Goal: Information Seeking & Learning: Learn about a topic

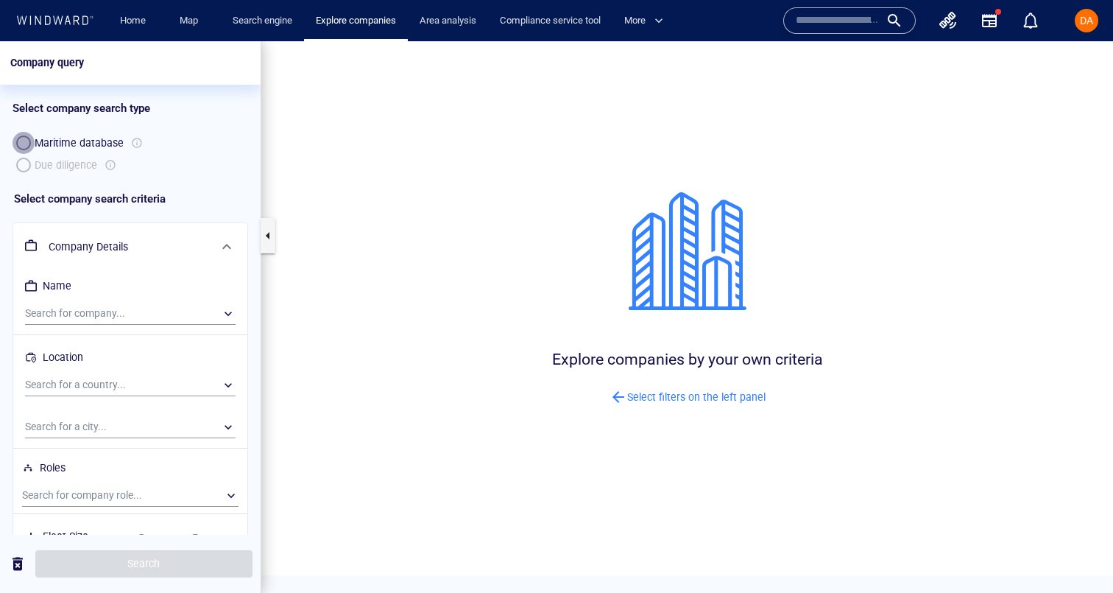
click at [24, 143] on div "button" at bounding box center [24, 143] width 0 height 0
click at [24, 169] on div "Maritime database Due diligence" at bounding box center [131, 154] width 236 height 44
click at [24, 160] on div "Maritime database Due diligence" at bounding box center [131, 154] width 236 height 44
click at [24, 166] on div "Maritime database Due diligence" at bounding box center [131, 154] width 236 height 44
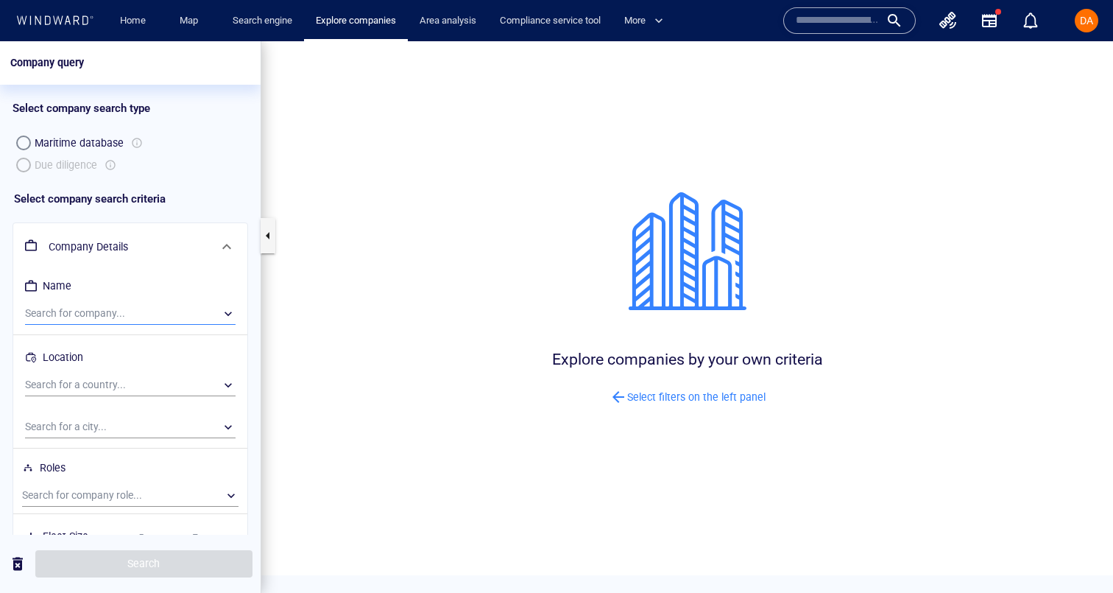
click at [63, 312] on div "​" at bounding box center [130, 314] width 211 height 22
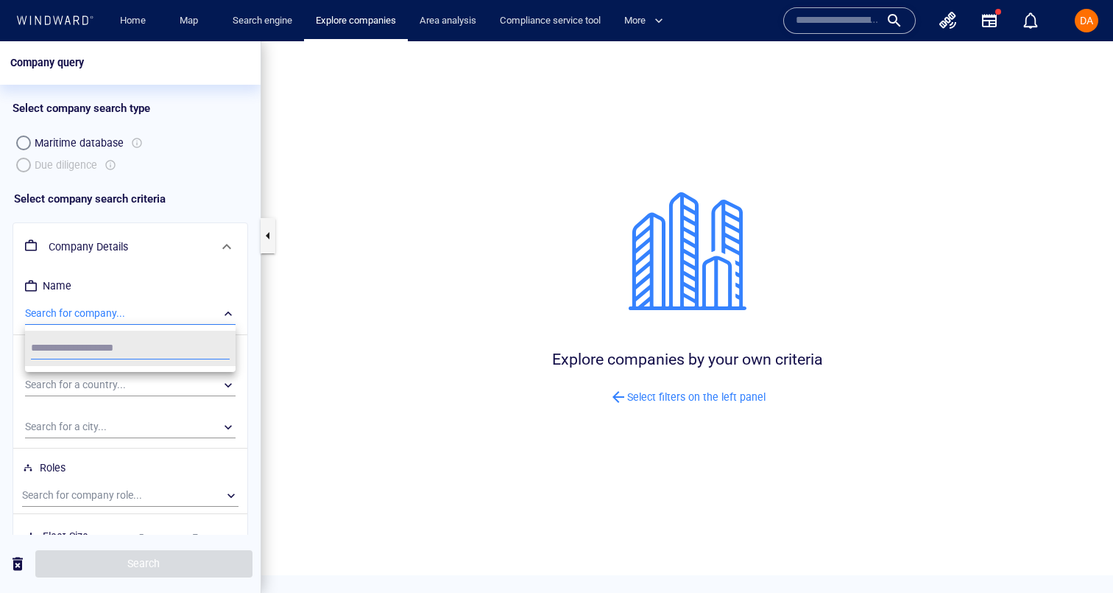
click at [24, 161] on div at bounding box center [556, 317] width 1113 height 552
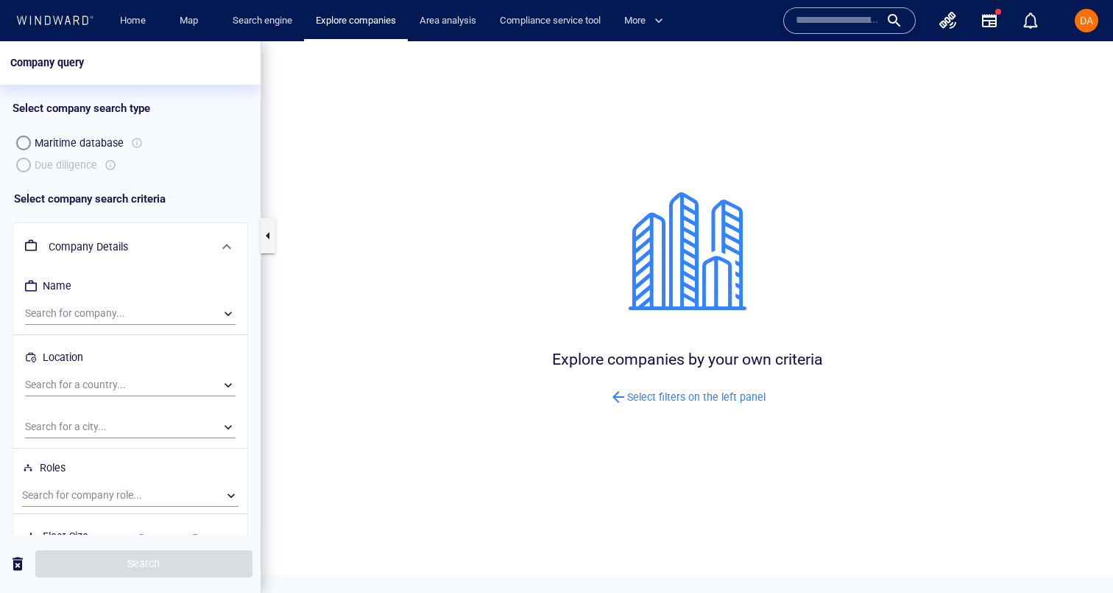
click at [21, 161] on div "Maritime database Due diligence" at bounding box center [131, 154] width 236 height 44
click at [24, 143] on div "button" at bounding box center [24, 143] width 0 height 0
click at [138, 144] on div at bounding box center [137, 143] width 12 height 18
click at [107, 164] on div "Maritime database Due diligence" at bounding box center [131, 154] width 236 height 44
click at [112, 164] on div "Maritime database Due diligence" at bounding box center [131, 154] width 236 height 44
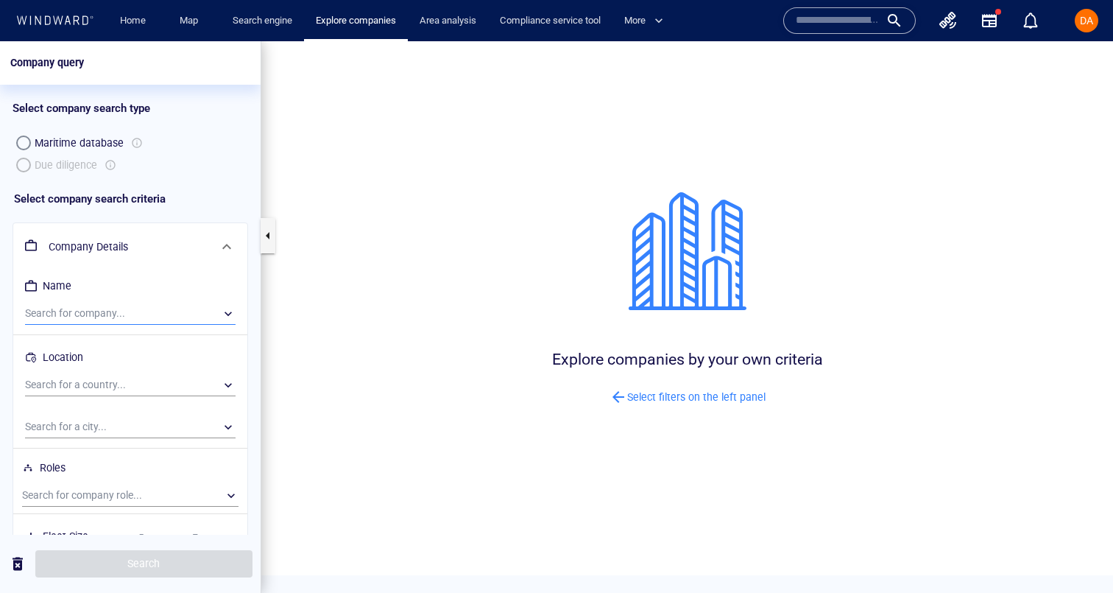
click at [79, 315] on div "​" at bounding box center [130, 314] width 211 height 22
click at [96, 284] on div at bounding box center [556, 317] width 1113 height 552
click at [957, 24] on icon "button" at bounding box center [949, 21] width 18 height 18
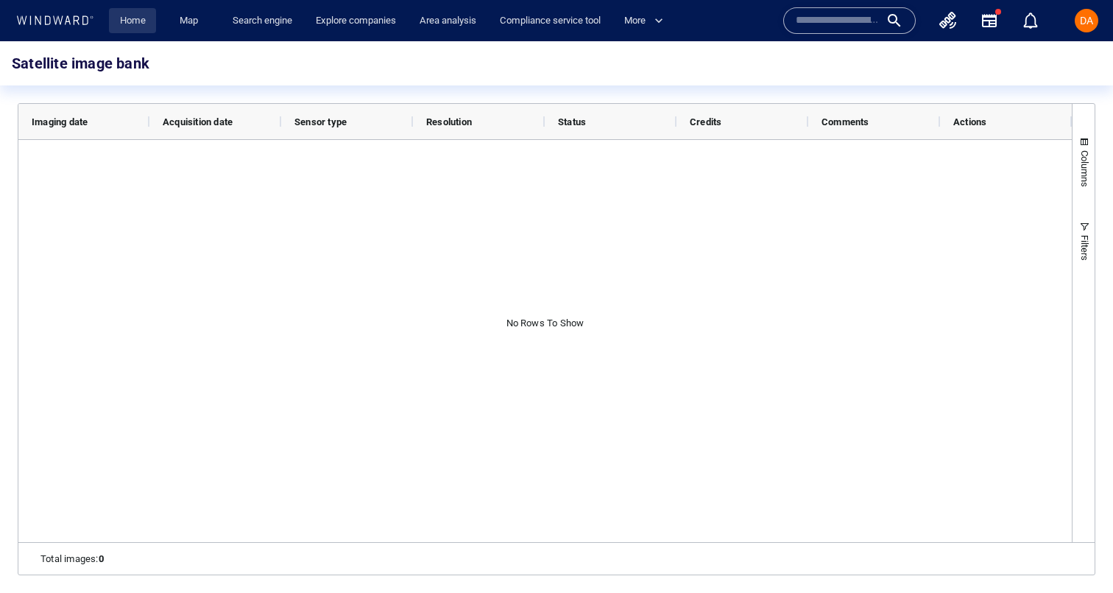
click at [139, 22] on link "Home" at bounding box center [133, 21] width 38 height 26
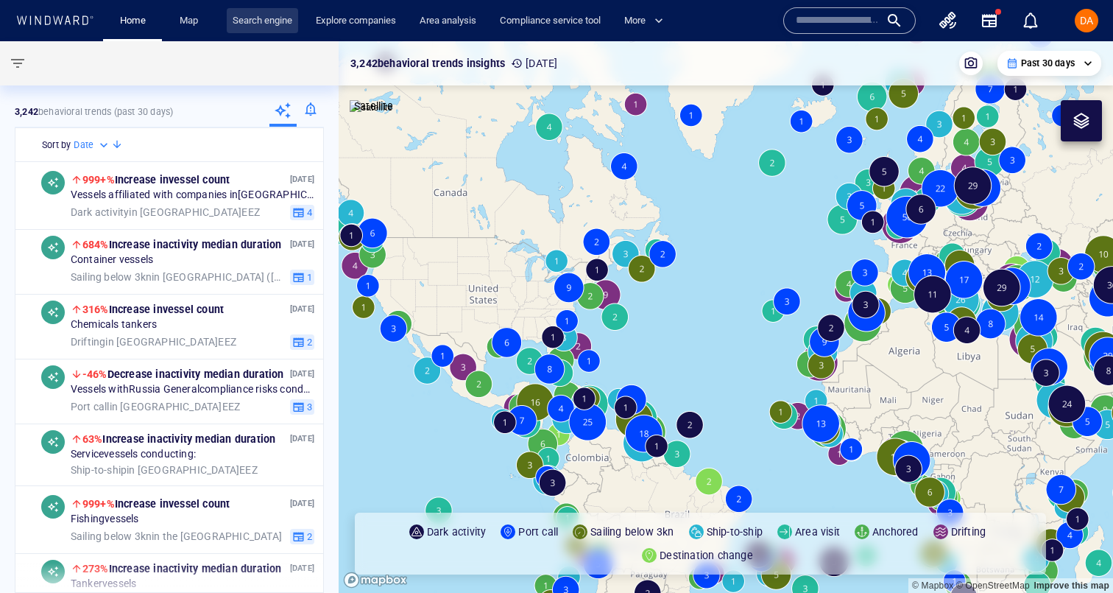
click at [284, 26] on link "Search engine" at bounding box center [262, 21] width 71 height 26
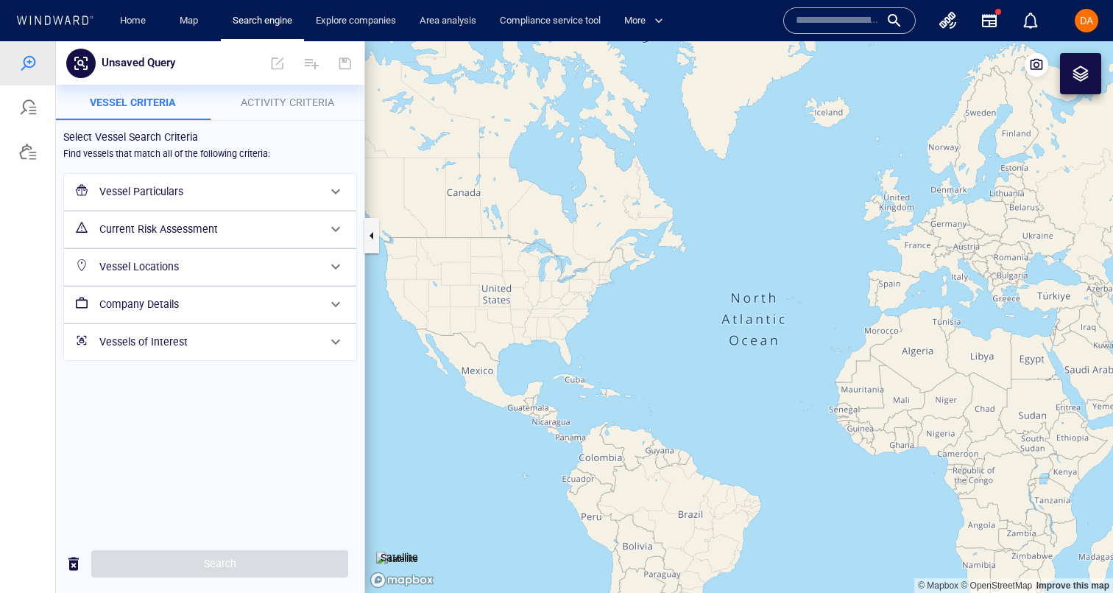
click at [144, 177] on div "Vessel Particulars" at bounding box center [209, 192] width 231 height 30
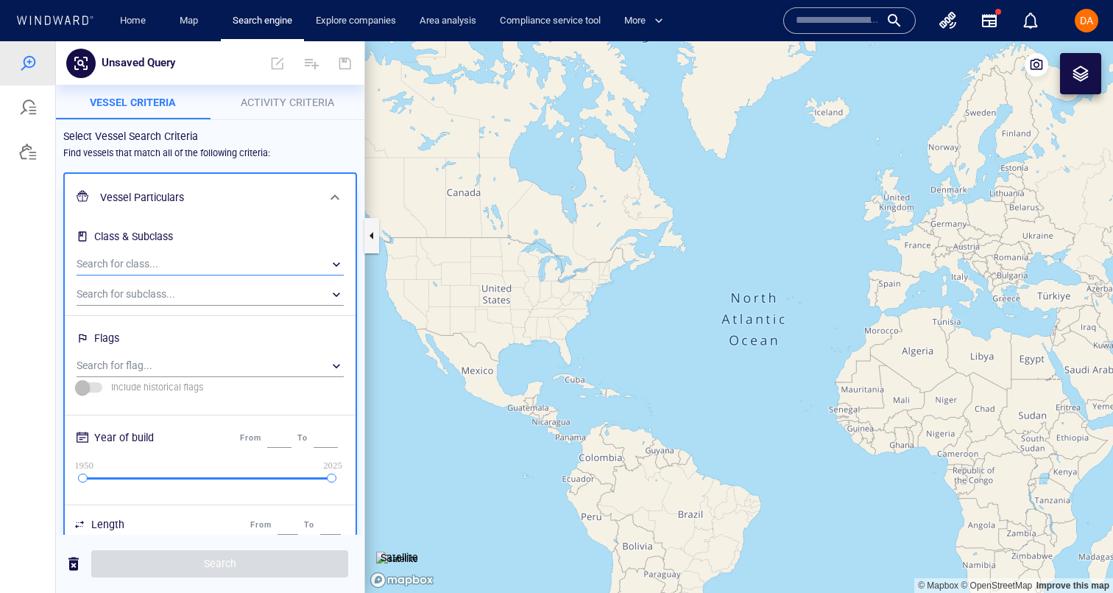
click at [113, 262] on div "​" at bounding box center [210, 264] width 267 height 22
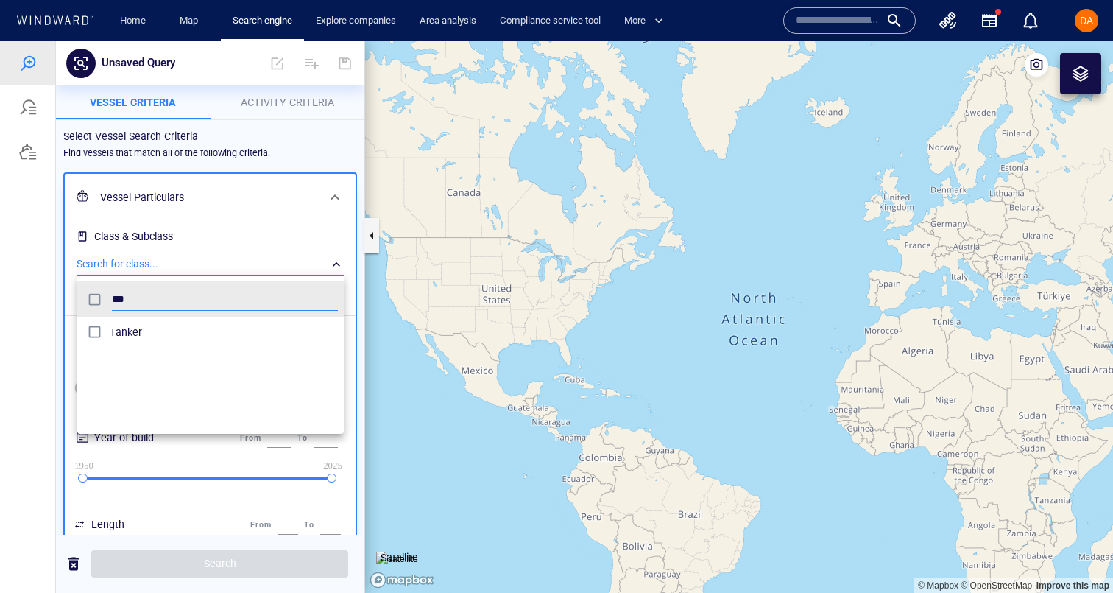
scroll to position [147, 267]
type input "***"
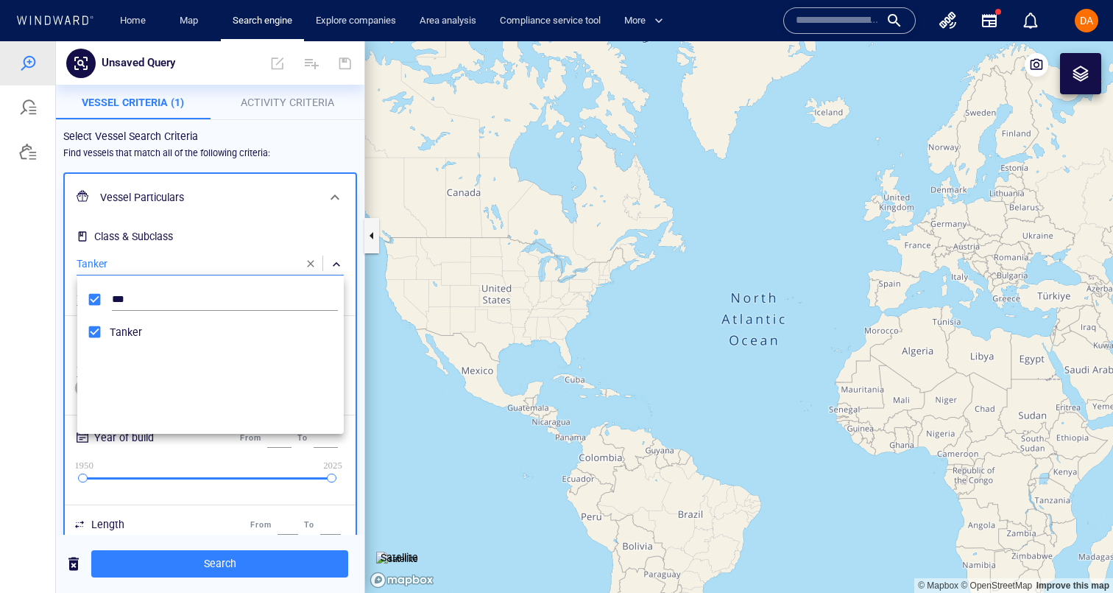
click at [161, 250] on div at bounding box center [556, 317] width 1113 height 552
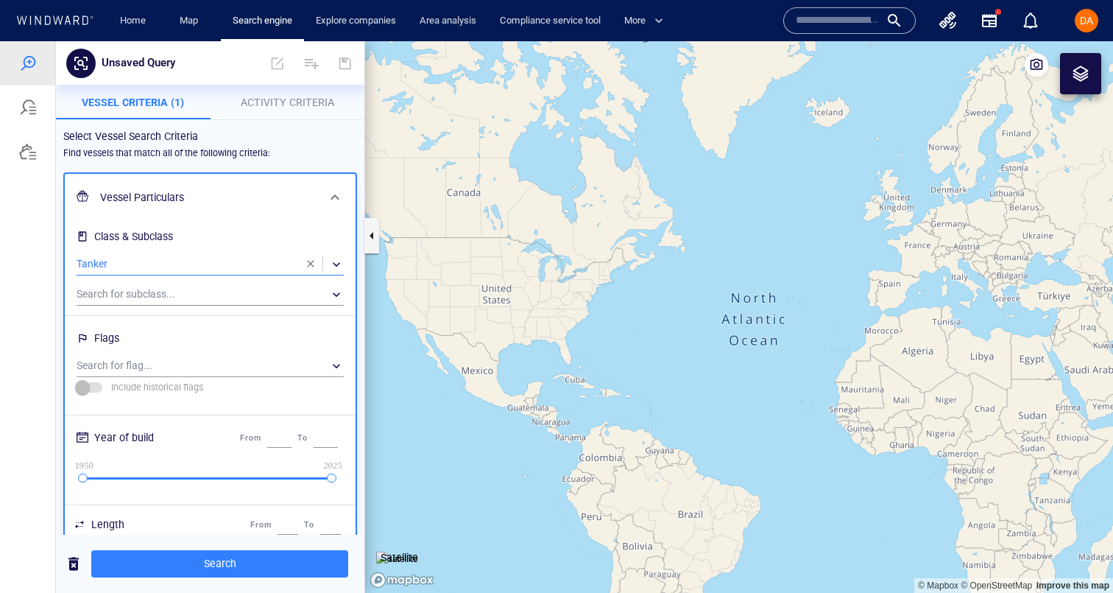
click at [283, 113] on button "Activity Criteria" at bounding box center [288, 102] width 155 height 35
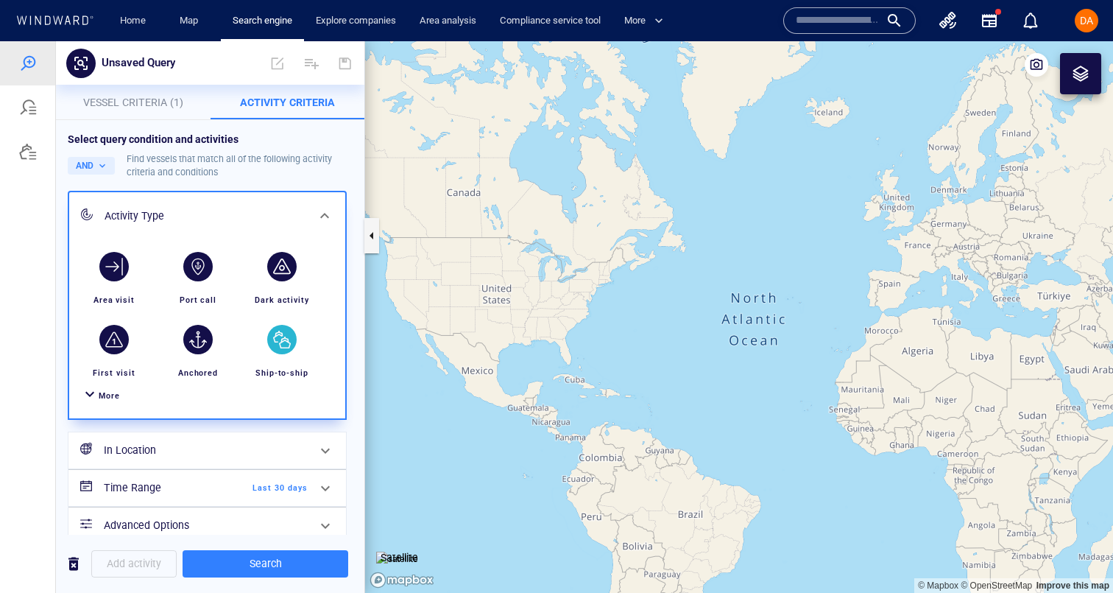
click at [262, 348] on div "button" at bounding box center [281, 339] width 41 height 41
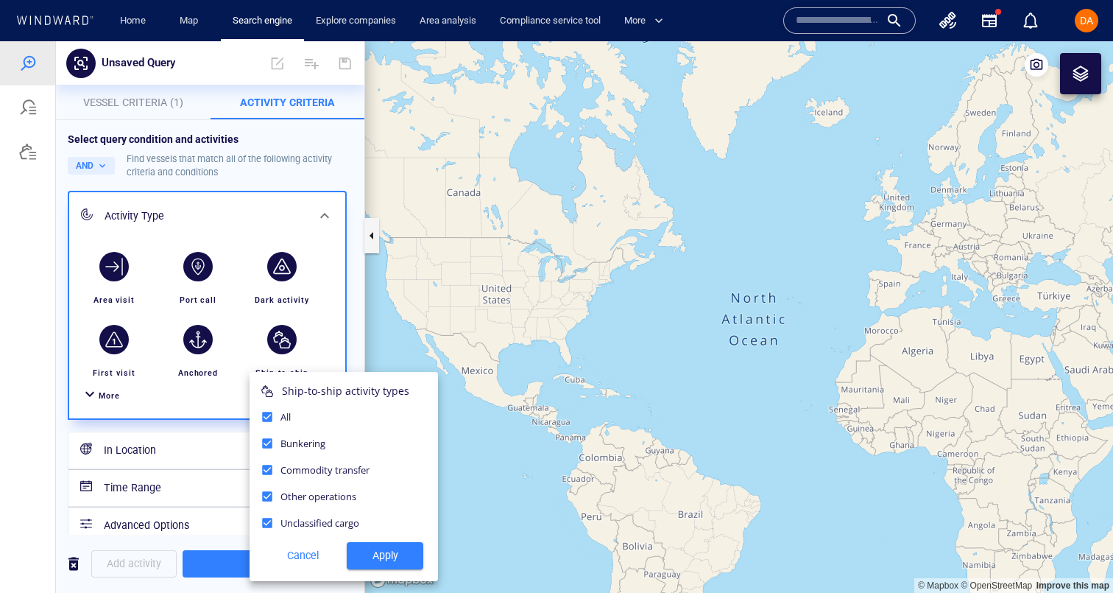
click at [370, 557] on span "Apply" at bounding box center [385, 555] width 53 height 18
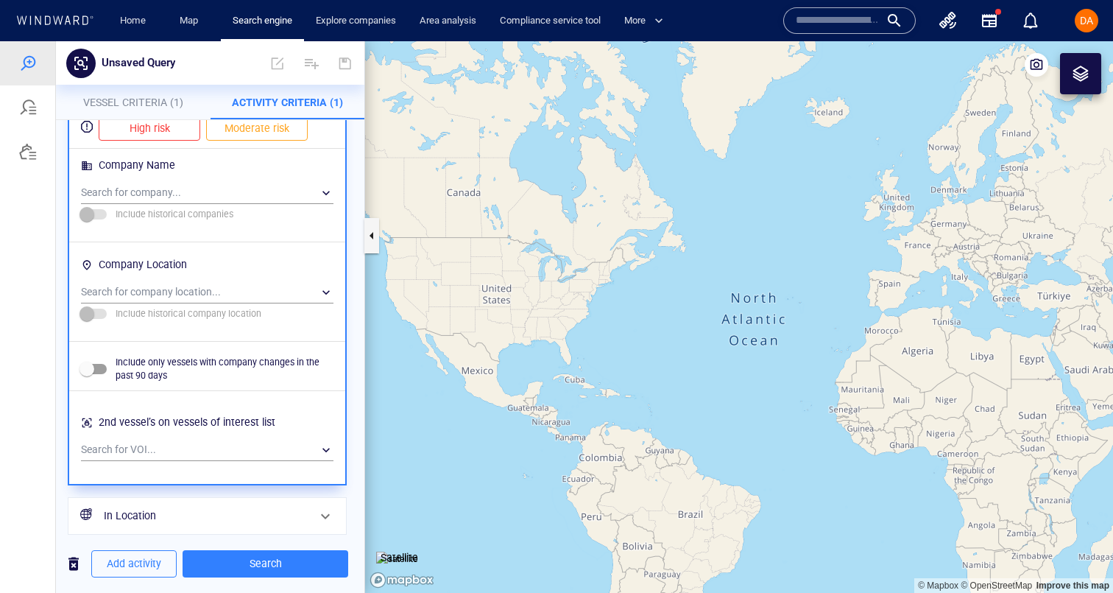
scroll to position [993, 0]
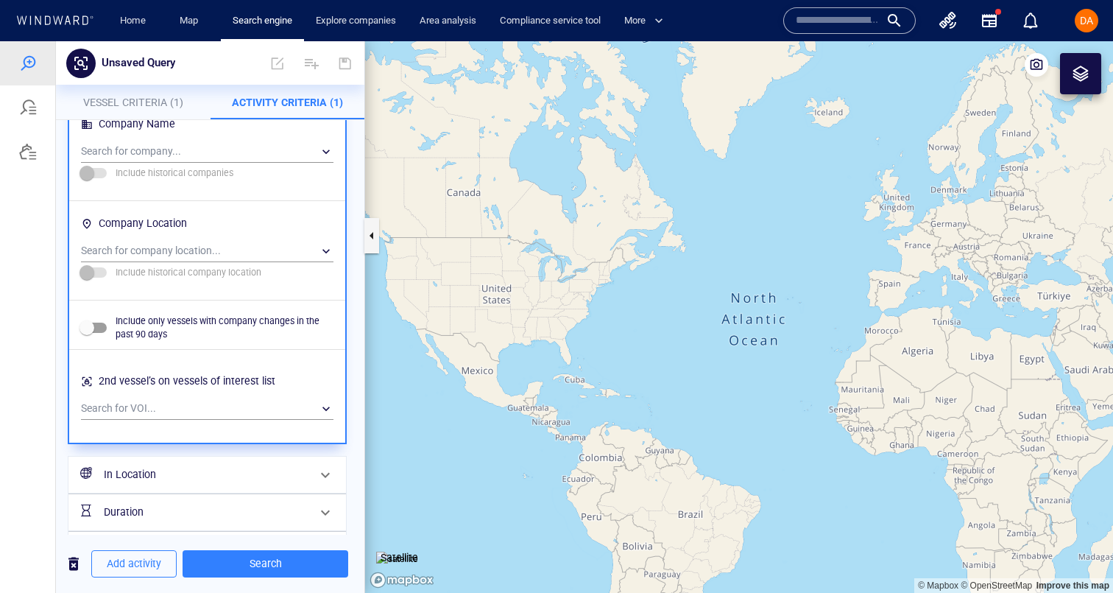
click at [161, 472] on h6 "In Location" at bounding box center [206, 474] width 204 height 18
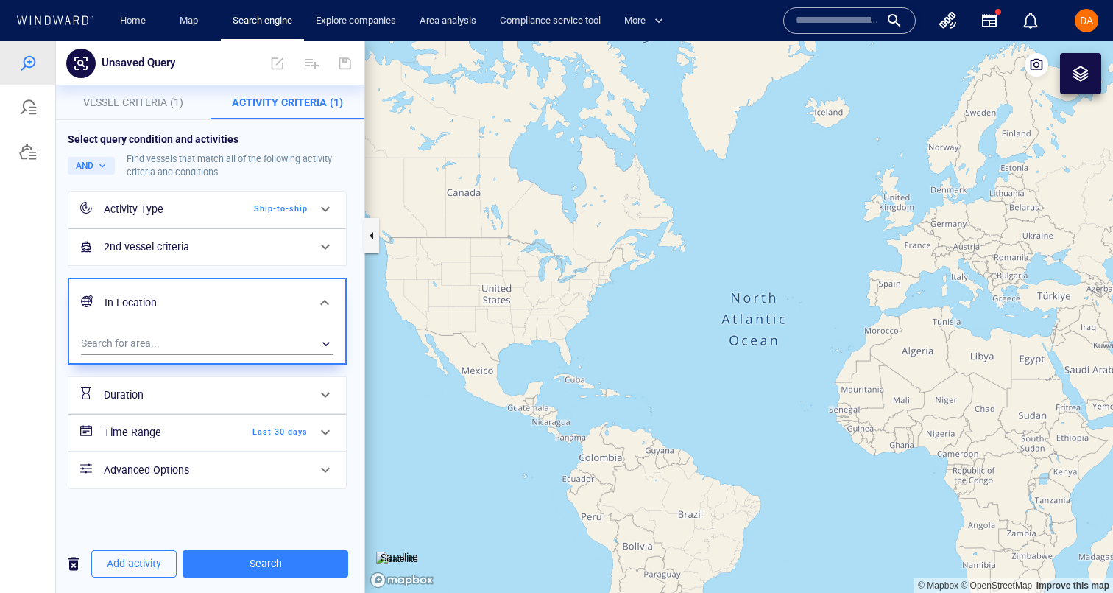
scroll to position [0, 0]
click at [149, 345] on div "​" at bounding box center [207, 344] width 253 height 22
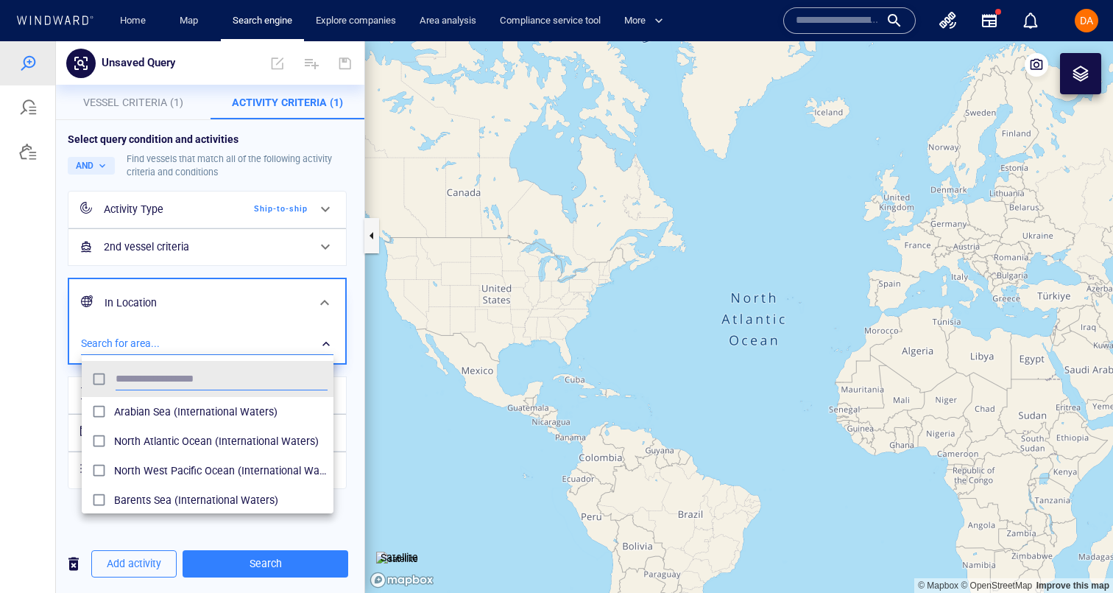
scroll to position [147, 252]
type input "*"
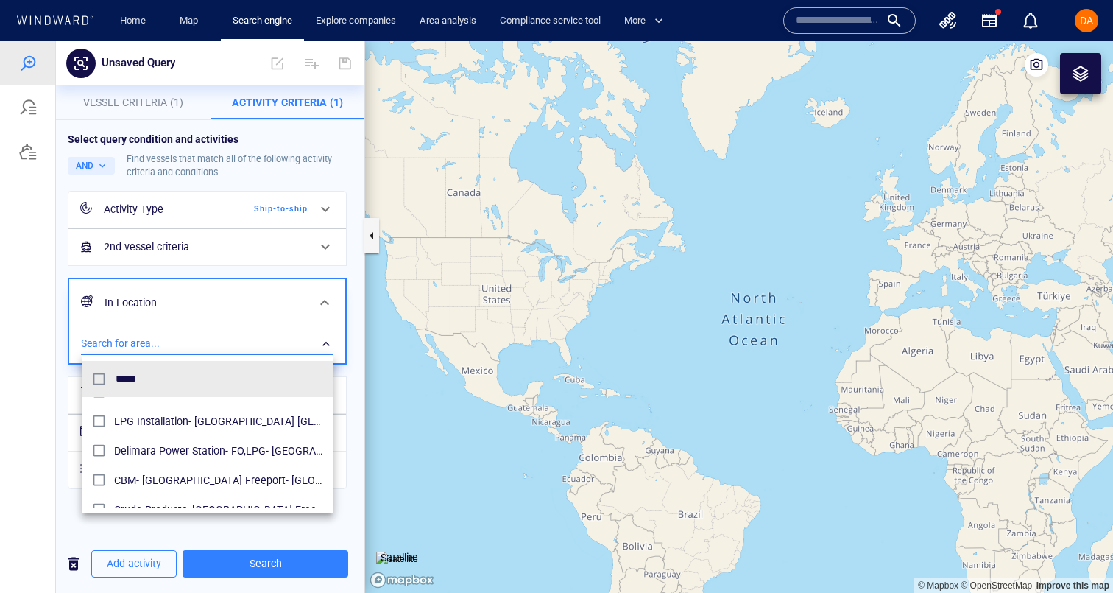
scroll to position [286, 0]
type input "*****"
click at [49, 395] on div at bounding box center [556, 317] width 1113 height 552
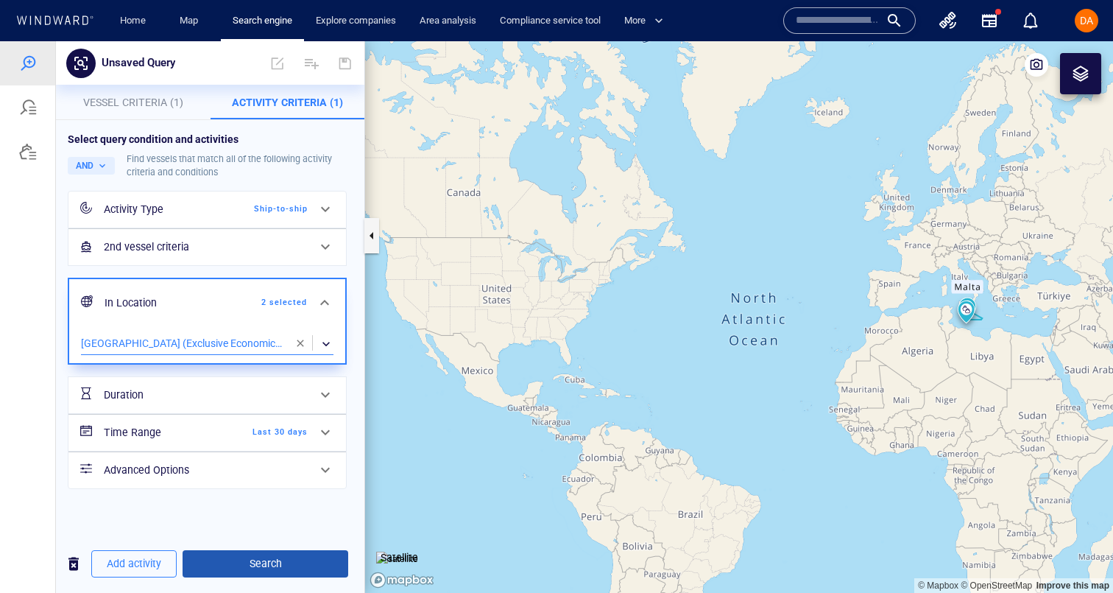
click at [275, 564] on span "Search" at bounding box center [265, 564] width 142 height 18
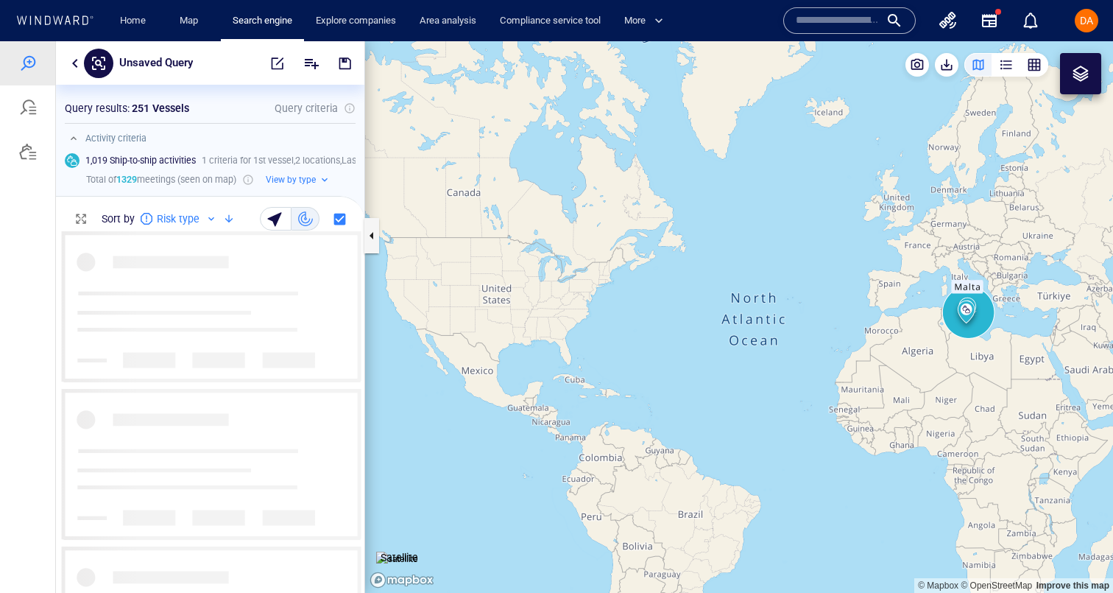
scroll to position [362, 309]
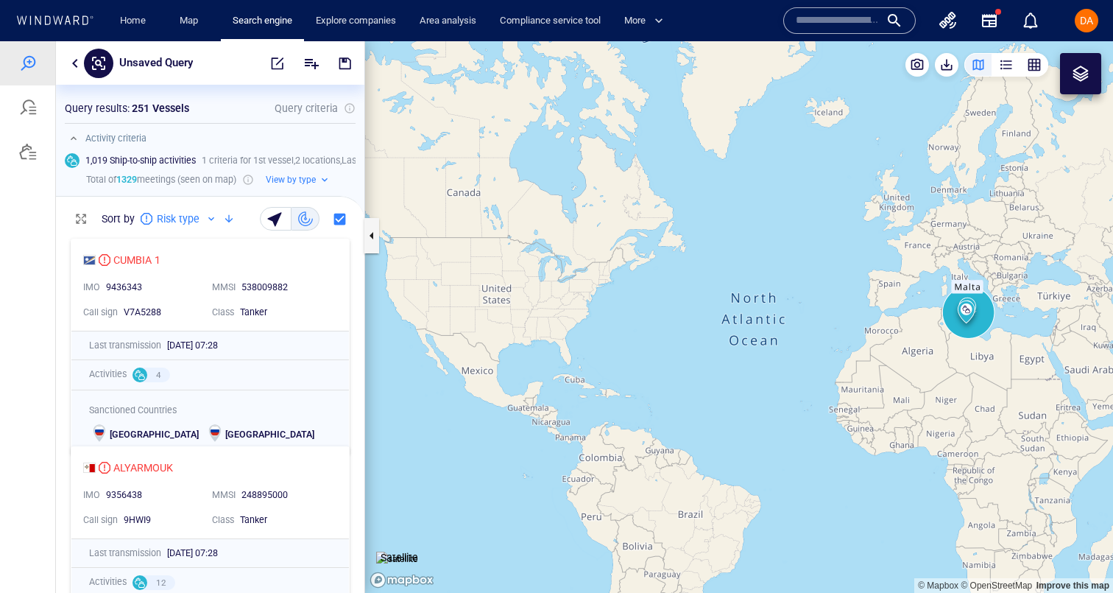
click at [74, 63] on button "button" at bounding box center [75, 63] width 18 height 18
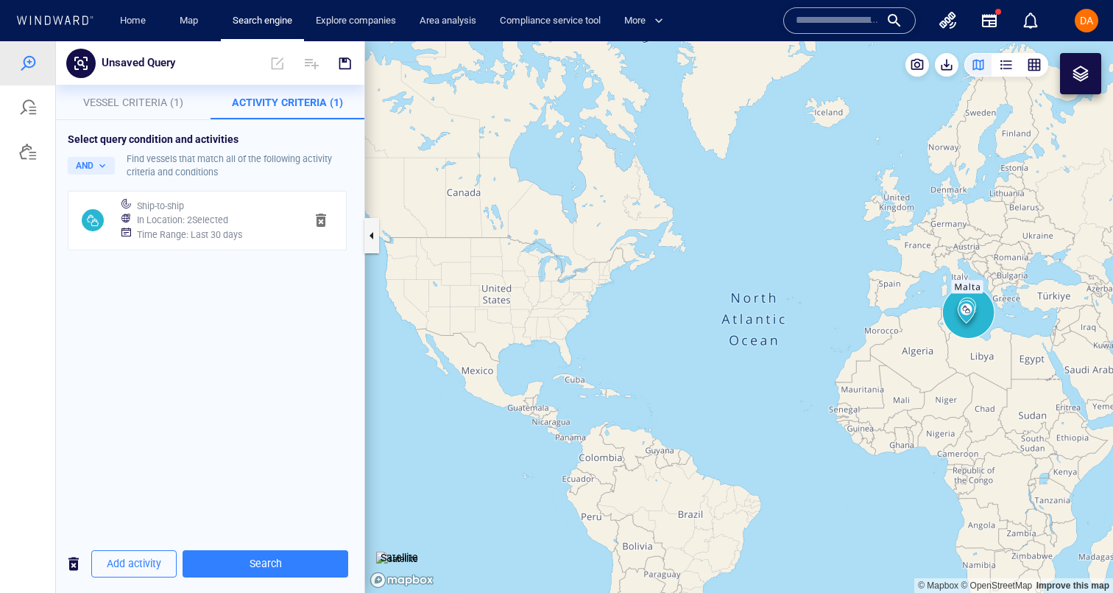
click at [310, 111] on button "Activity Criteria (1)" at bounding box center [288, 102] width 155 height 35
click at [237, 246] on div "Ship-to-ship In Location : 2 Selected Time Range : Last 30 days" at bounding box center [207, 220] width 183 height 55
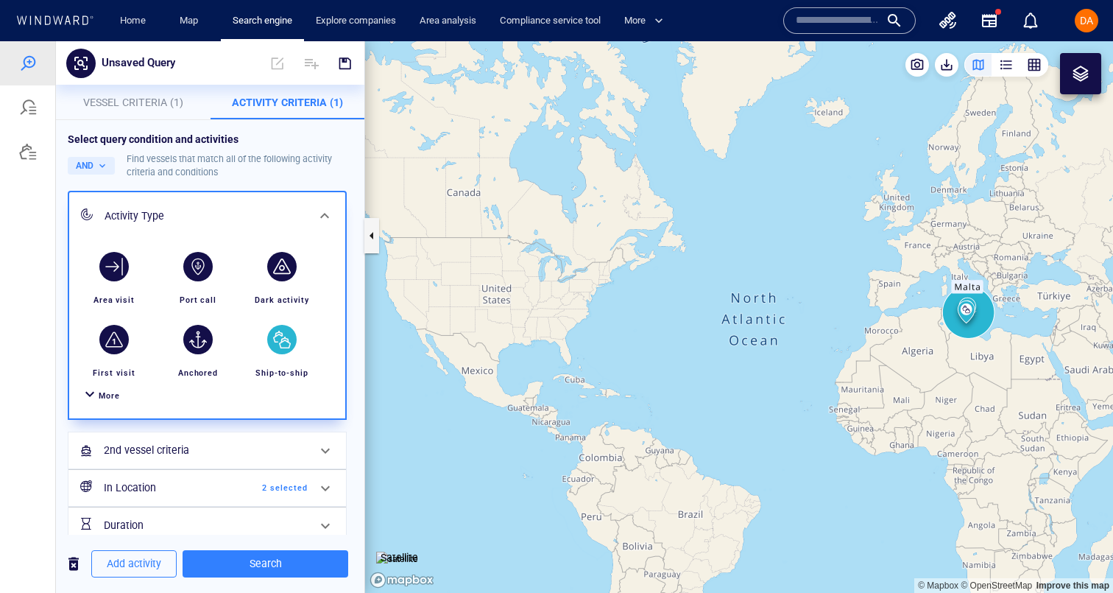
click at [287, 351] on div "button" at bounding box center [281, 339] width 29 height 29
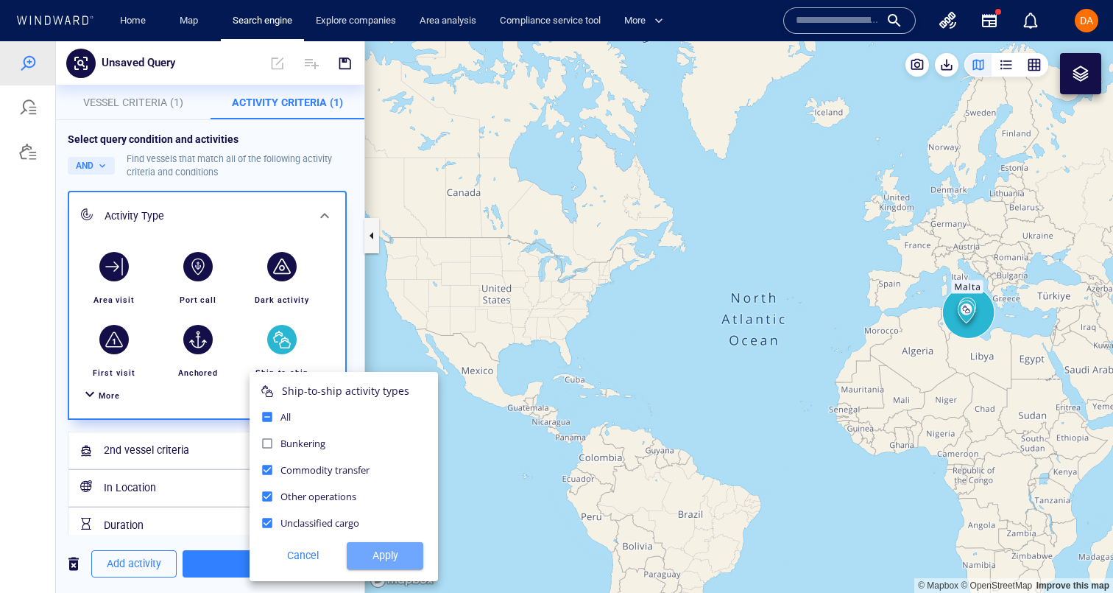
click at [384, 555] on span "Apply" at bounding box center [385, 555] width 53 height 18
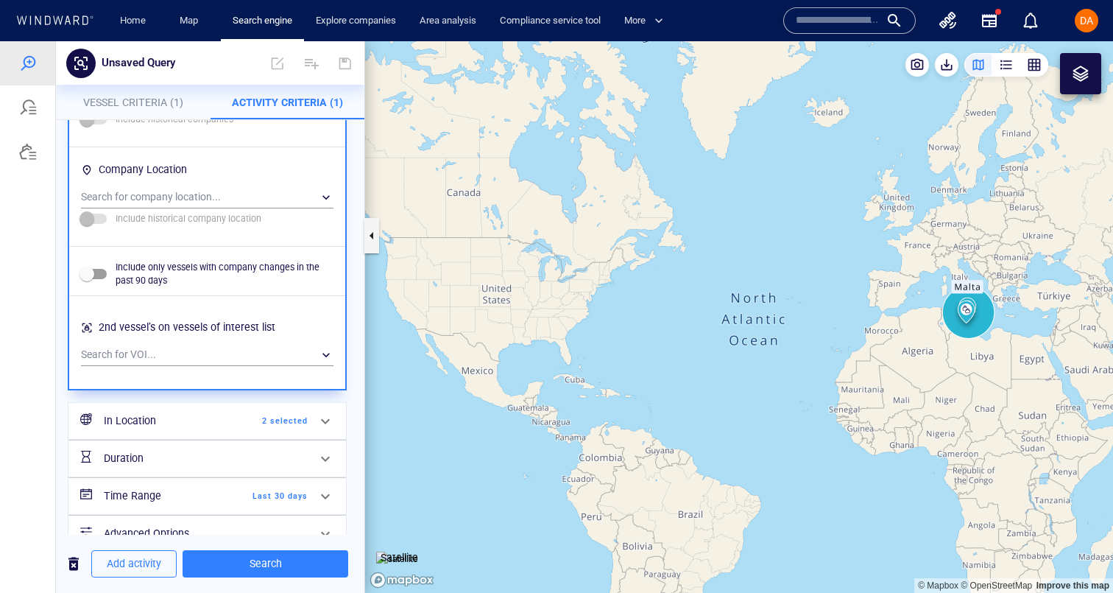
scroll to position [1077, 0]
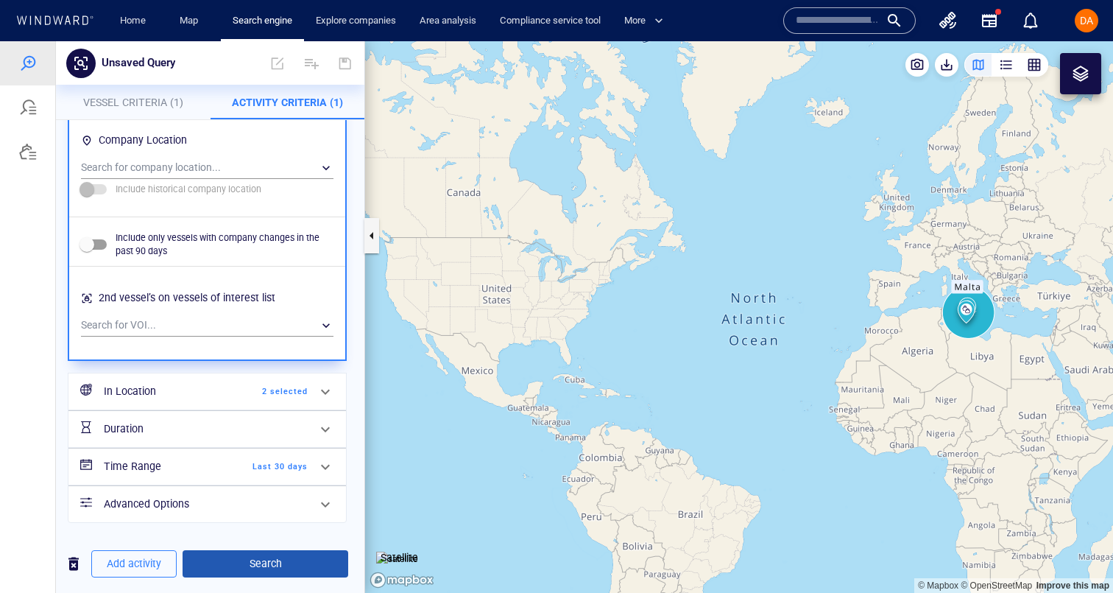
click at [278, 577] on button "Search" at bounding box center [266, 563] width 166 height 27
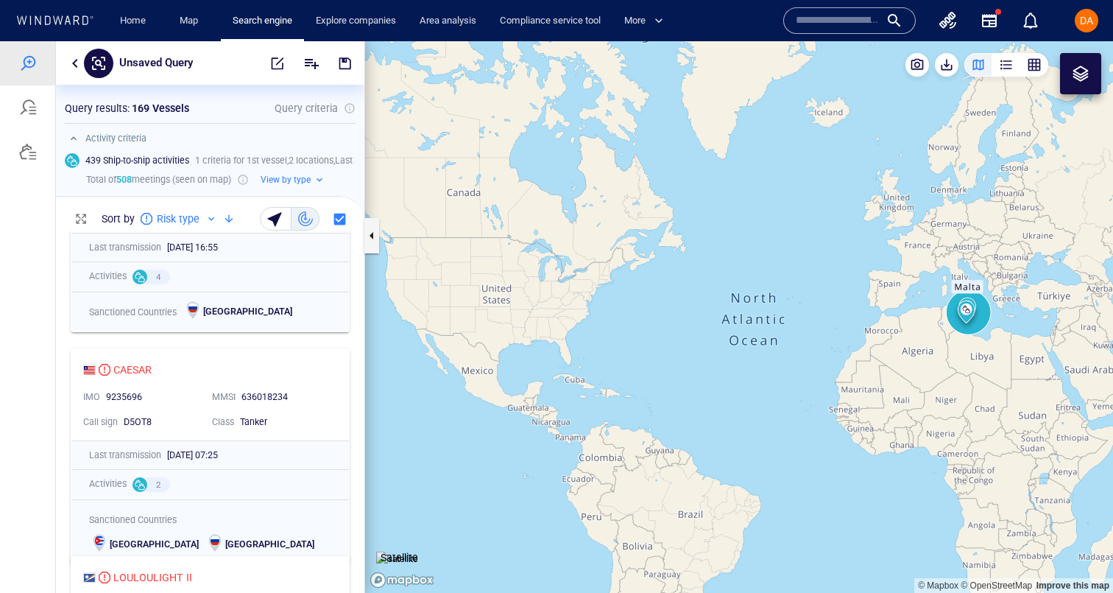
scroll to position [1761, 0]
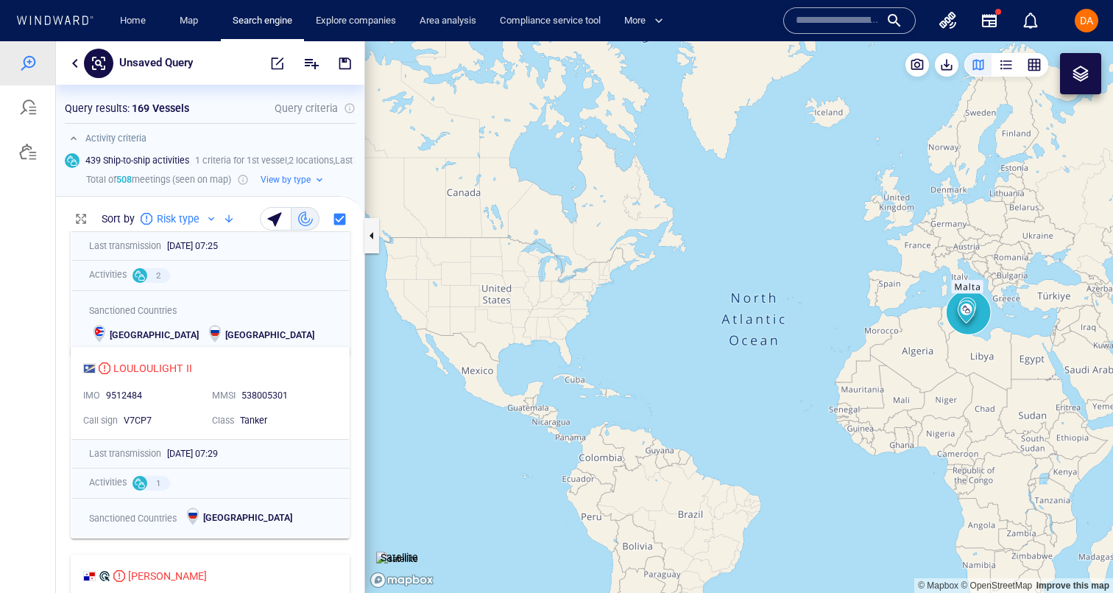
click at [155, 273] on span "2" at bounding box center [158, 276] width 23 height 13
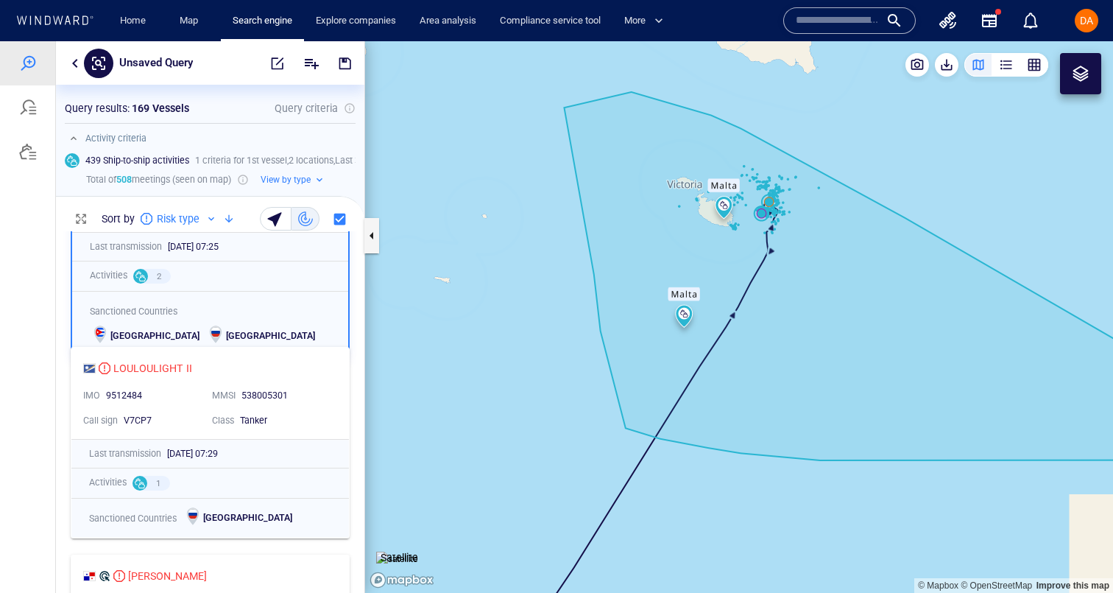
drag, startPoint x: 986, startPoint y: 111, endPoint x: 861, endPoint y: 288, distance: 216.6
click at [861, 288] on canvas "Map" at bounding box center [739, 317] width 748 height 552
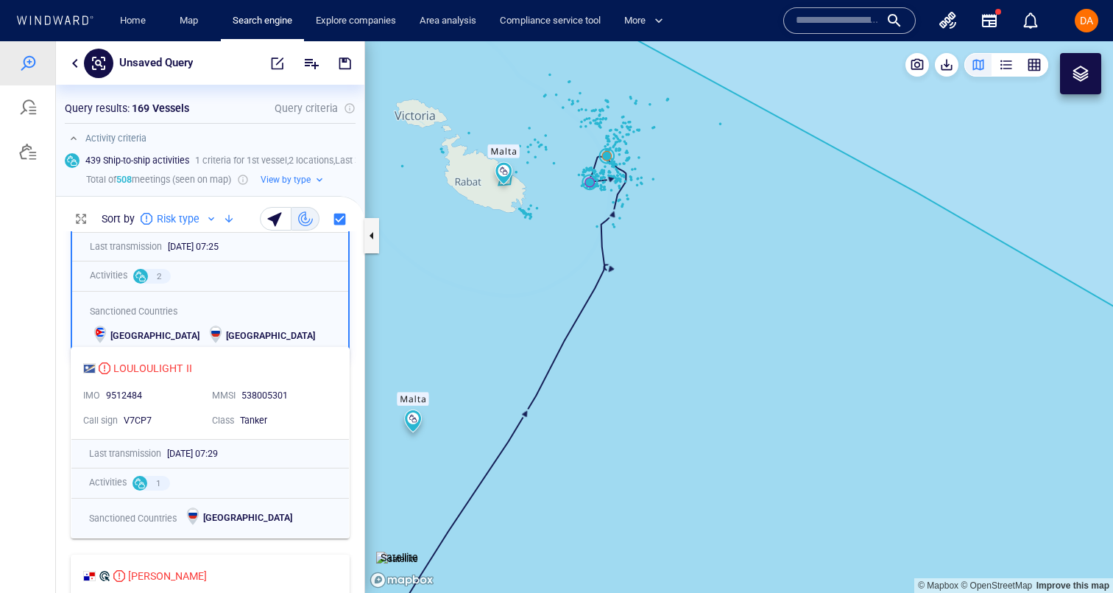
drag, startPoint x: 735, startPoint y: 177, endPoint x: 943, endPoint y: 284, distance: 233.9
click at [943, 284] on canvas "Map" at bounding box center [739, 317] width 748 height 552
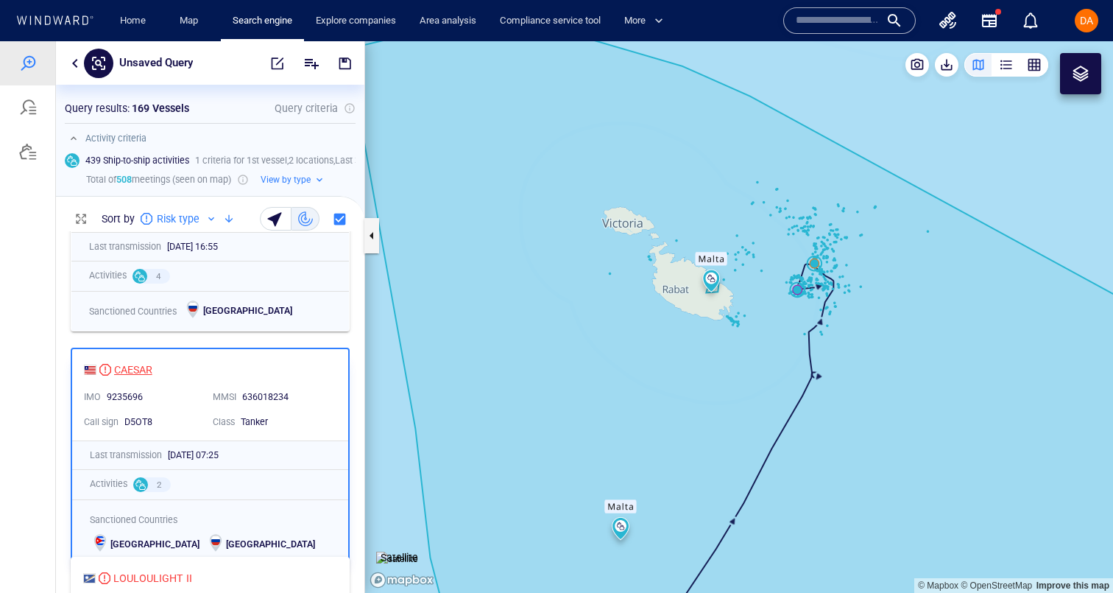
scroll to position [1555, 0]
click at [146, 488] on div "2" at bounding box center [152, 482] width 38 height 15
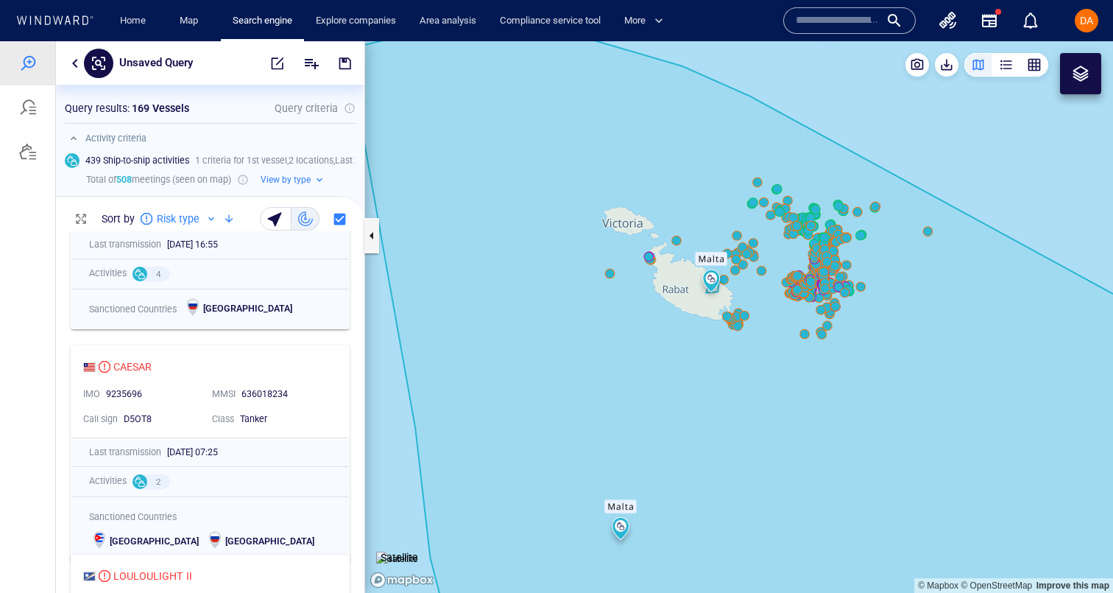
drag, startPoint x: 882, startPoint y: 300, endPoint x: 768, endPoint y: 279, distance: 116.0
click at [768, 279] on canvas "Map" at bounding box center [739, 317] width 748 height 552
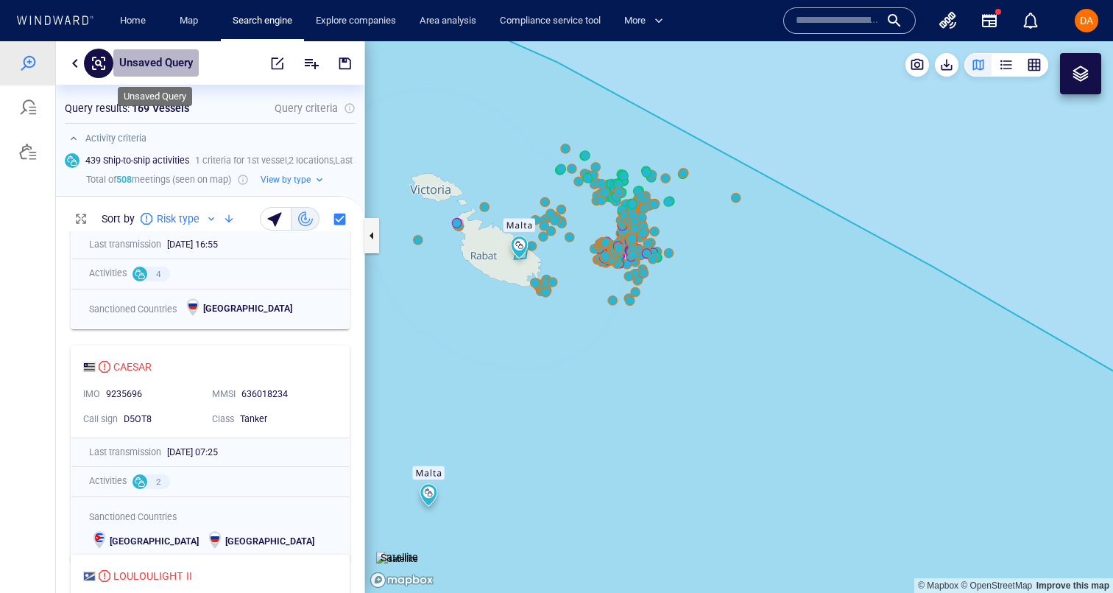
click at [159, 68] on p "Unsaved Query" at bounding box center [156, 63] width 74 height 19
type input "**********"
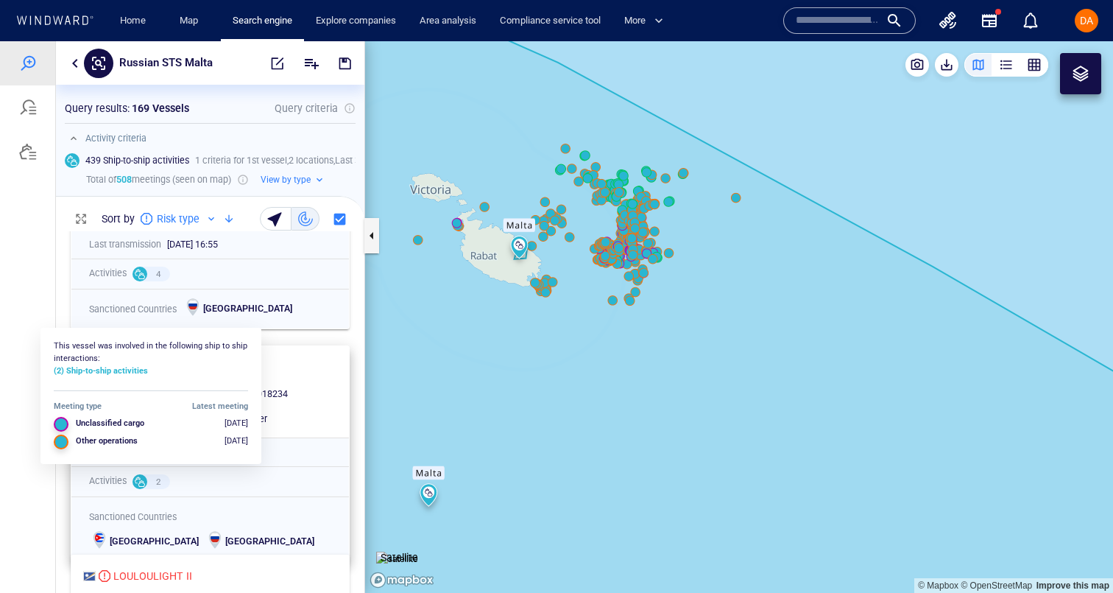
click at [144, 484] on div at bounding box center [140, 481] width 15 height 15
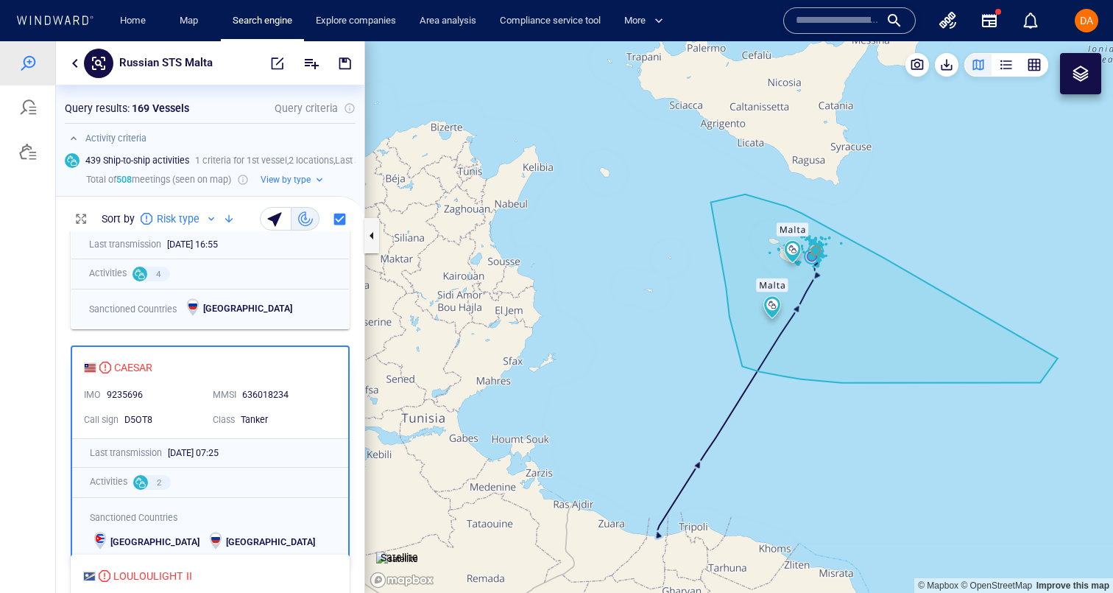
click at [814, 258] on canvas "Map" at bounding box center [739, 317] width 748 height 552
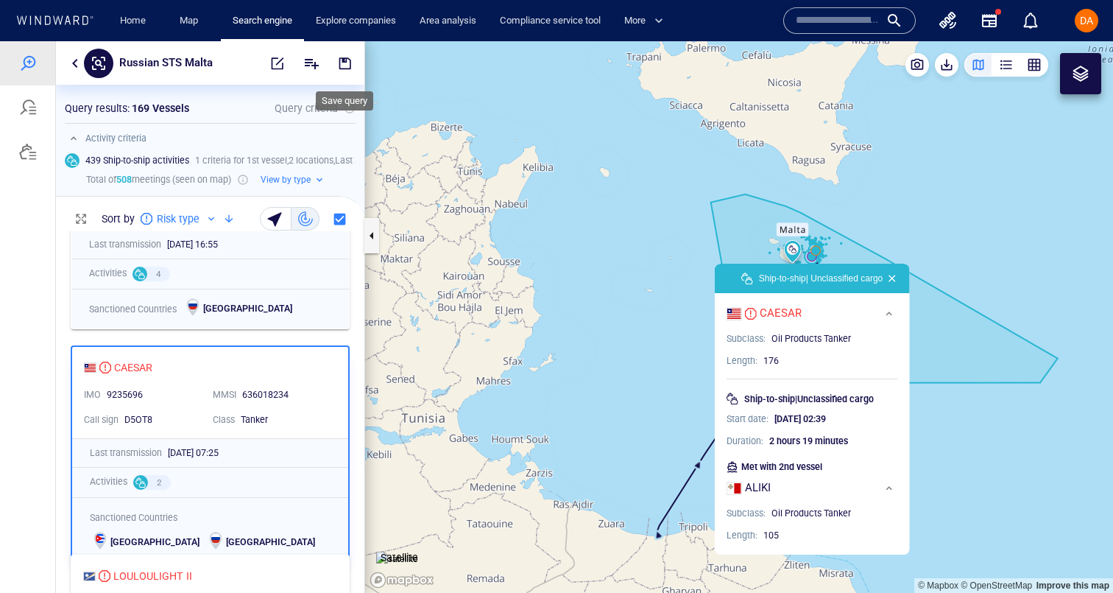
click at [344, 69] on span "button" at bounding box center [345, 63] width 15 height 15
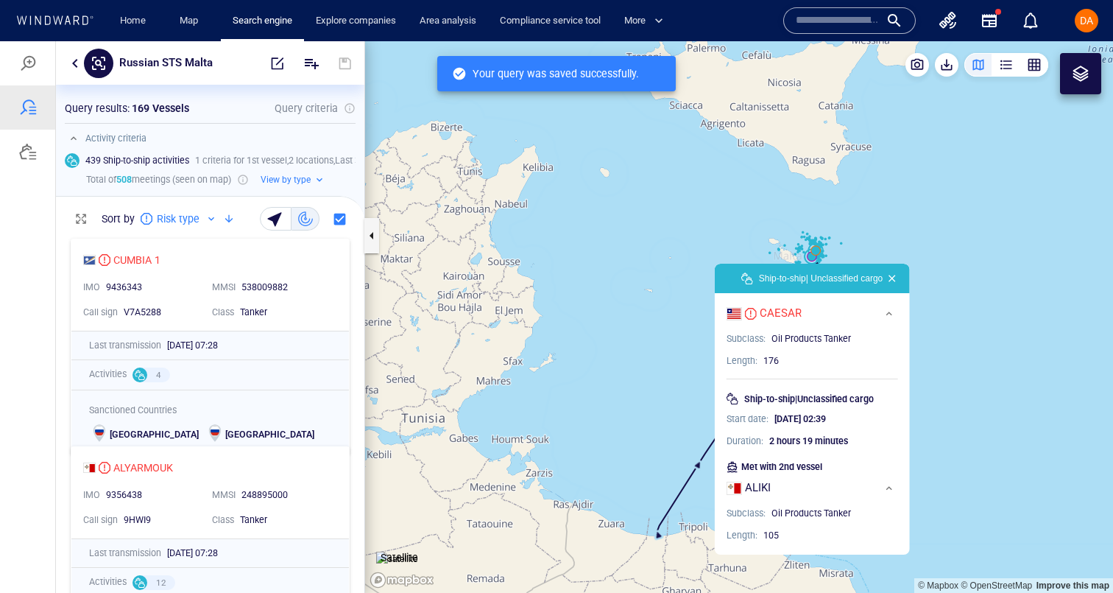
scroll to position [362, 309]
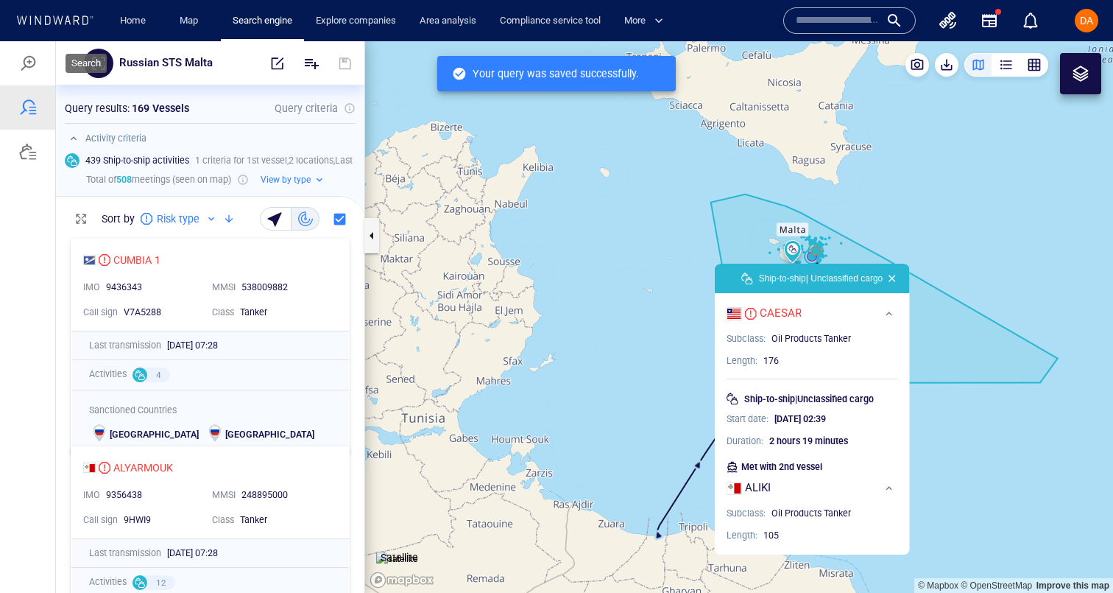
click at [27, 66] on div at bounding box center [28, 63] width 18 height 18
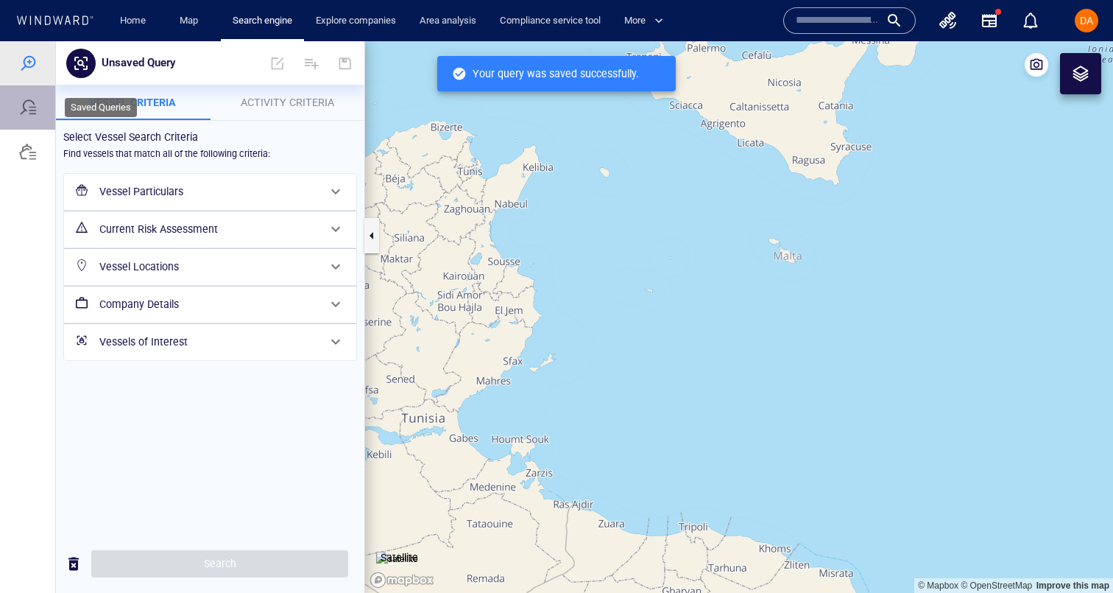
click at [23, 102] on div at bounding box center [28, 108] width 18 height 18
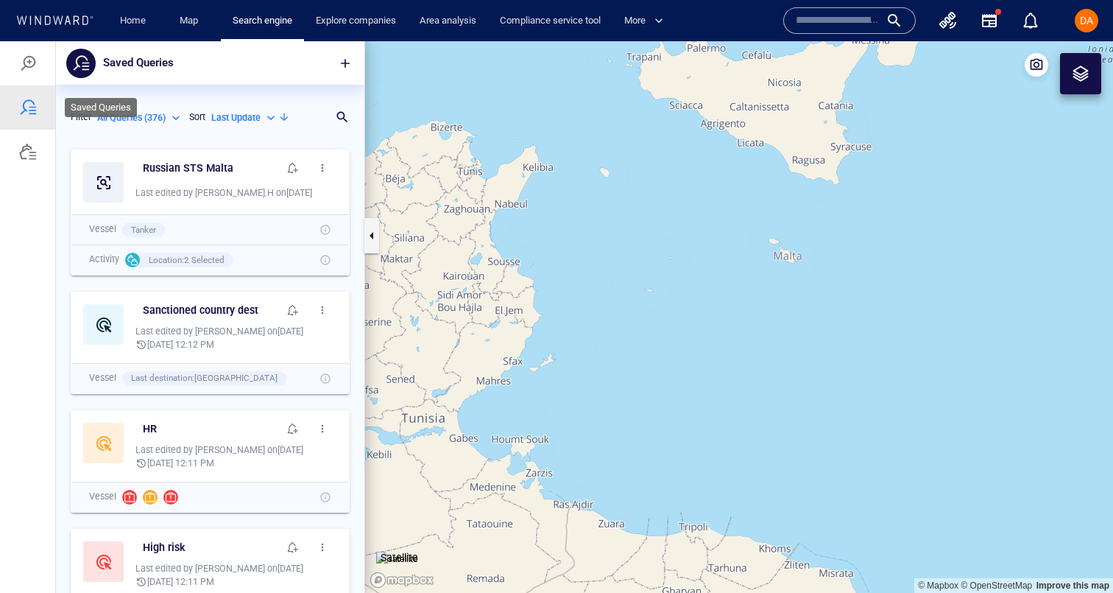
scroll to position [451, 309]
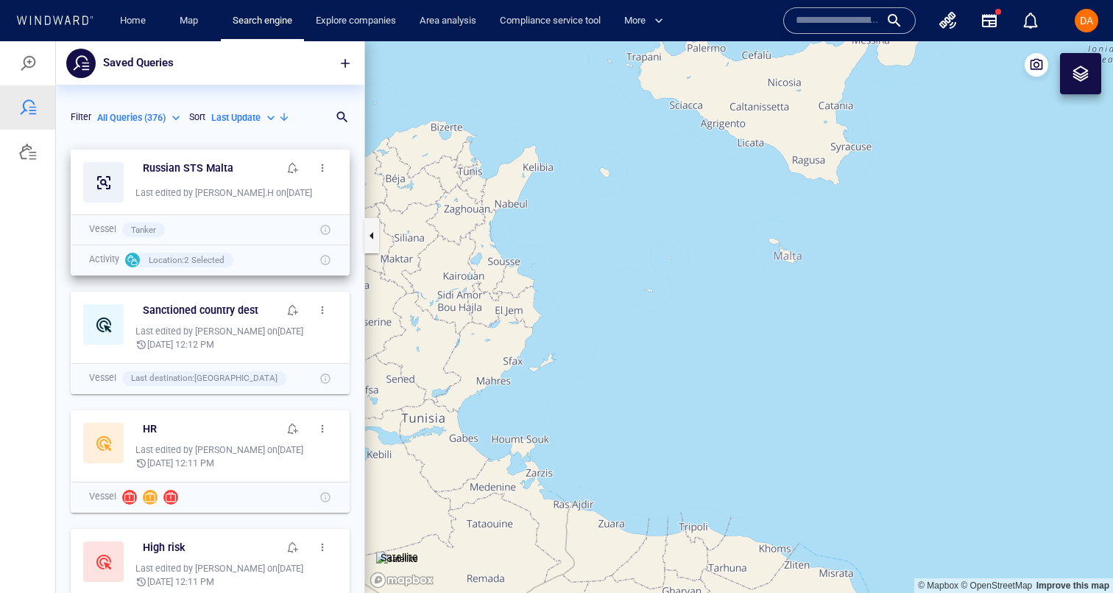
click at [325, 170] on span "button" at bounding box center [323, 168] width 12 height 12
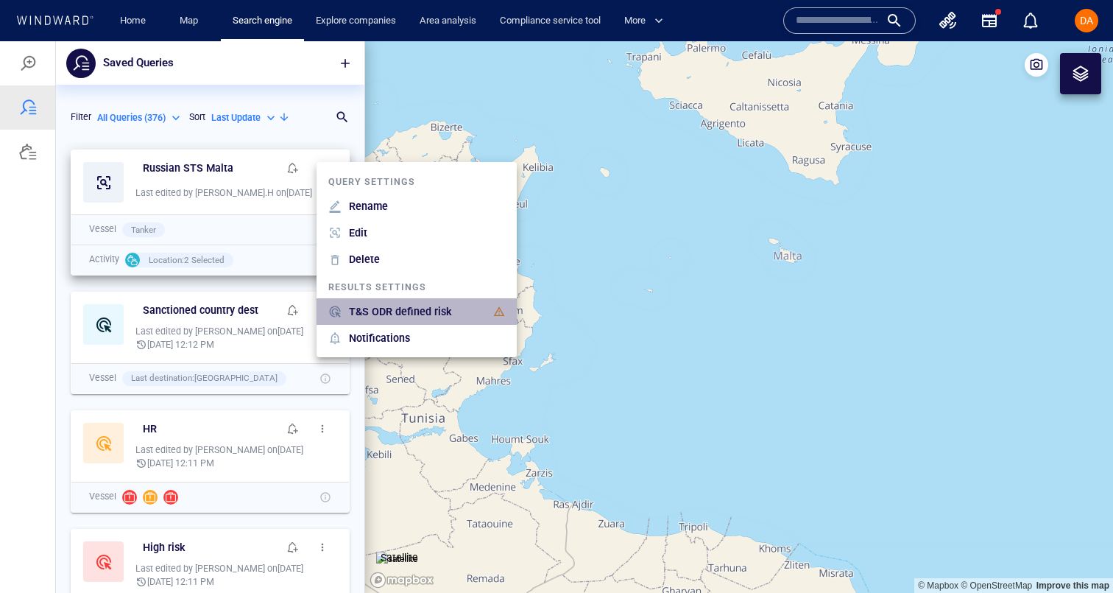
click at [395, 311] on p "T&S ODR defined risk" at bounding box center [400, 312] width 103 height 18
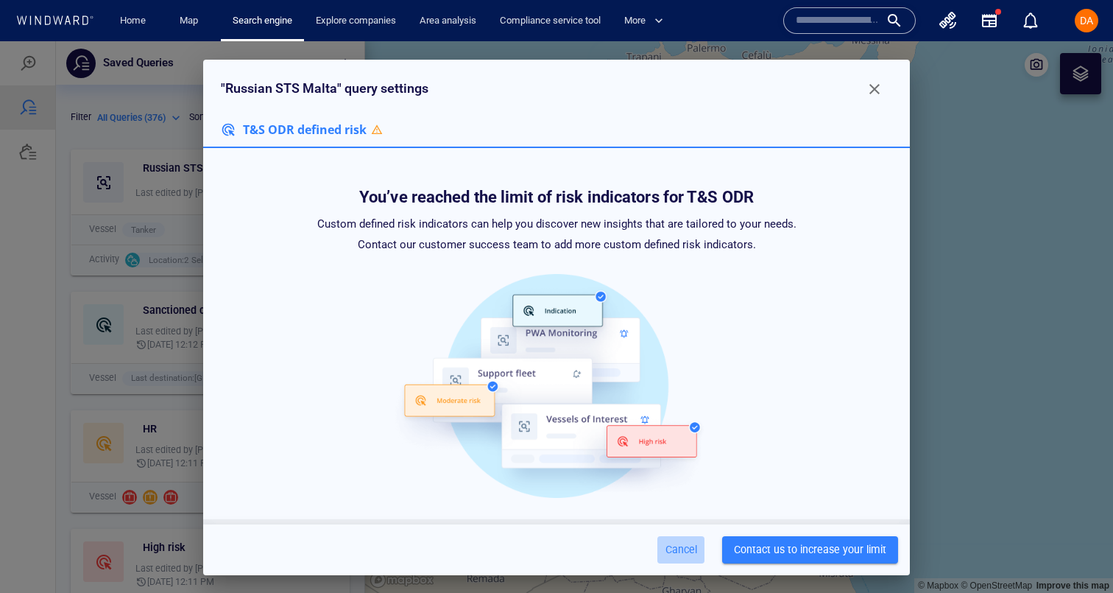
click at [699, 550] on span "Cancel" at bounding box center [681, 550] width 35 height 18
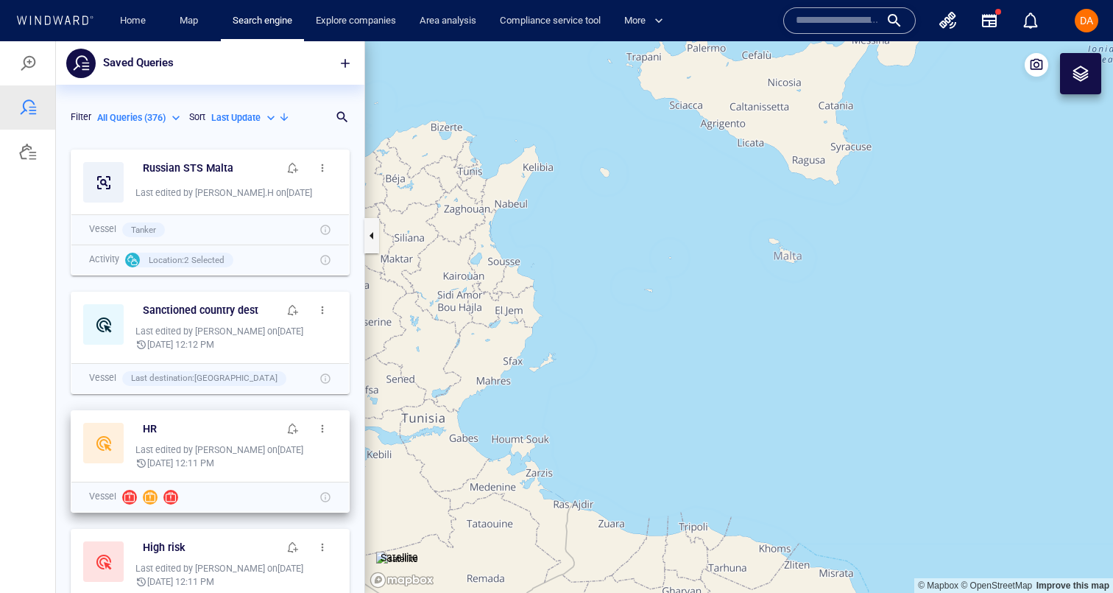
click at [326, 429] on span "button" at bounding box center [323, 429] width 12 height 12
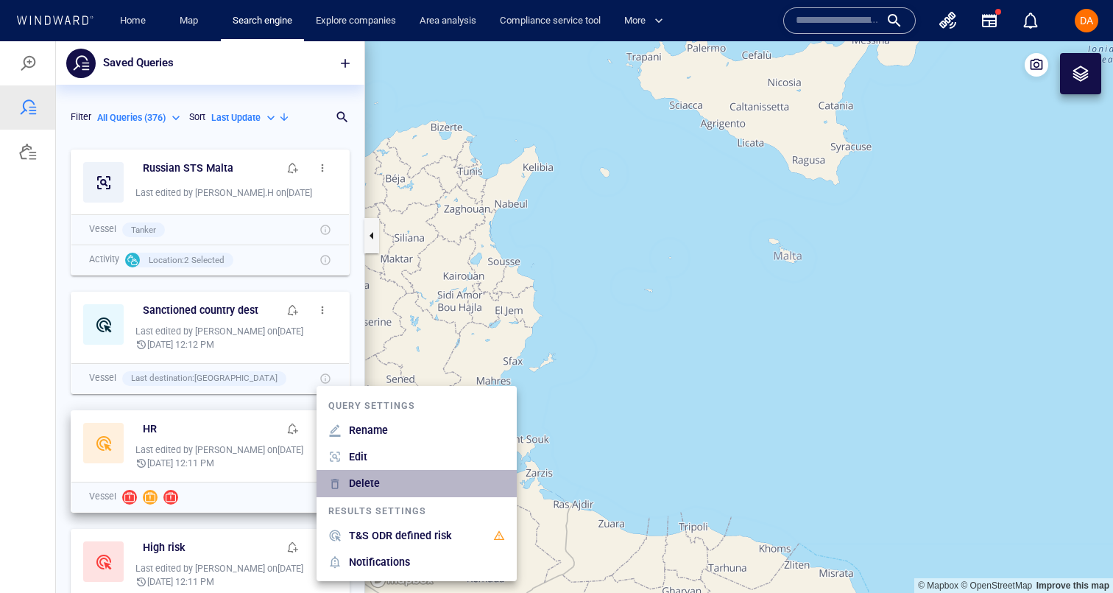
click at [388, 487] on div "Delete" at bounding box center [427, 483] width 162 height 24
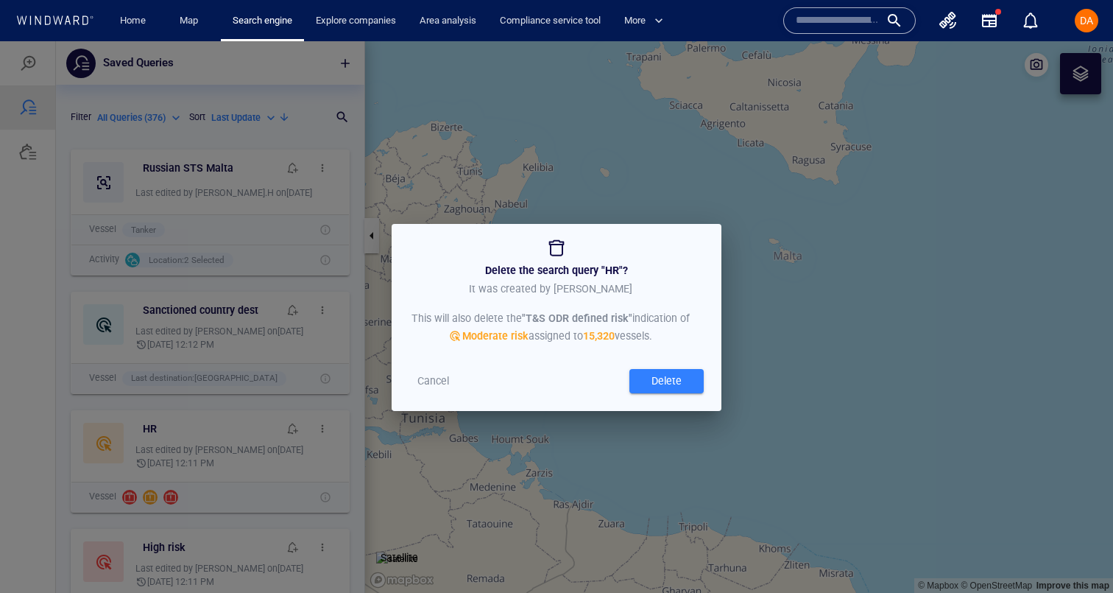
click at [440, 383] on span "Cancel" at bounding box center [434, 381] width 32 height 18
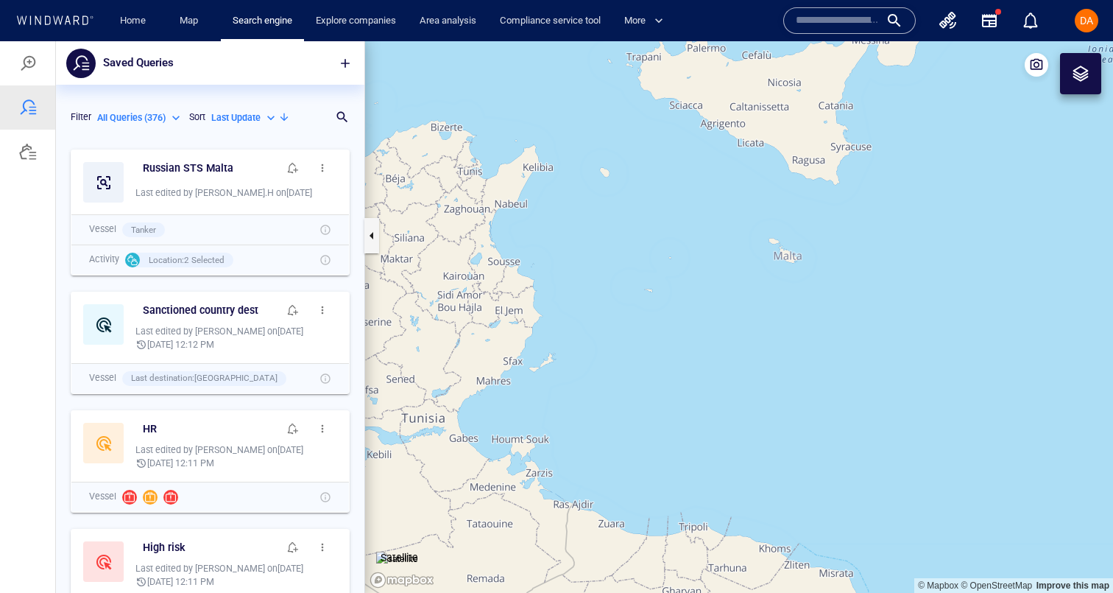
scroll to position [132, 0]
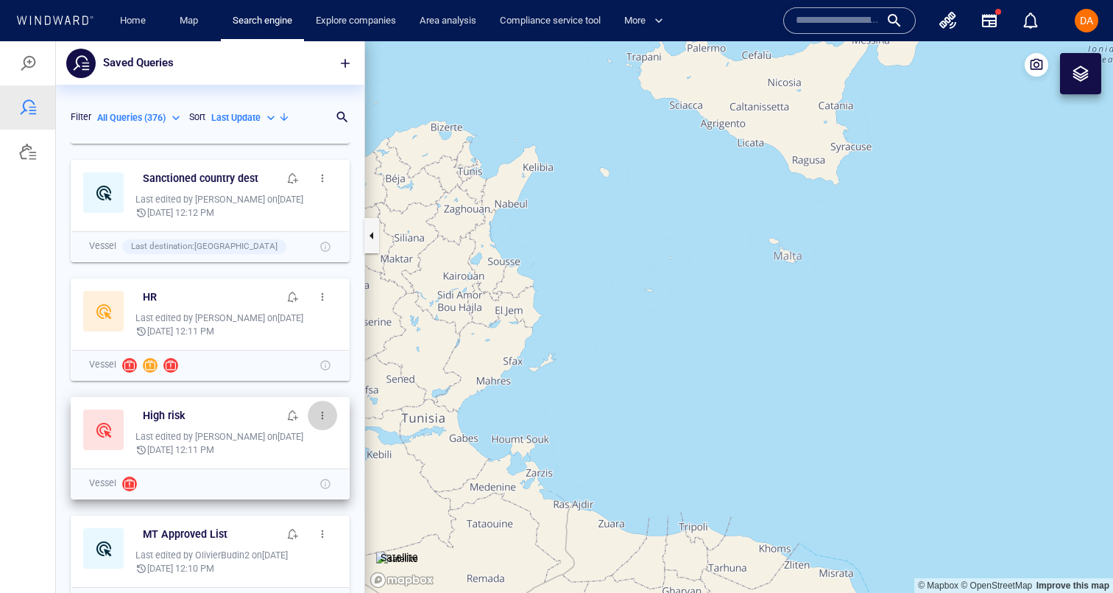
click at [326, 408] on button "button" at bounding box center [322, 415] width 29 height 29
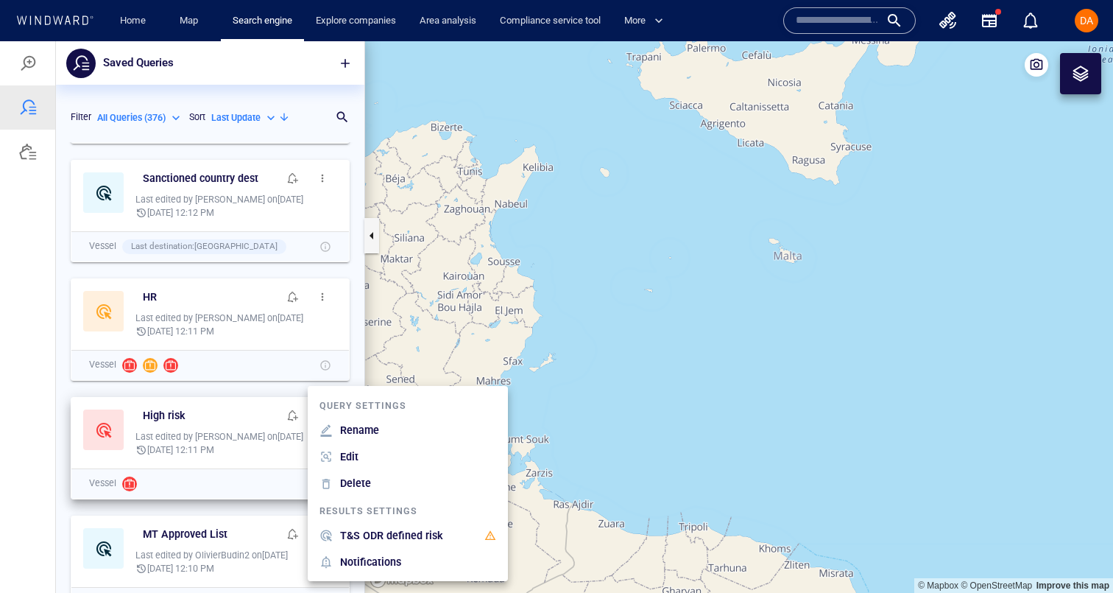
click at [360, 463] on div "Edit" at bounding box center [349, 457] width 24 height 24
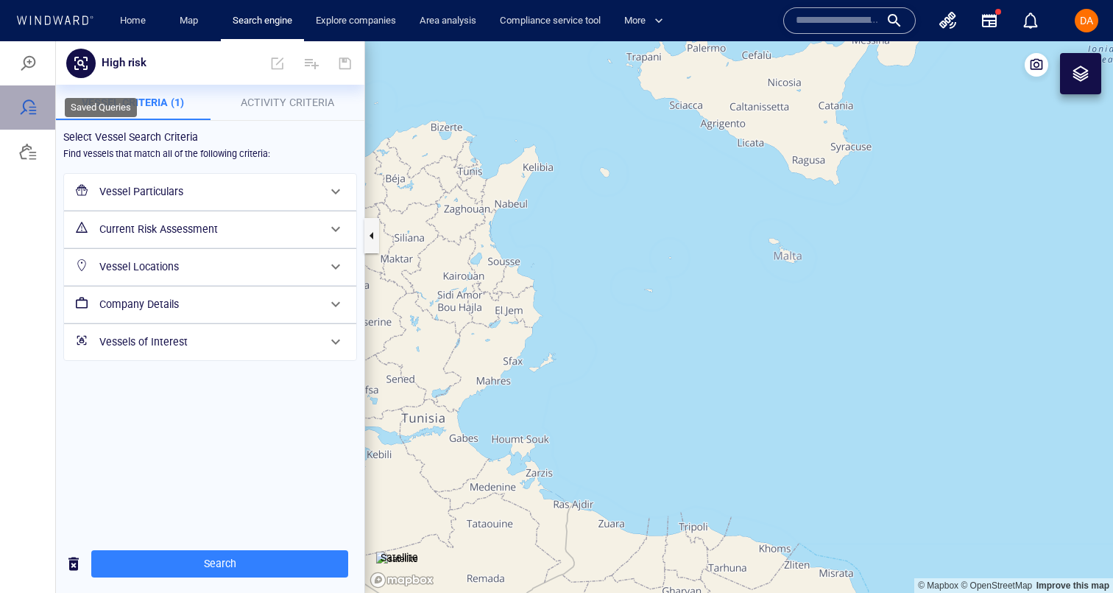
click at [29, 101] on div at bounding box center [28, 108] width 18 height 18
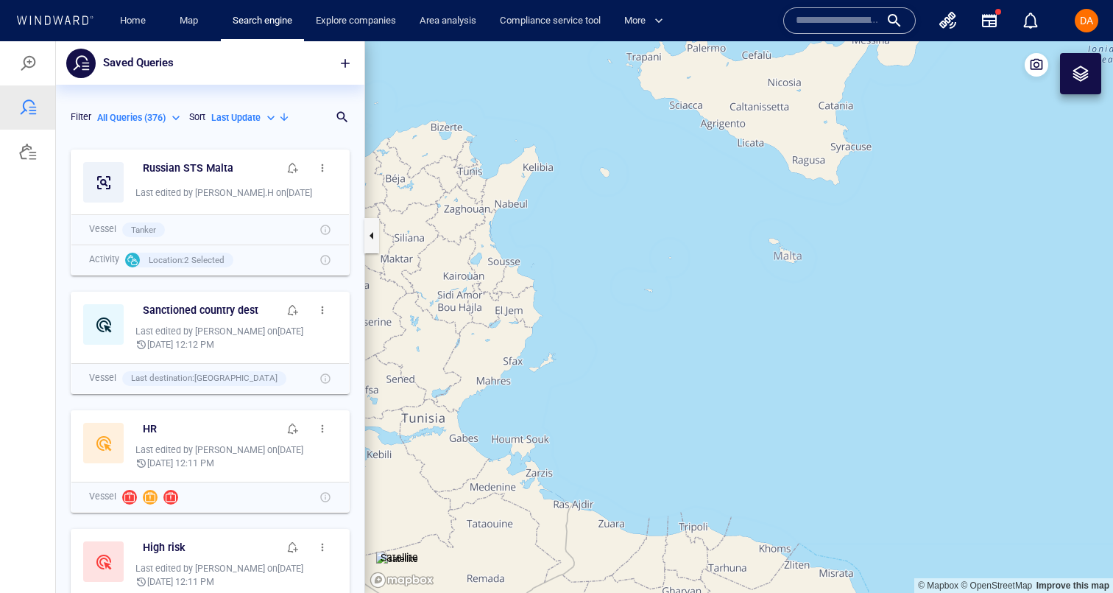
scroll to position [110, 0]
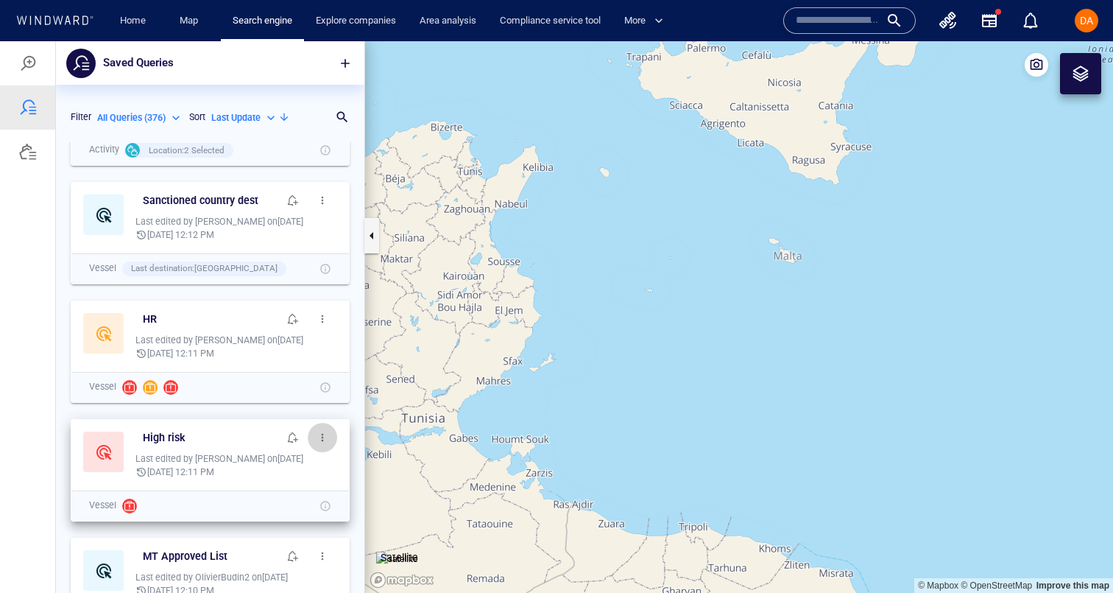
click at [320, 432] on span "button" at bounding box center [323, 438] width 12 height 12
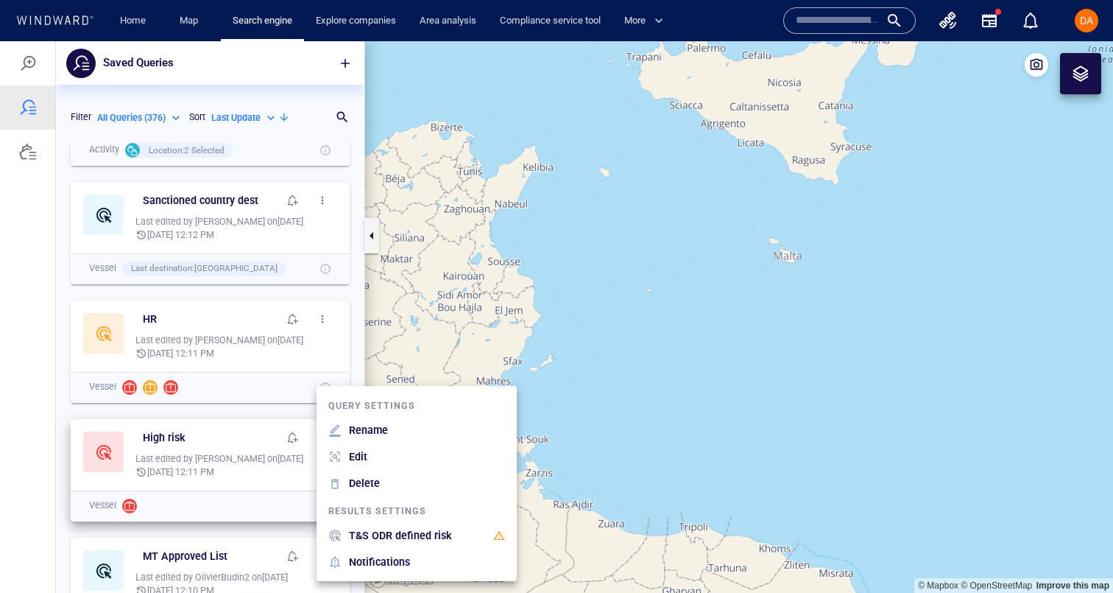
click at [368, 482] on p "Delete" at bounding box center [364, 483] width 31 height 18
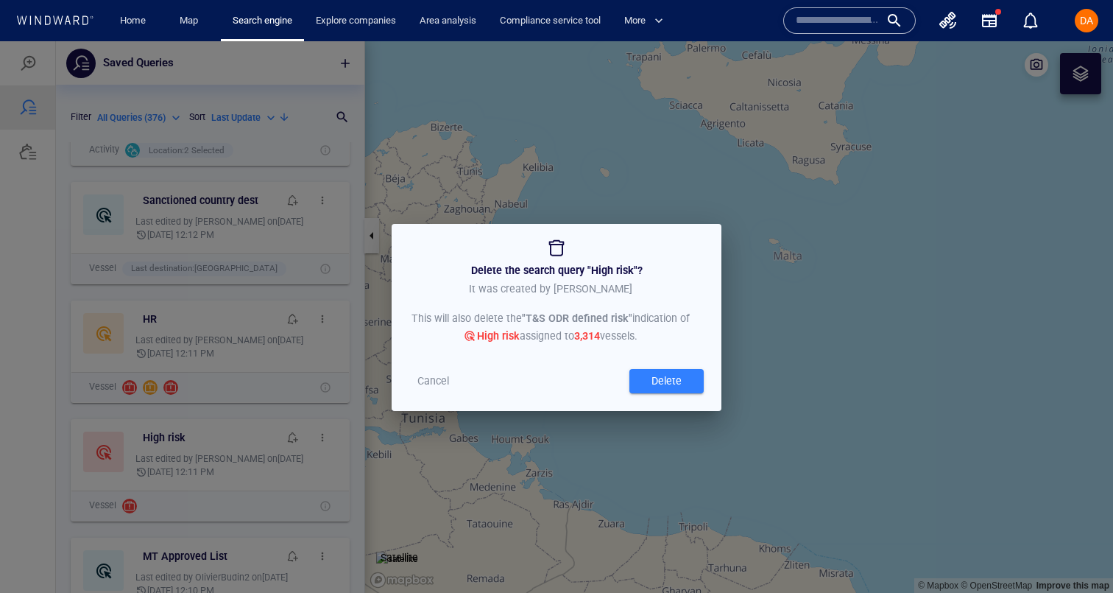
click at [484, 457] on div "Delete the search query " High risk "? It was created by Chloe This will also d…" at bounding box center [556, 317] width 1113 height 552
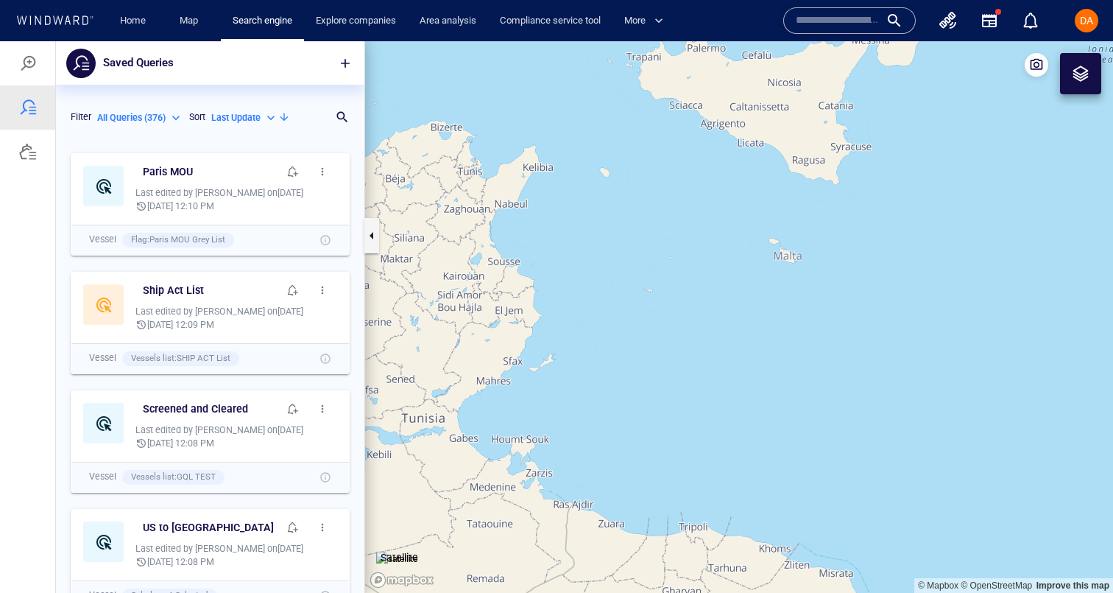
scroll to position [813, 0]
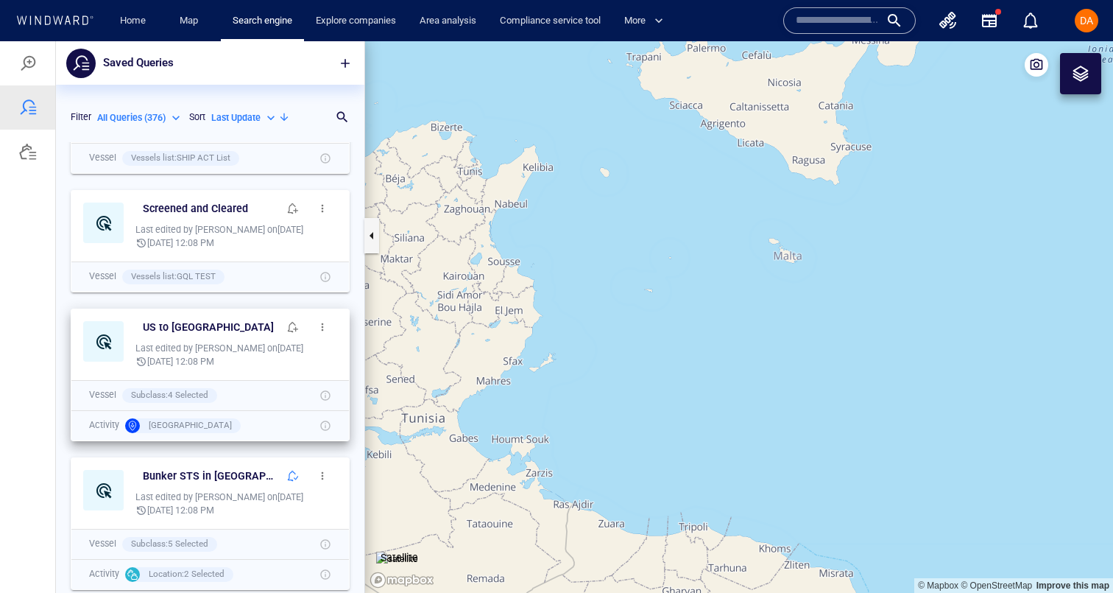
click at [328, 329] on span "button" at bounding box center [323, 327] width 12 height 12
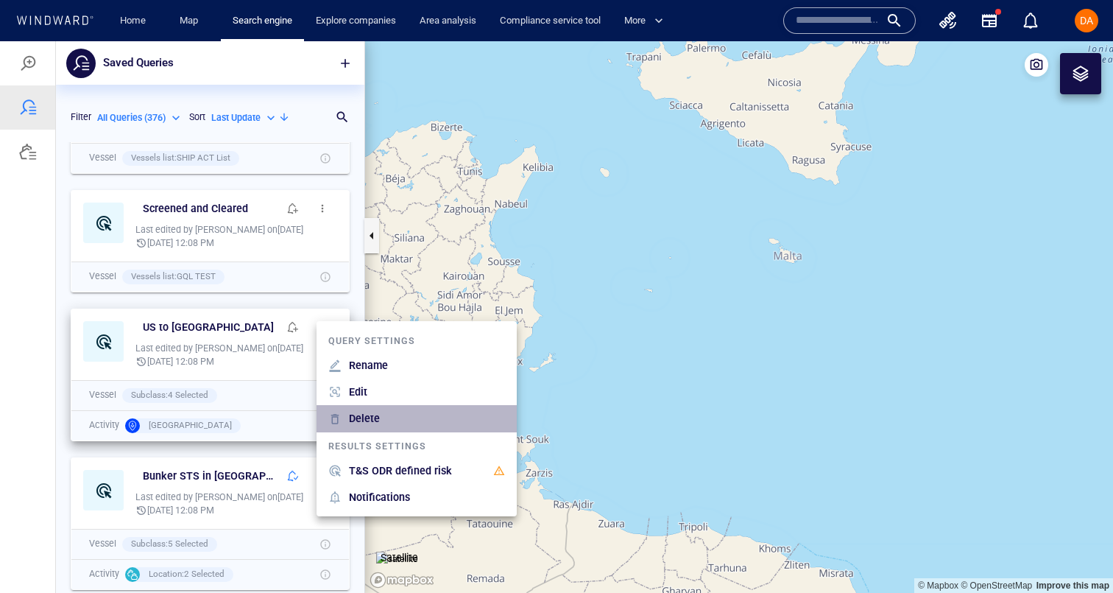
click at [374, 424] on p "Delete" at bounding box center [364, 418] width 31 height 18
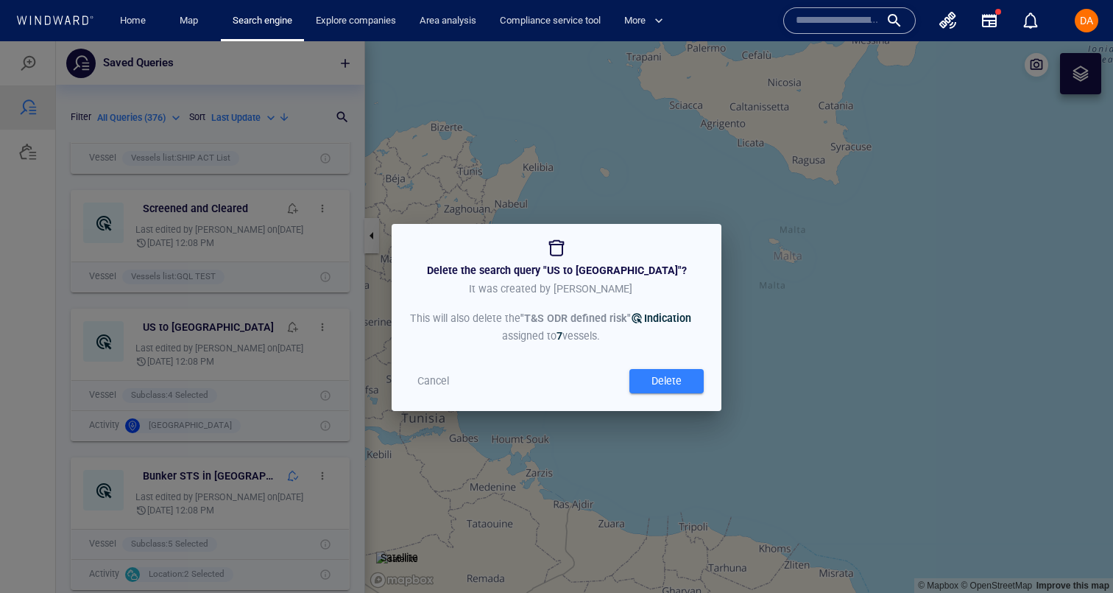
click at [678, 381] on div "Delete" at bounding box center [667, 381] width 36 height 24
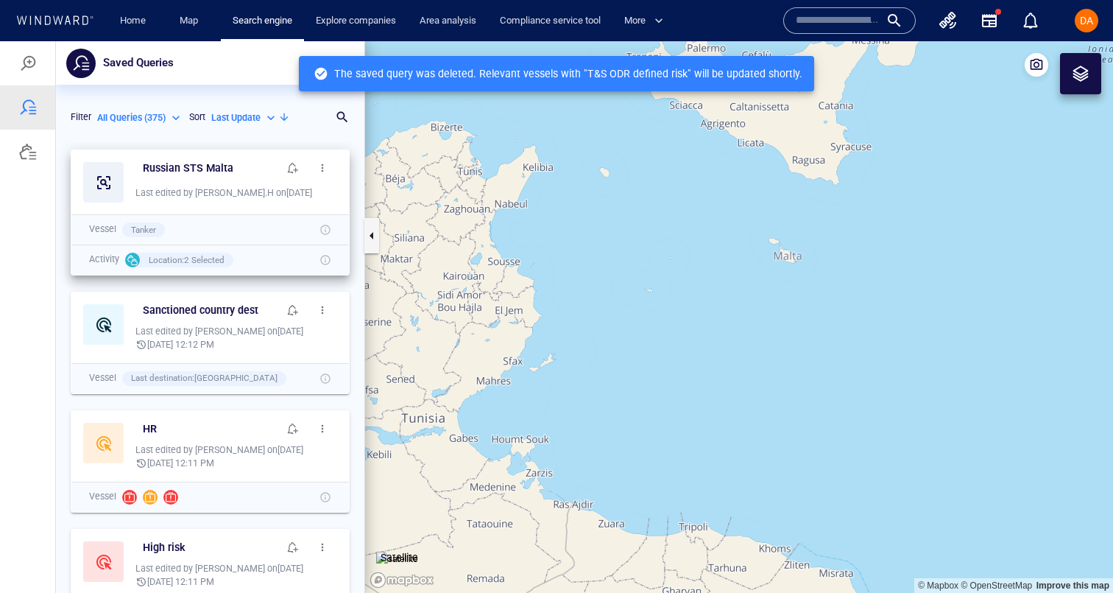
click at [325, 166] on span "button" at bounding box center [323, 168] width 12 height 12
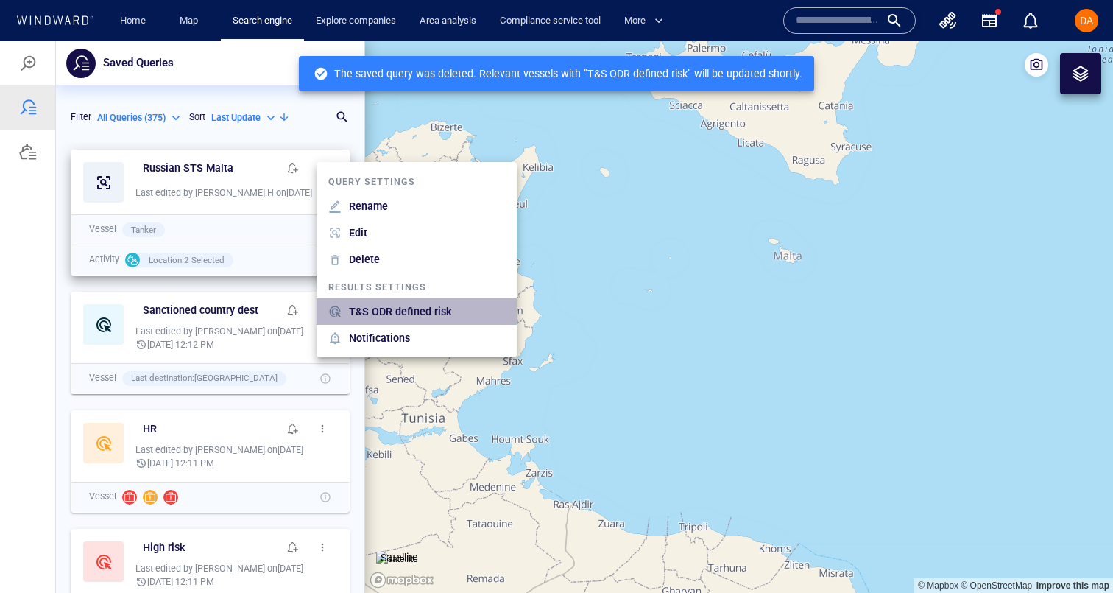
click at [405, 311] on p "T&S ODR defined risk" at bounding box center [400, 312] width 103 height 18
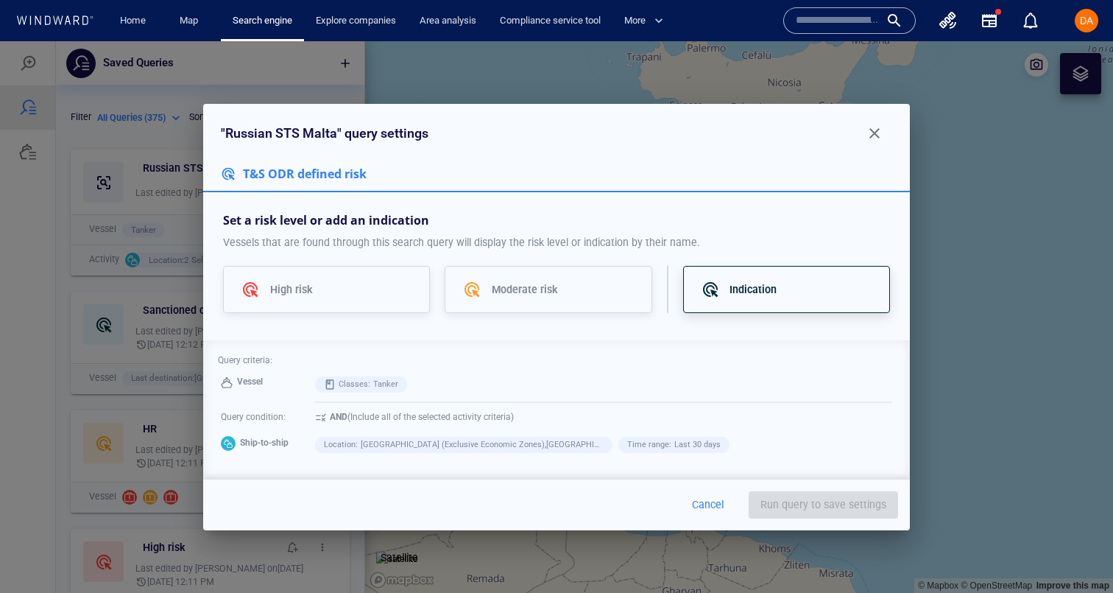
click at [764, 305] on div "Indication" at bounding box center [786, 290] width 207 height 48
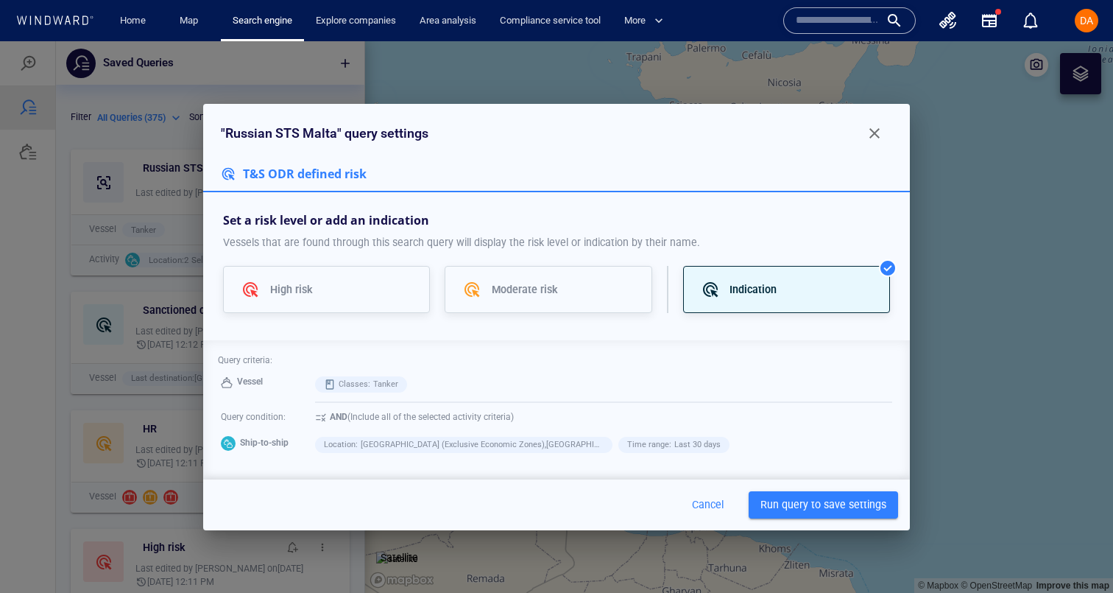
click at [812, 506] on span "Run query to save settings" at bounding box center [824, 505] width 126 height 18
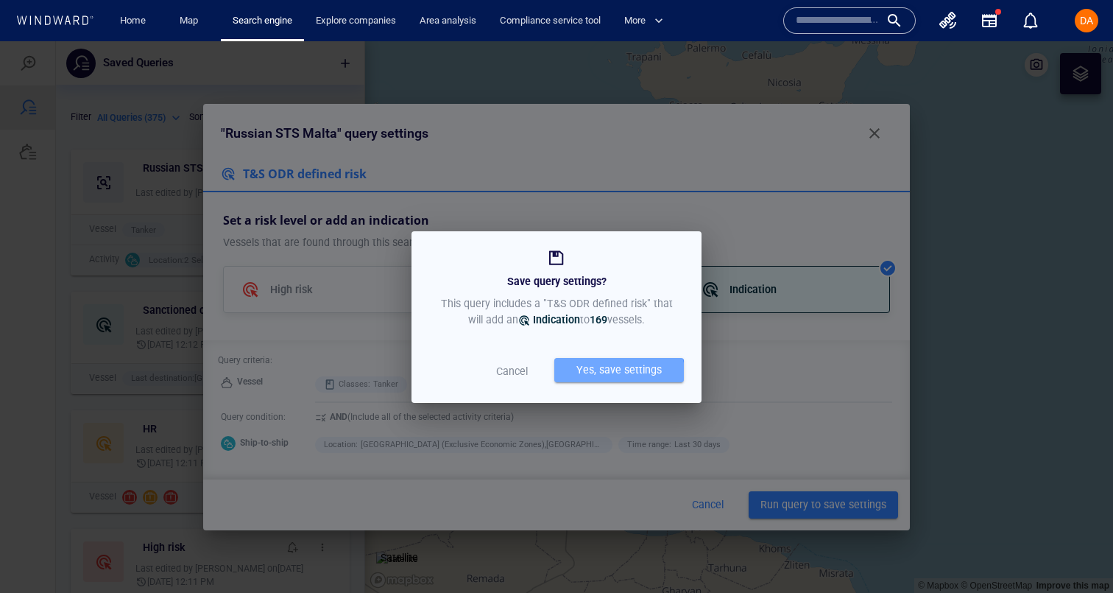
click at [606, 379] on div "Yes, save settings" at bounding box center [619, 370] width 91 height 24
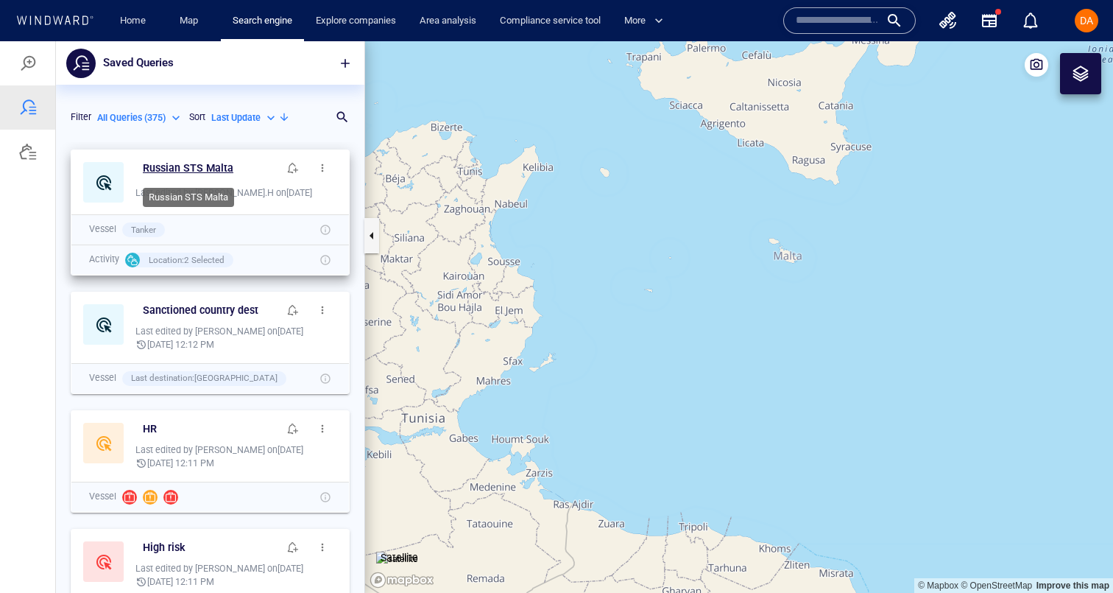
click at [188, 161] on h6 "Russian STS Malta" at bounding box center [188, 168] width 91 height 18
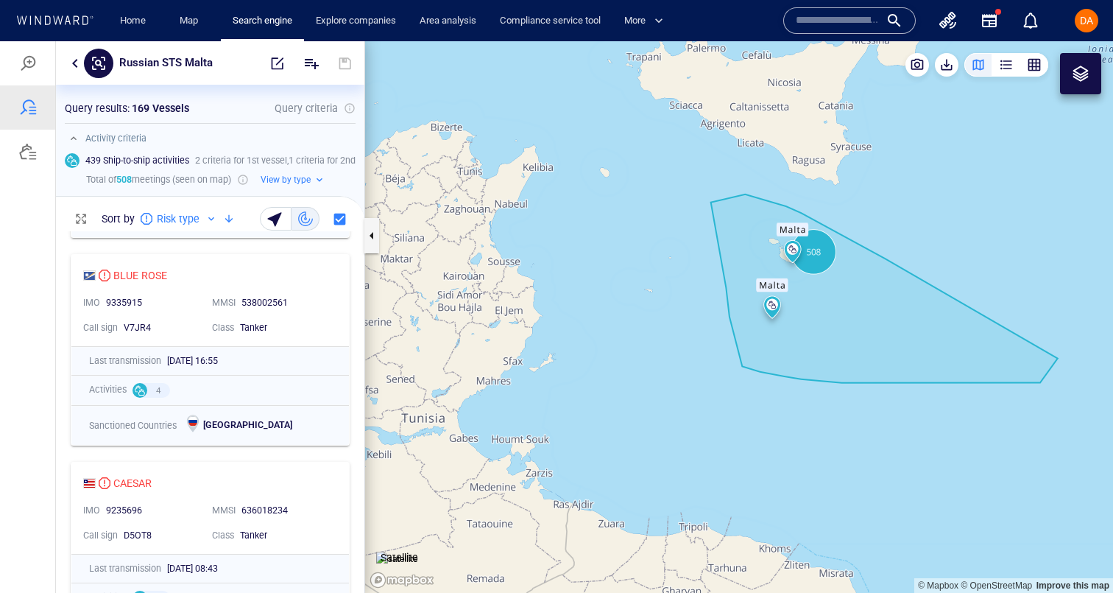
scroll to position [1558, 0]
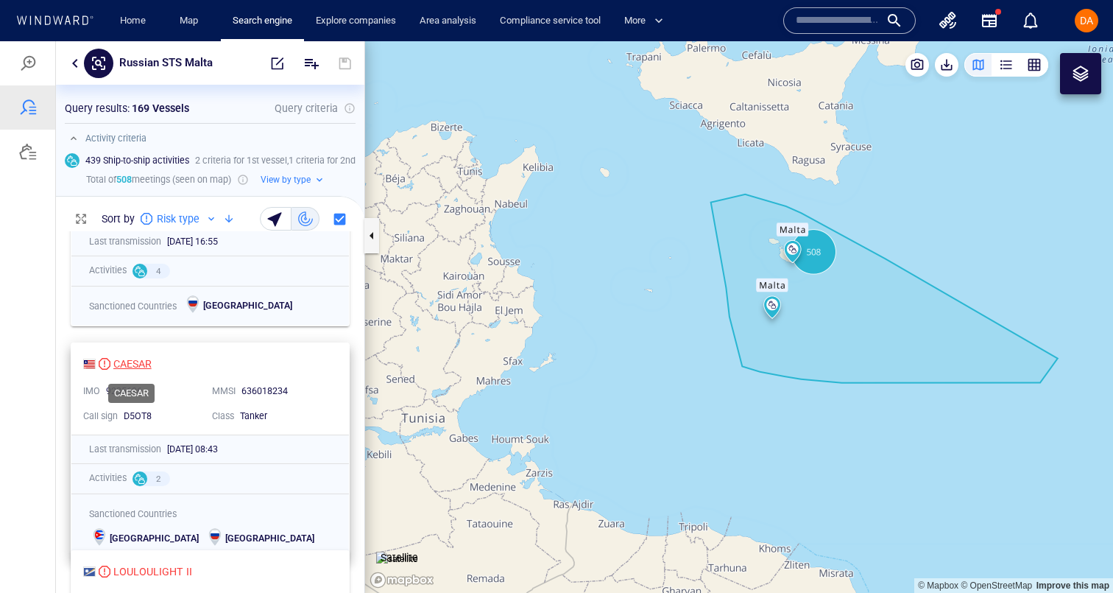
click at [122, 367] on div "CAESAR" at bounding box center [132, 364] width 38 height 18
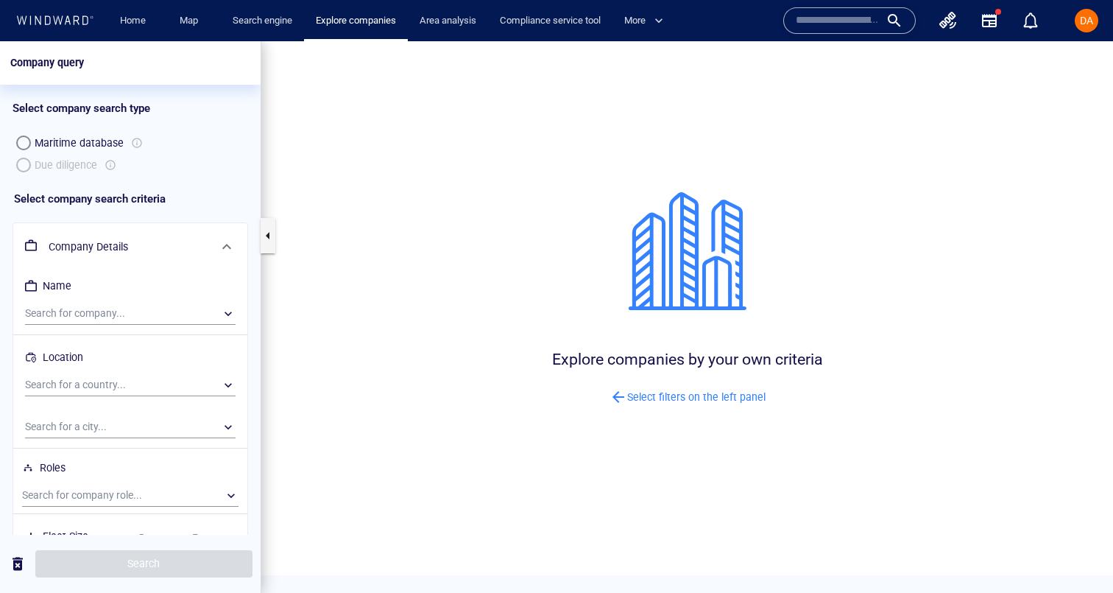
click at [23, 163] on div "Maritime database Due diligence" at bounding box center [131, 154] width 236 height 44
click at [24, 143] on div "button" at bounding box center [24, 143] width 0 height 0
click at [23, 166] on div "Maritime database Due diligence" at bounding box center [131, 154] width 236 height 44
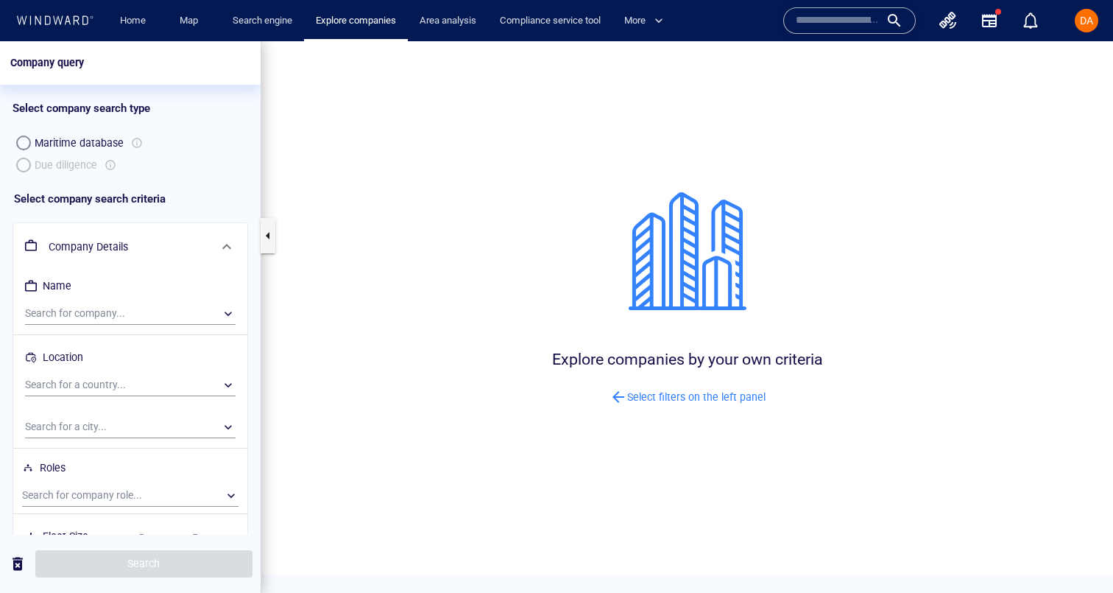
click at [24, 166] on div "Maritime database Due diligence" at bounding box center [131, 154] width 236 height 44
click at [24, 143] on div "button" at bounding box center [24, 143] width 0 height 0
click at [24, 160] on div "Maritime database Due diligence" at bounding box center [131, 154] width 236 height 44
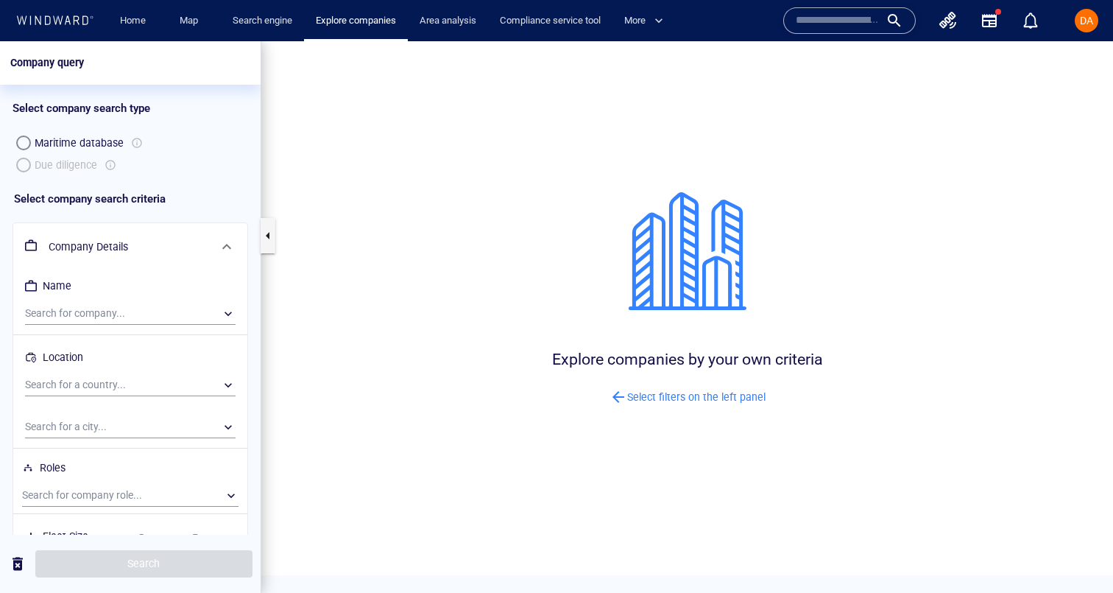
click at [43, 300] on h6 "Name" at bounding box center [130, 288] width 211 height 29
click at [44, 311] on div "​" at bounding box center [130, 314] width 211 height 22
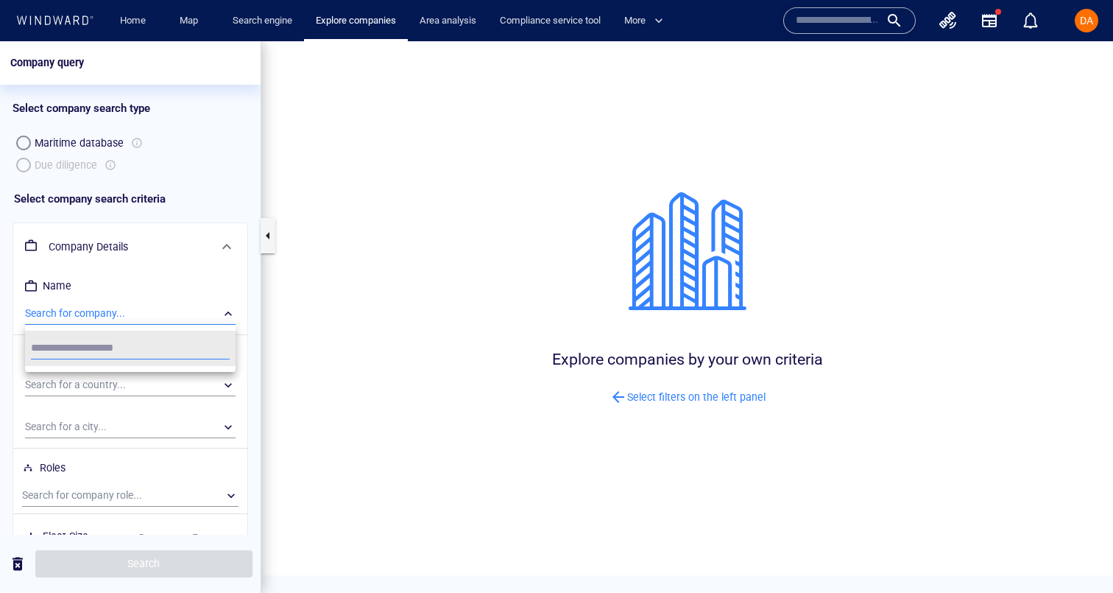
click at [80, 279] on div at bounding box center [556, 317] width 1113 height 552
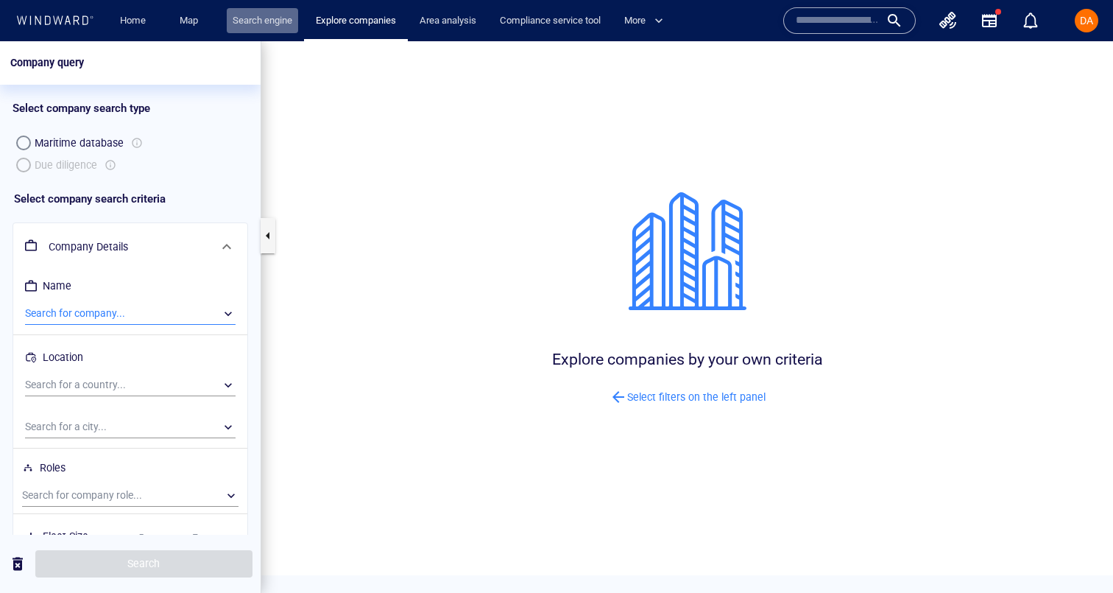
click at [284, 15] on link "Search engine" at bounding box center [262, 21] width 71 height 26
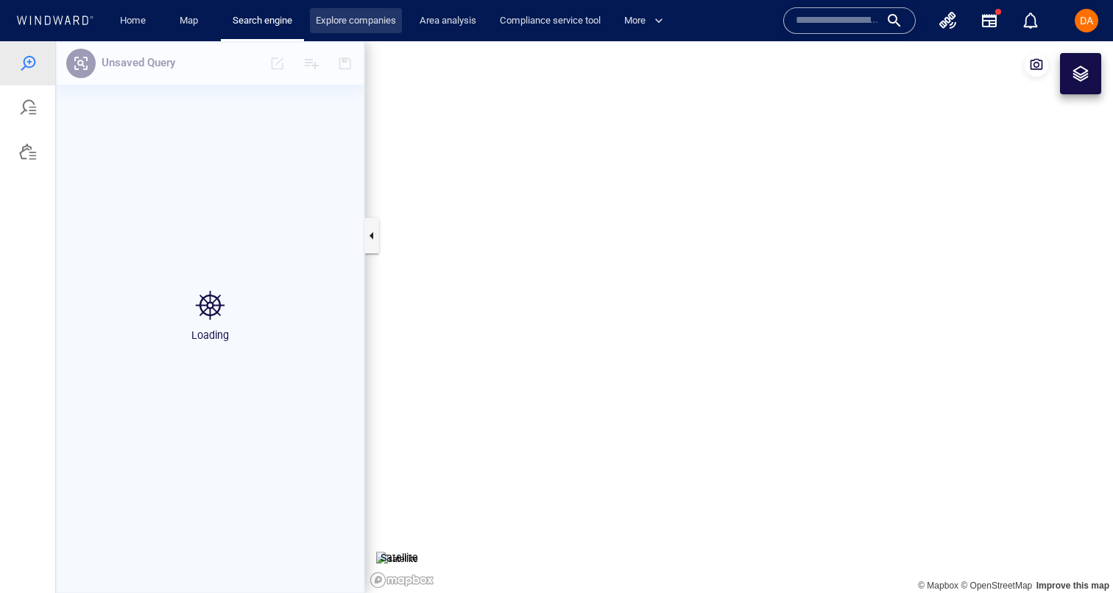
click at [352, 18] on link "Explore companies" at bounding box center [356, 21] width 92 height 26
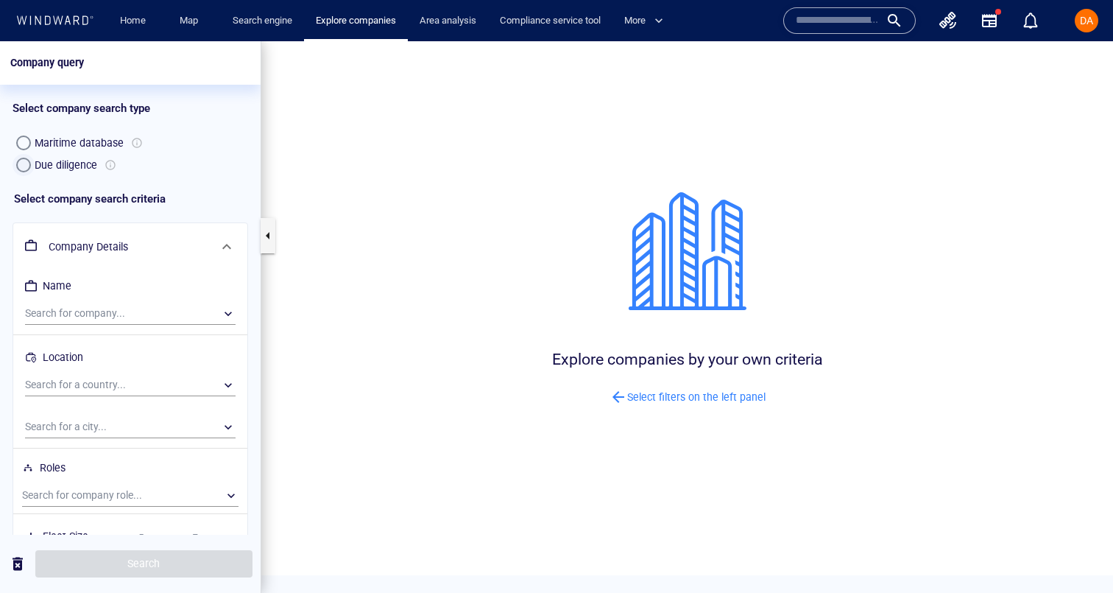
click at [18, 168] on div "button" at bounding box center [23, 165] width 15 height 15
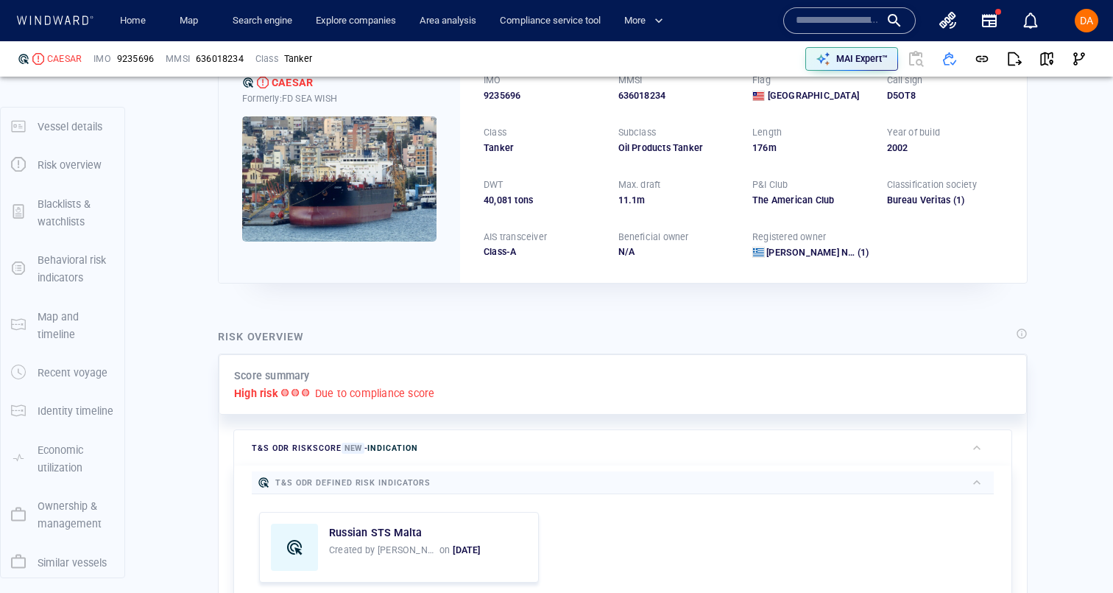
scroll to position [87, 0]
click at [794, 20] on div at bounding box center [850, 20] width 133 height 27
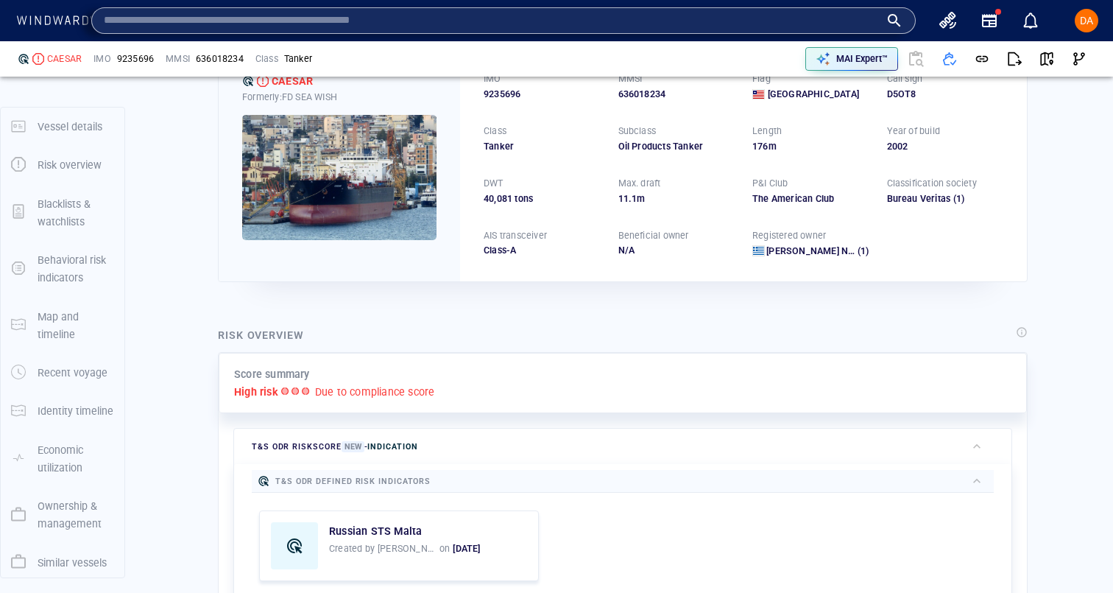
click at [387, 4] on div "Explore companies" at bounding box center [356, 21] width 104 height 42
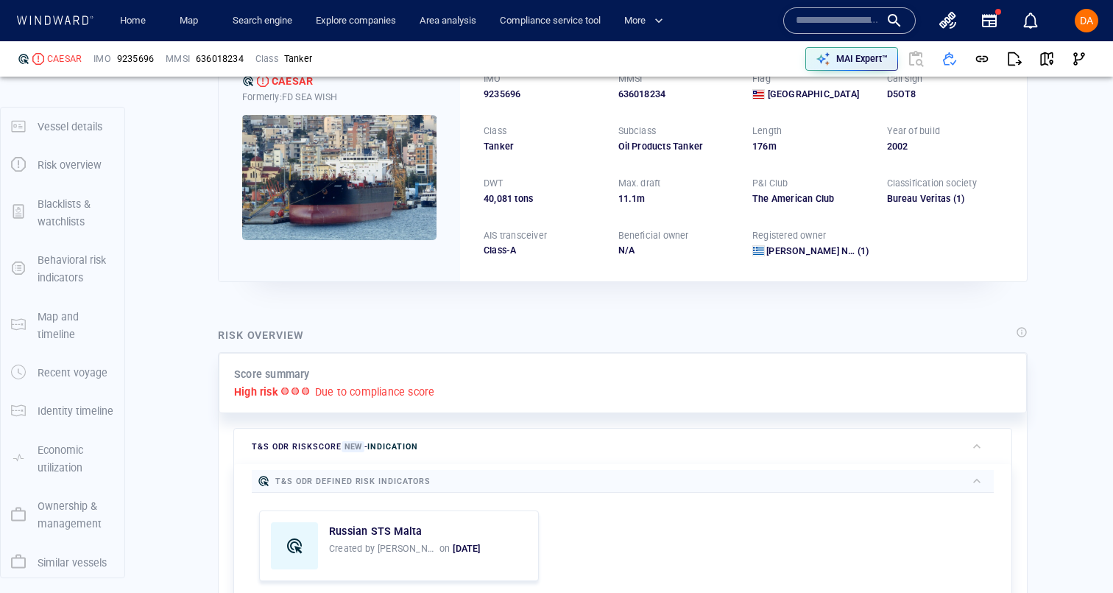
click at [801, 18] on input "text" at bounding box center [838, 21] width 84 height 22
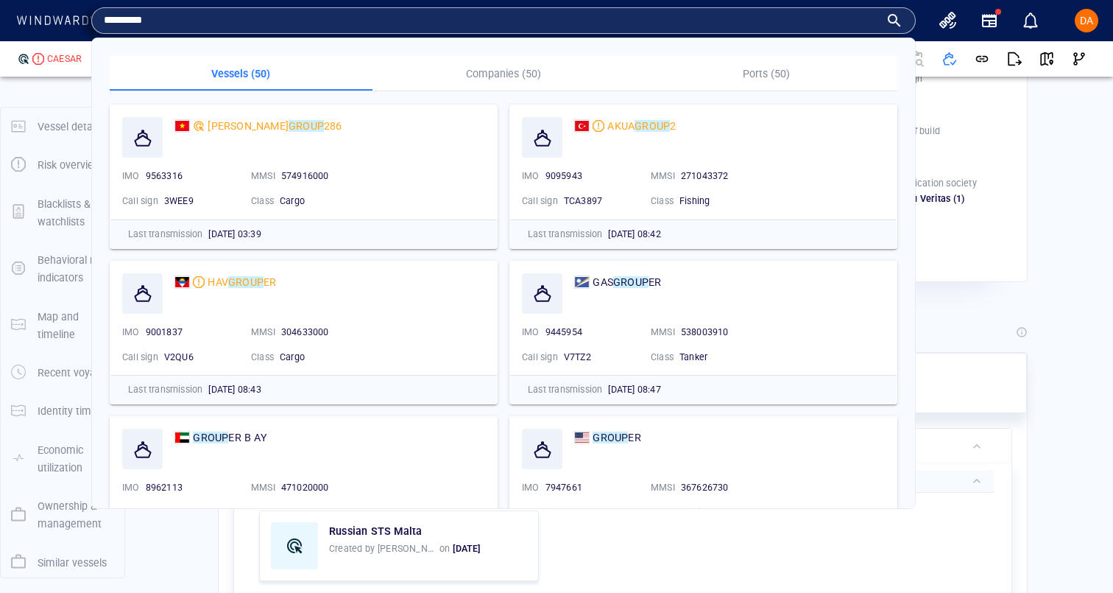
type input "*********"
click at [513, 78] on p "Companies (50)" at bounding box center [503, 74] width 245 height 18
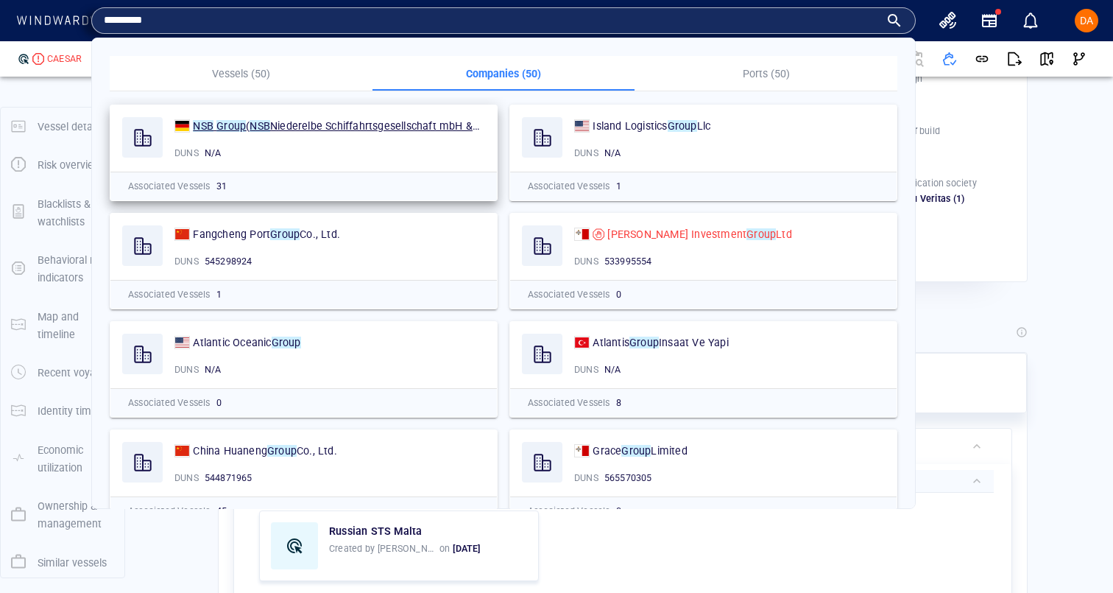
click at [247, 125] on span "(" at bounding box center [248, 126] width 4 height 12
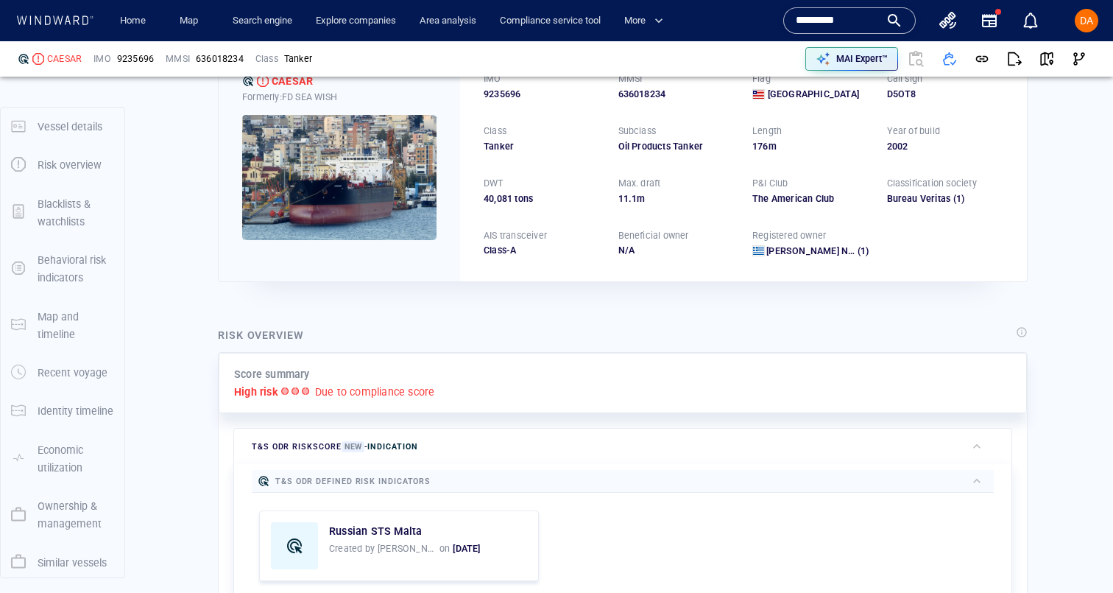
click at [848, 21] on input "*********" at bounding box center [838, 21] width 84 height 22
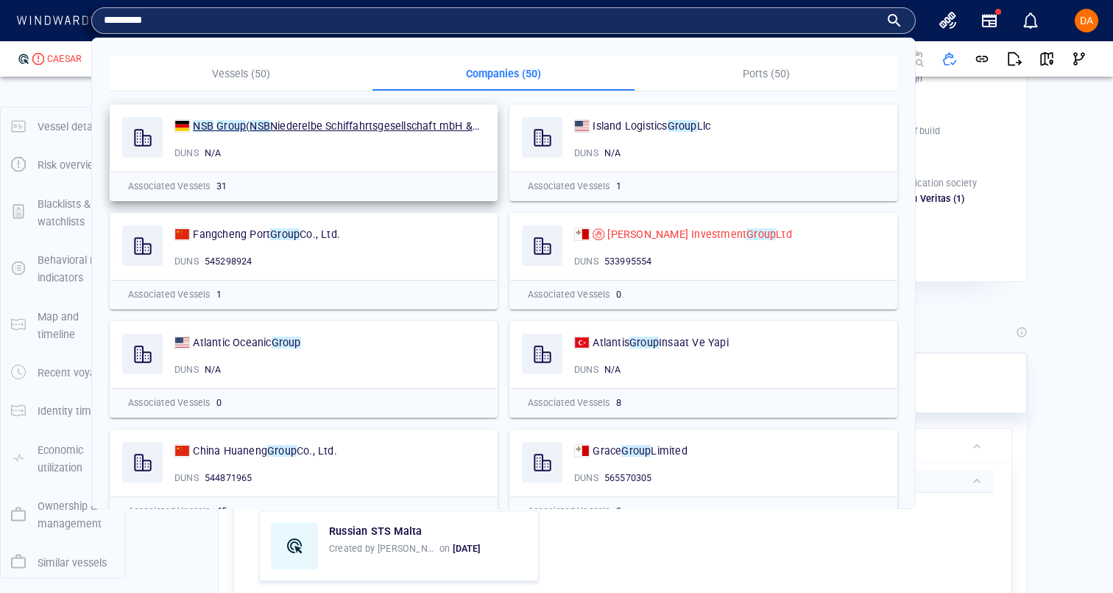
click at [381, 133] on p "NSB Group ( NSB Niederelbe Schiffahrtsgesellschaft mbH & Co KG)" at bounding box center [337, 126] width 289 height 18
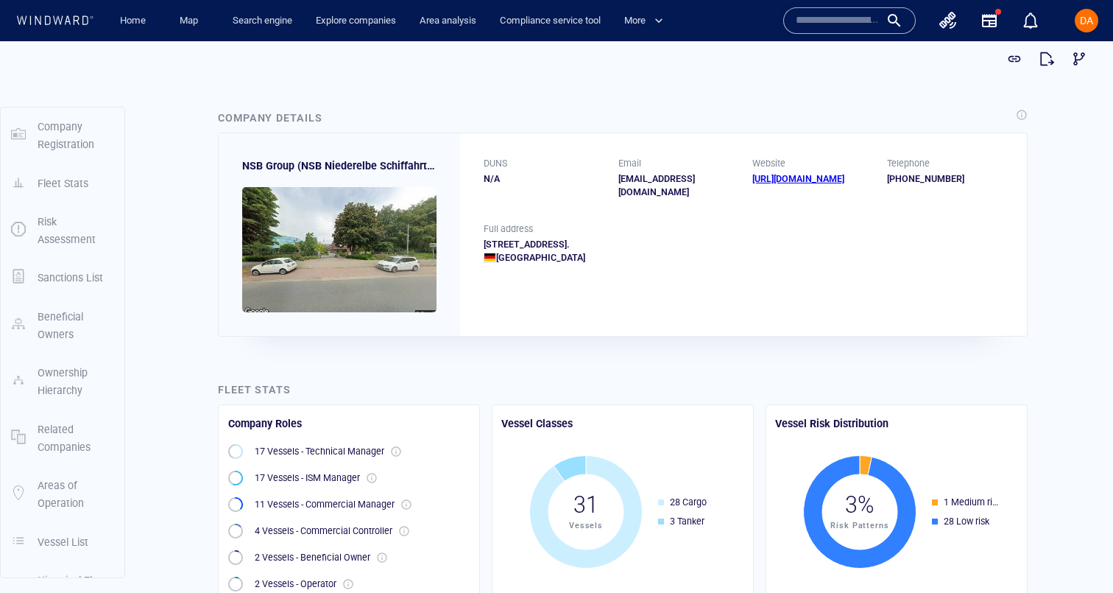
click at [788, 181] on link "https://www.reederei-nsb.com" at bounding box center [799, 178] width 92 height 11
click at [773, 185] on div "https://www.reederei-nsb.com" at bounding box center [811, 178] width 117 height 13
click at [767, 180] on link "https://www.reederei-nsb.com" at bounding box center [799, 178] width 92 height 11
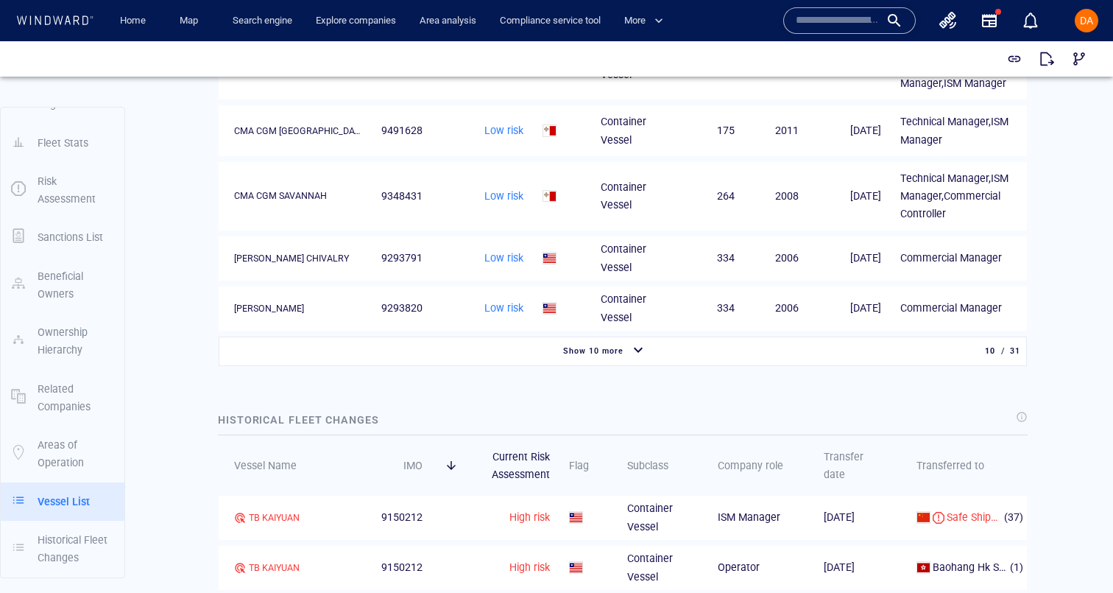
scroll to position [2214, 0]
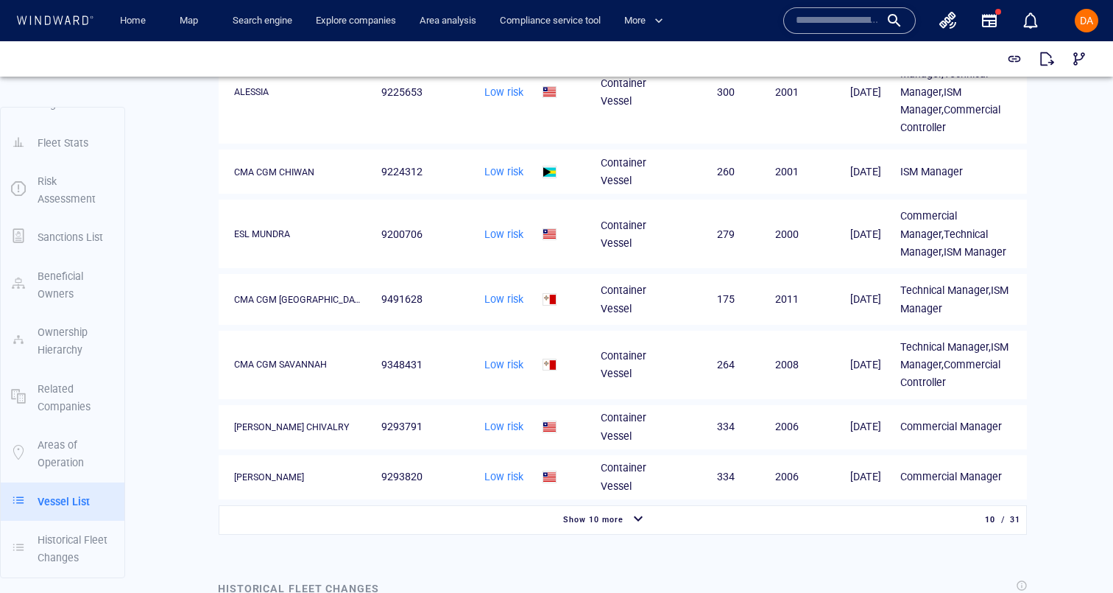
click at [622, 513] on div "Show 10 more" at bounding box center [605, 520] width 766 height 27
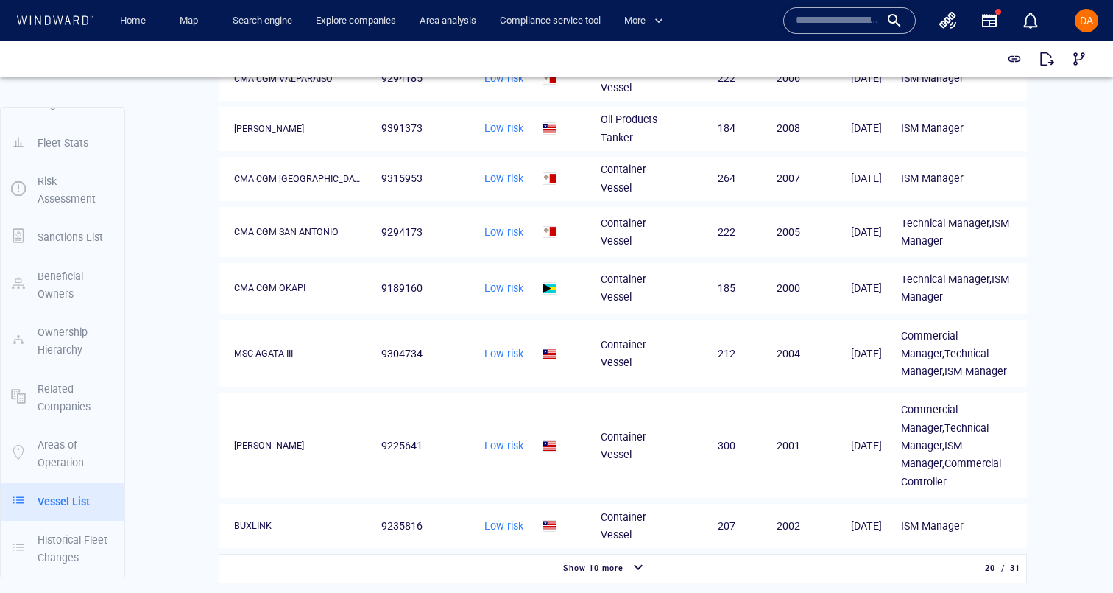
scroll to position [3099, 0]
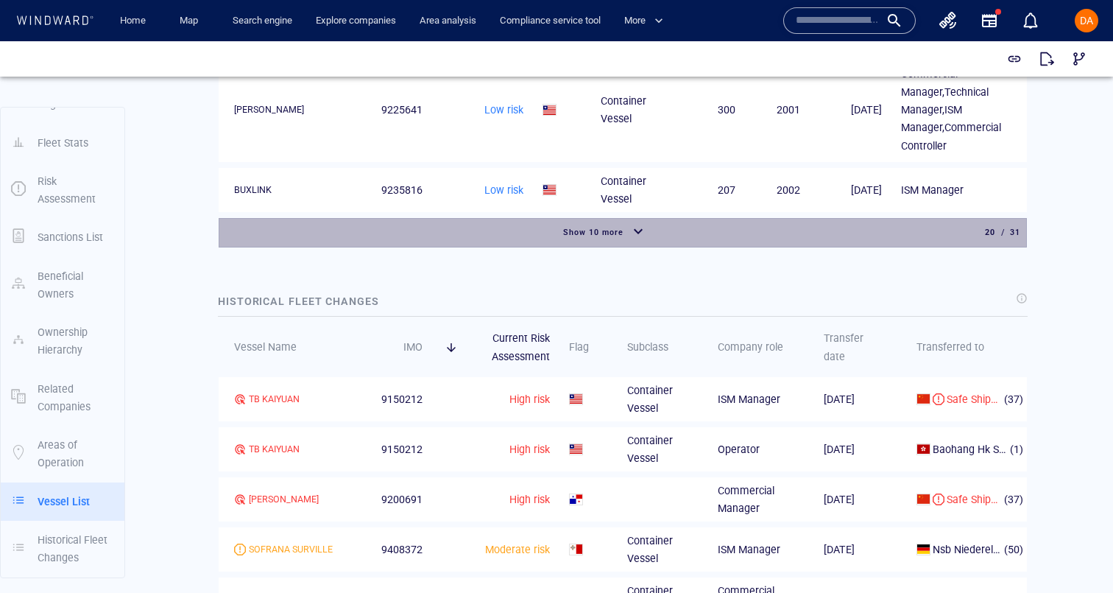
click at [608, 222] on div "Show 10 more" at bounding box center [593, 232] width 66 height 20
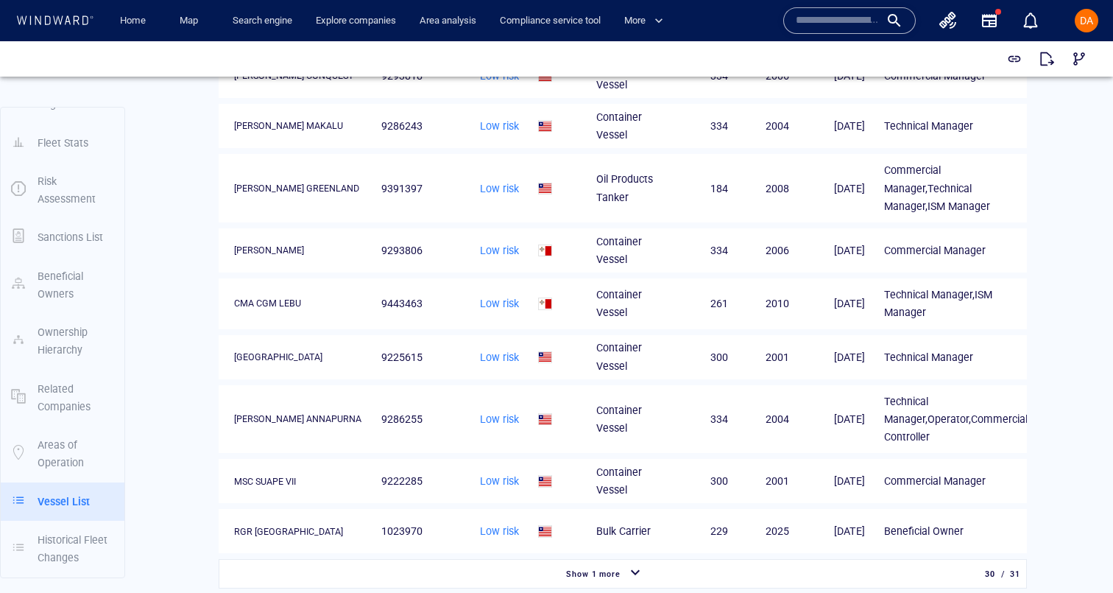
scroll to position [3659, 0]
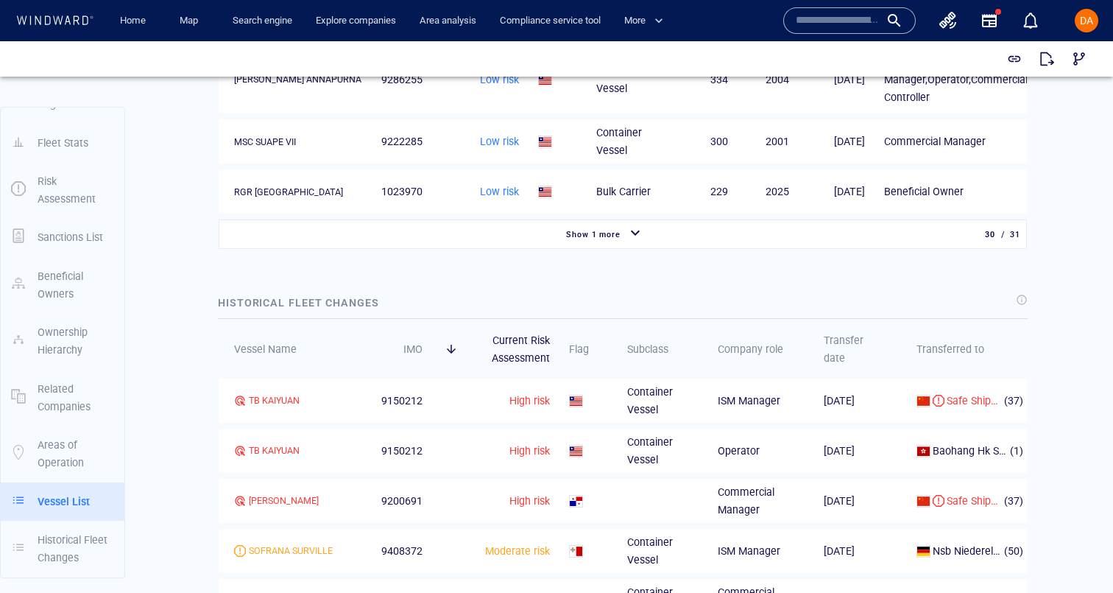
click at [608, 225] on div "Show 1 more" at bounding box center [593, 235] width 61 height 20
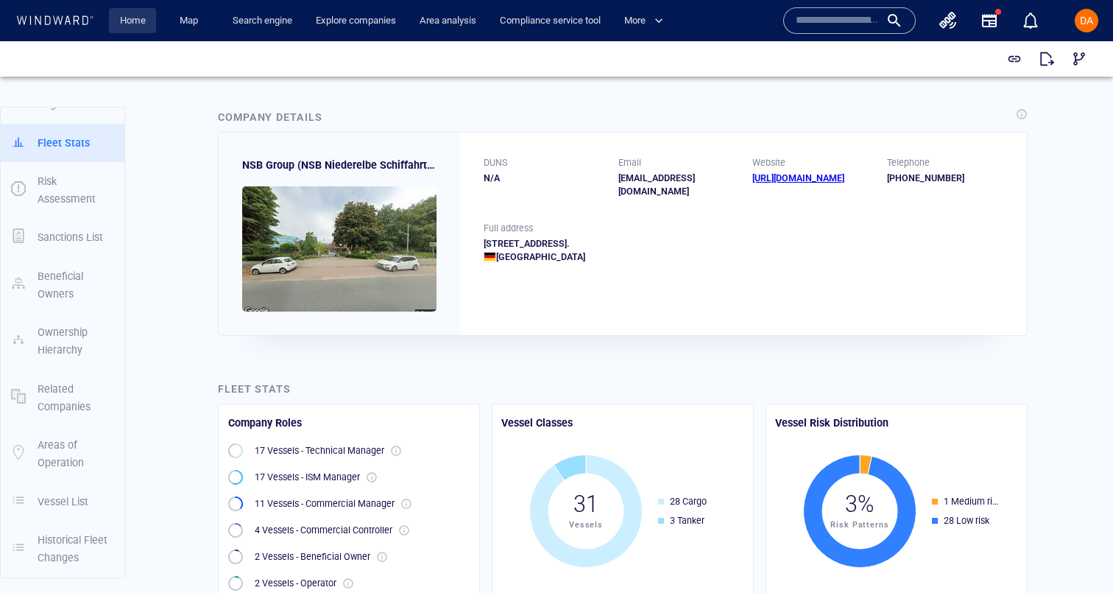
scroll to position [0, 0]
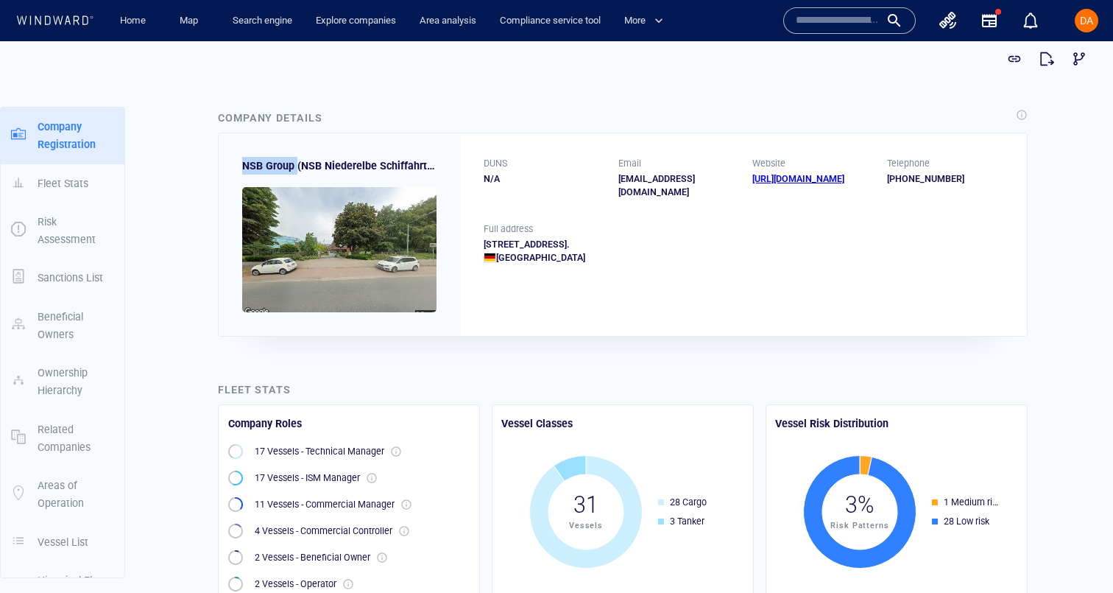
drag, startPoint x: 295, startPoint y: 168, endPoint x: 236, endPoint y: 168, distance: 59.7
click at [236, 168] on div "NSB Group (NSB Niederelbe Schiffahrtsgesellschaft mbH & Co KG)" at bounding box center [340, 234] width 242 height 202
copy span "NSB Group"
click at [264, 25] on link "Search engine" at bounding box center [262, 21] width 71 height 26
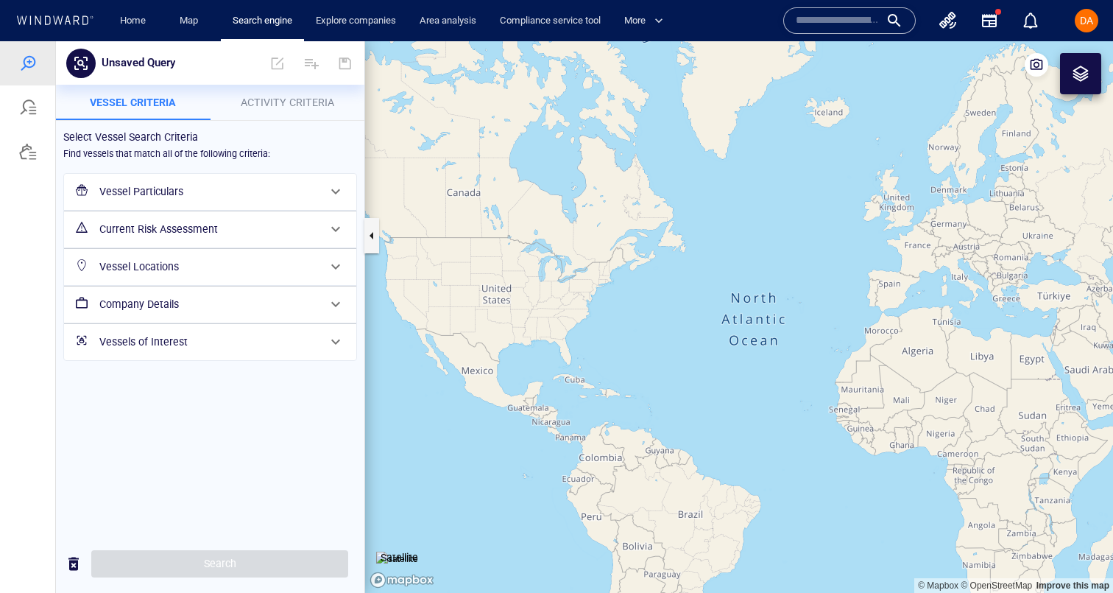
click at [155, 308] on h6 "Company Details" at bounding box center [208, 304] width 219 height 18
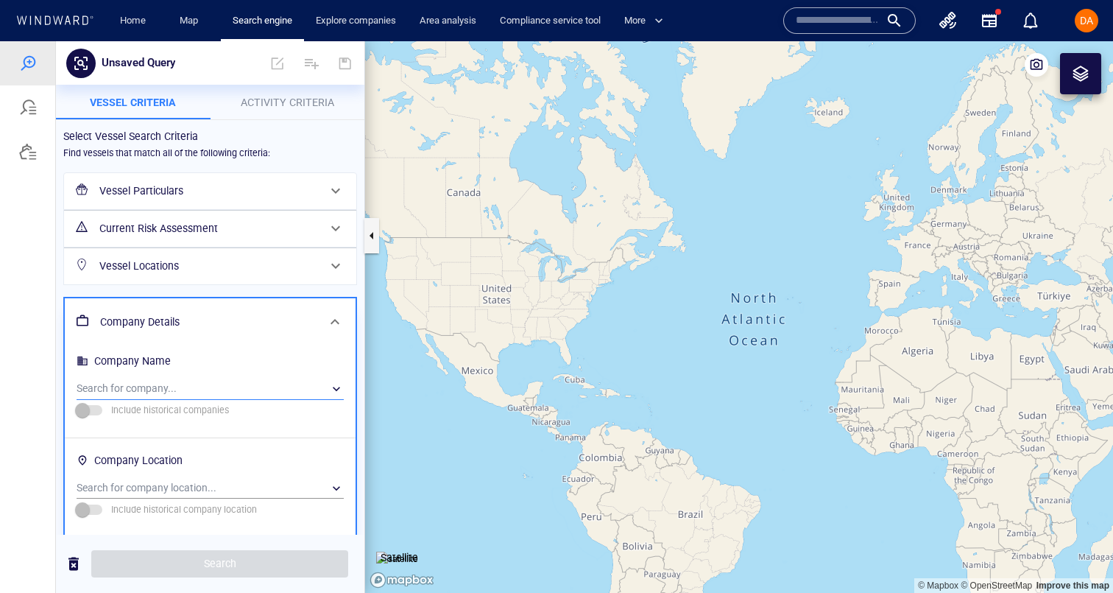
click at [145, 390] on div "​" at bounding box center [210, 389] width 267 height 22
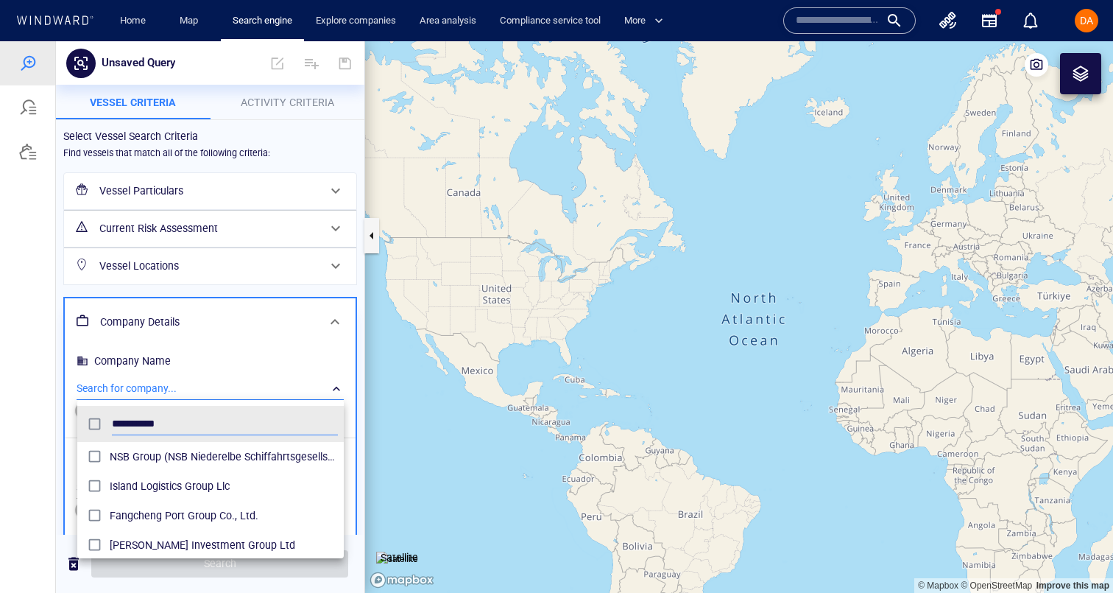
scroll to position [147, 267]
type input "*********"
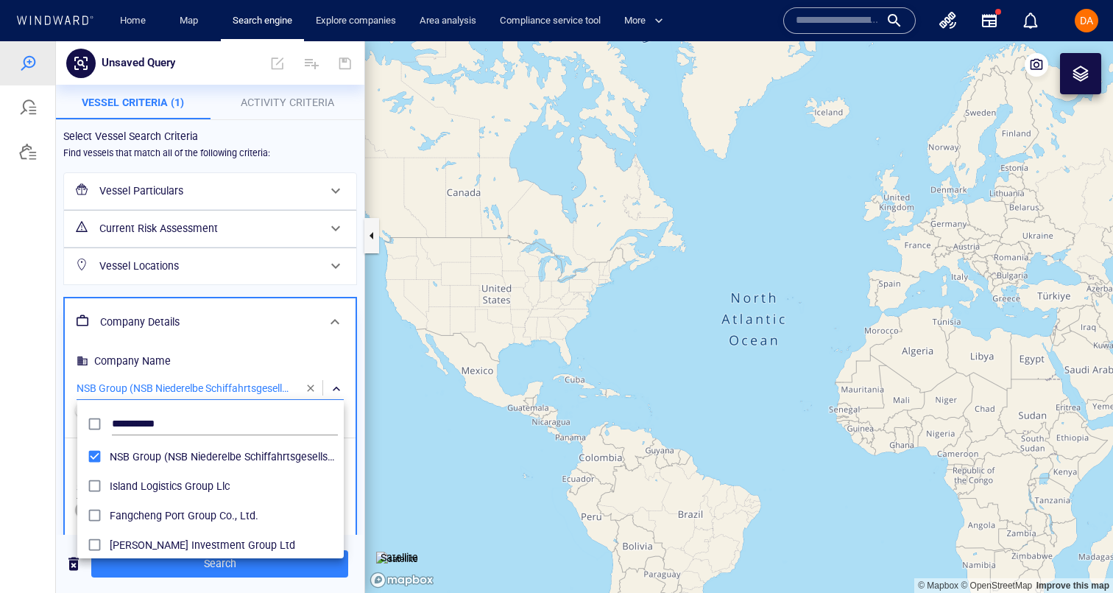
click at [189, 377] on div at bounding box center [556, 317] width 1113 height 552
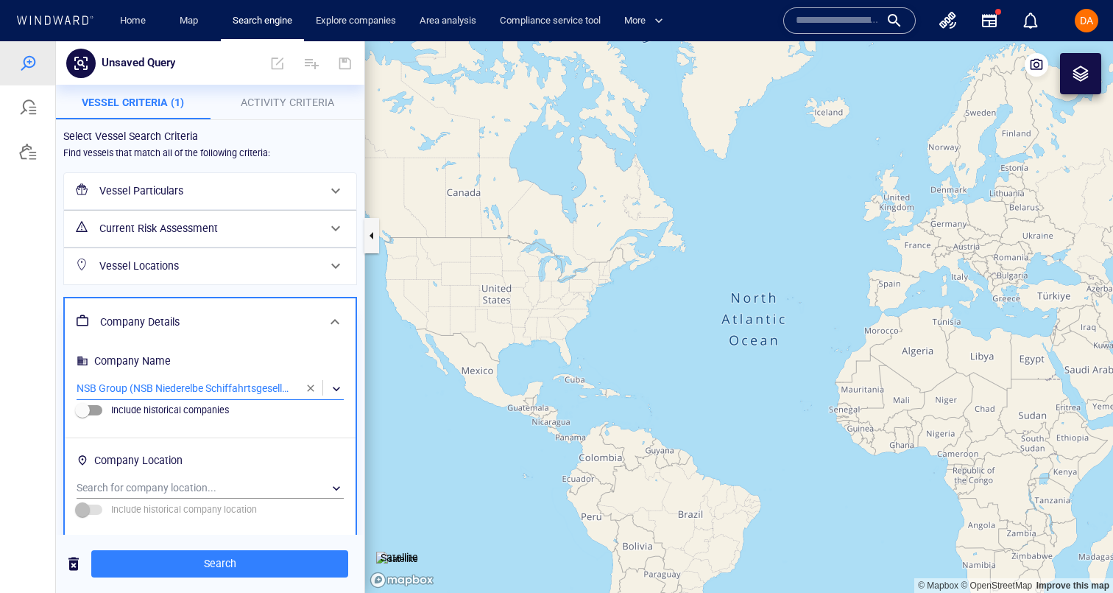
click at [289, 390] on div "​" at bounding box center [210, 389] width 267 height 22
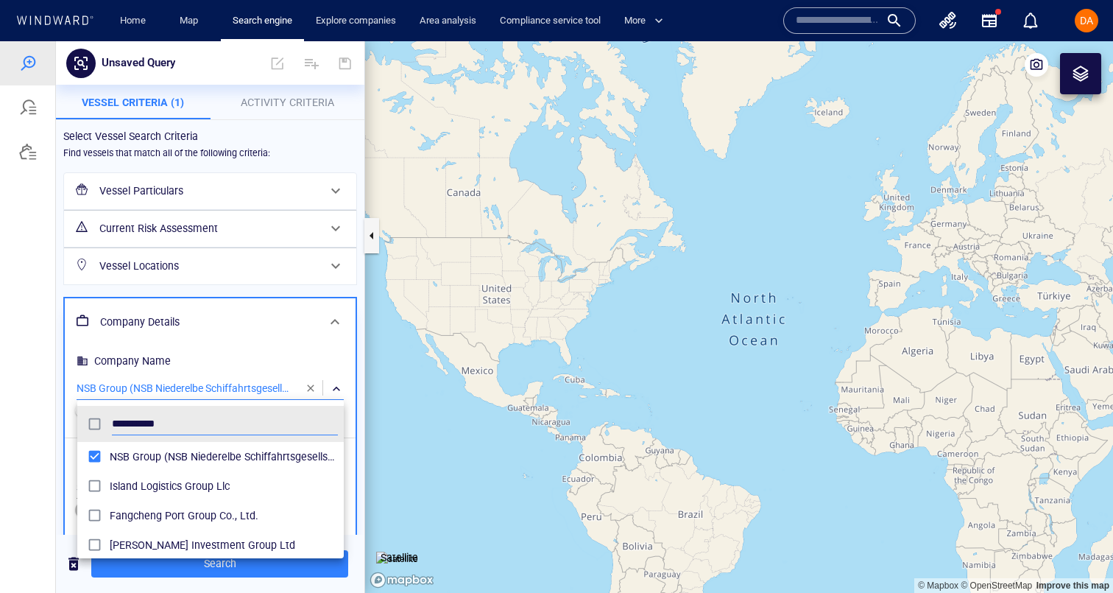
scroll to position [147, 267]
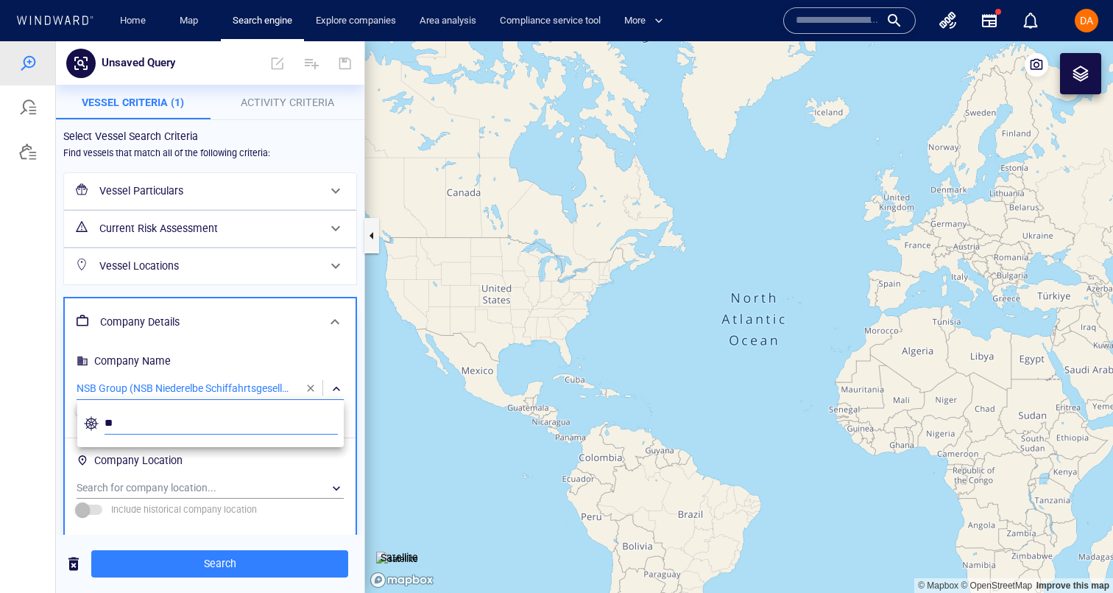
type input "*"
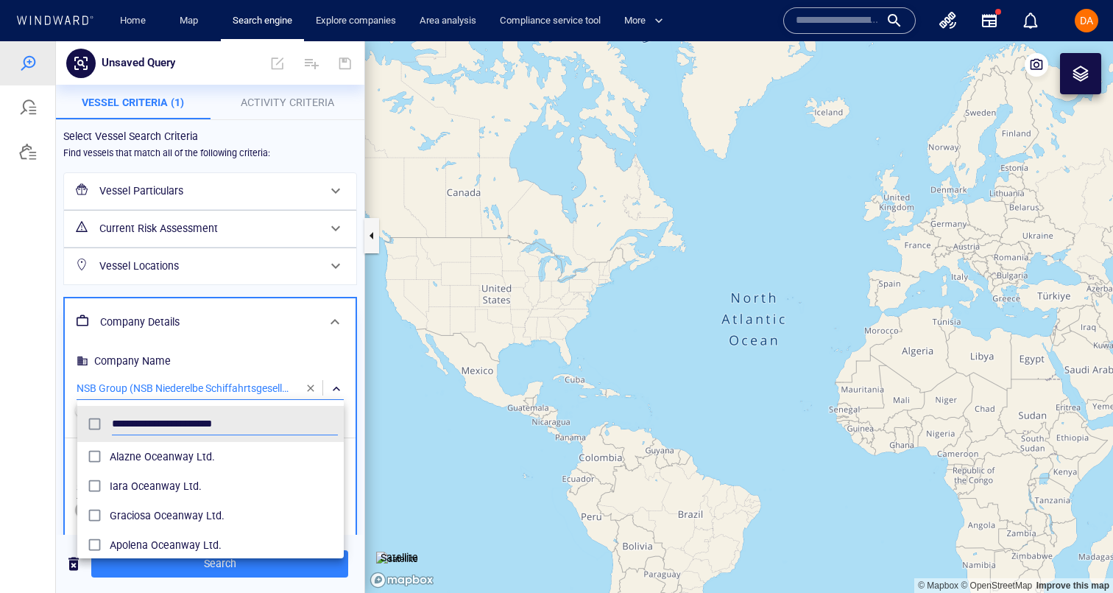
type input "**********"
click at [197, 328] on div at bounding box center [556, 317] width 1113 height 552
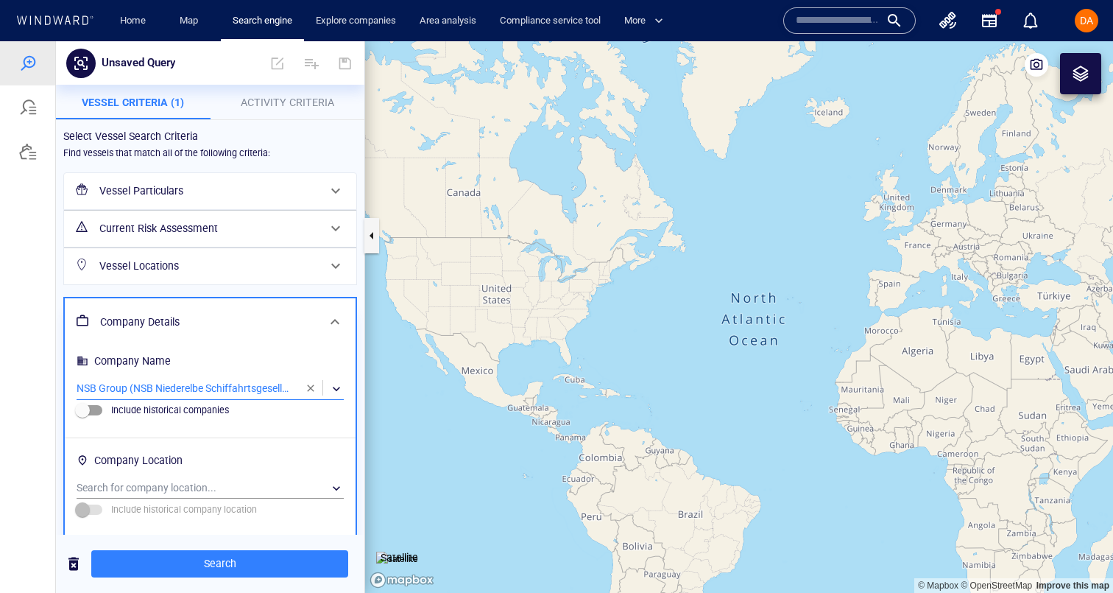
click at [187, 381] on div "​" at bounding box center [210, 389] width 267 height 22
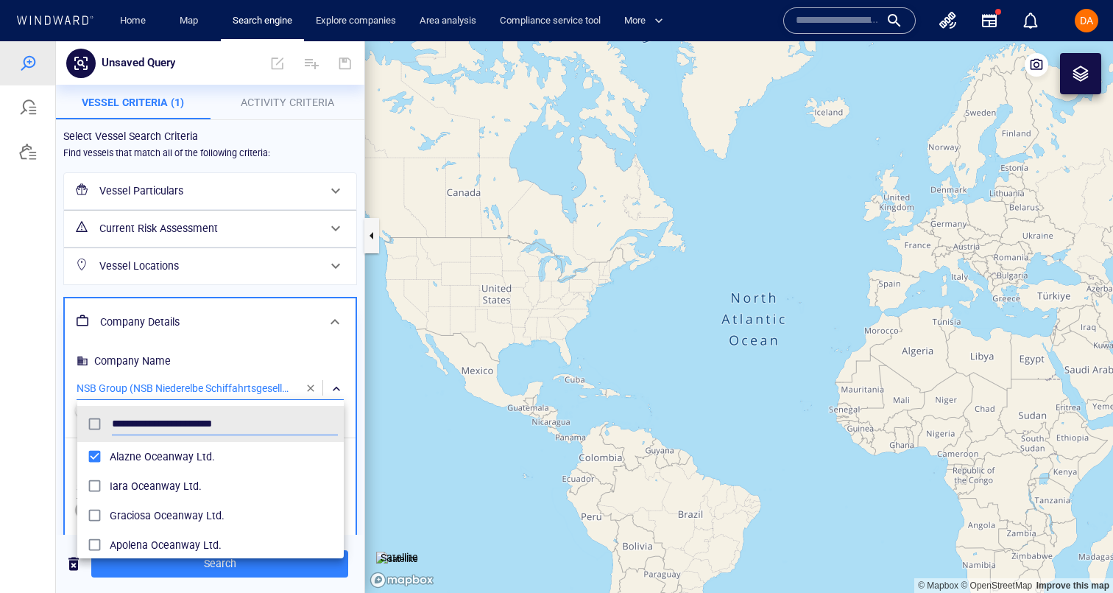
scroll to position [147, 267]
click at [210, 343] on div at bounding box center [556, 317] width 1113 height 552
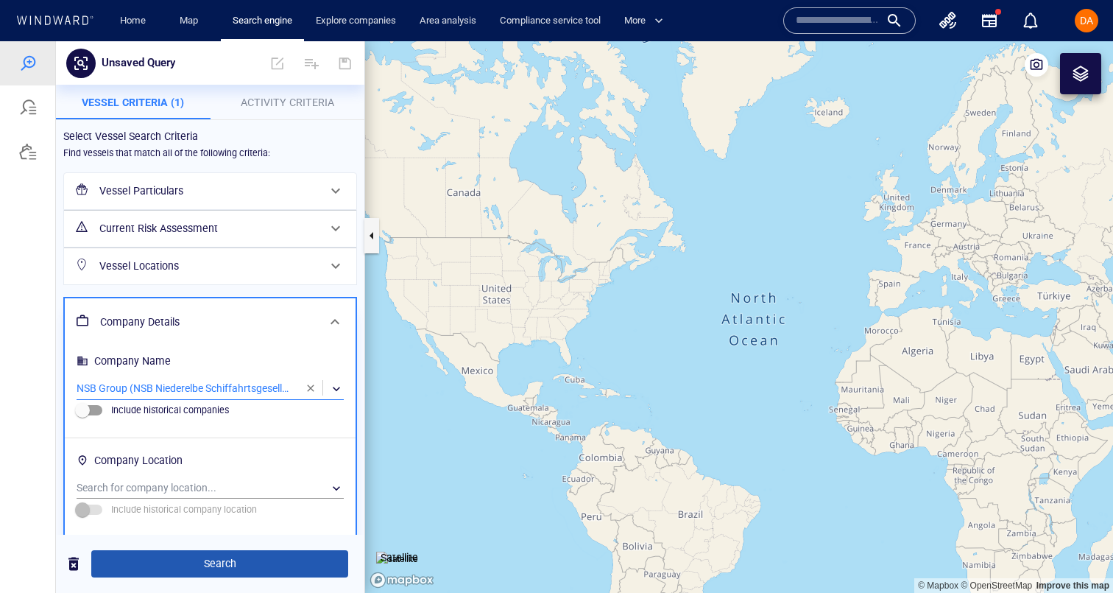
click at [177, 562] on span "Search" at bounding box center [219, 564] width 233 height 18
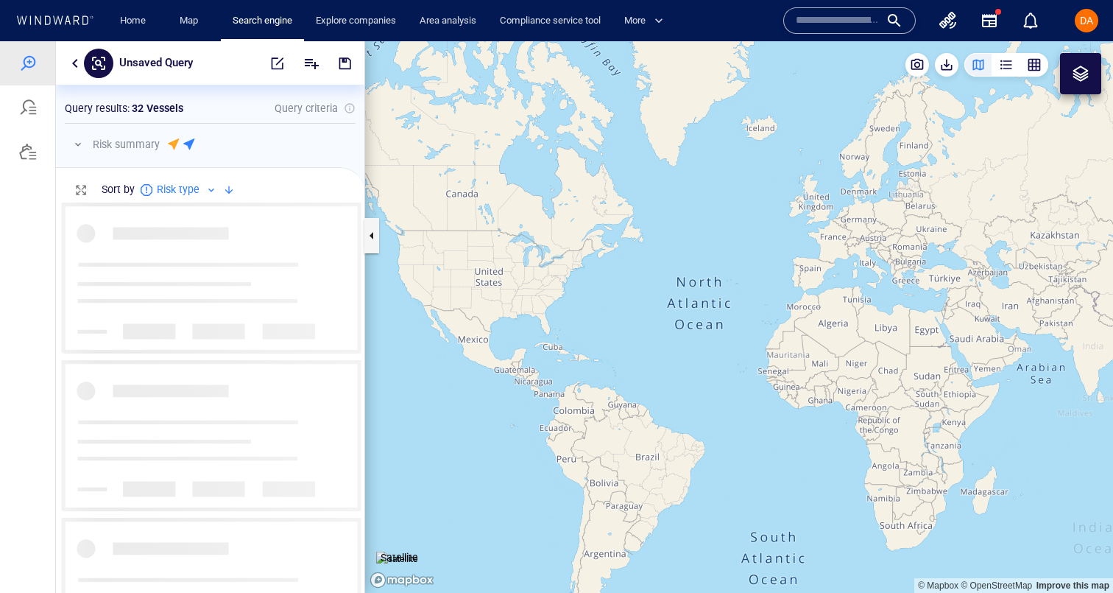
scroll to position [390, 309]
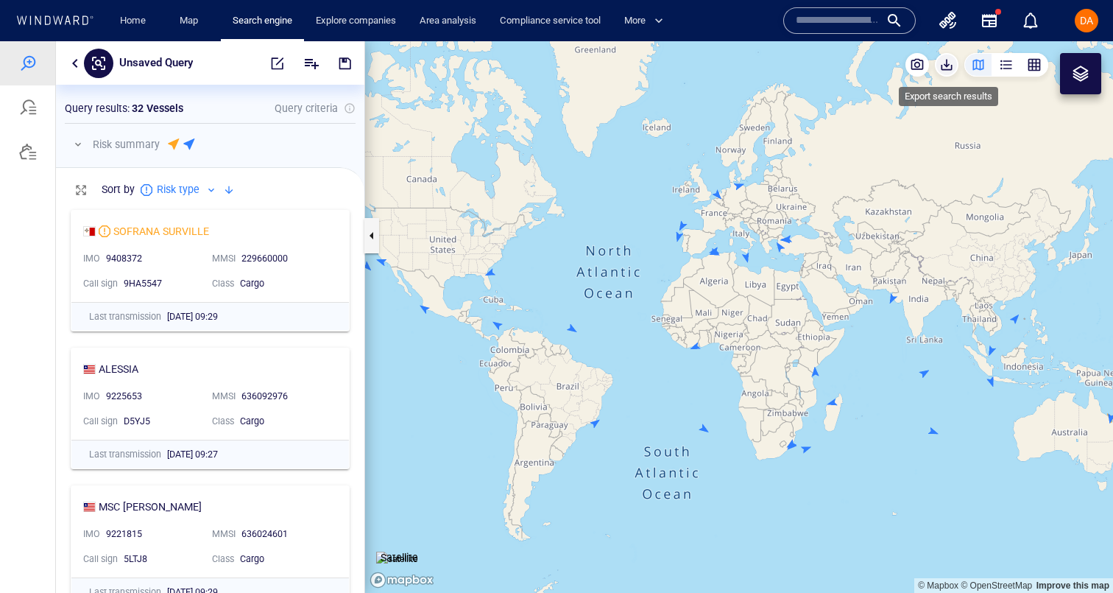
click at [950, 67] on span "button" at bounding box center [947, 64] width 15 height 15
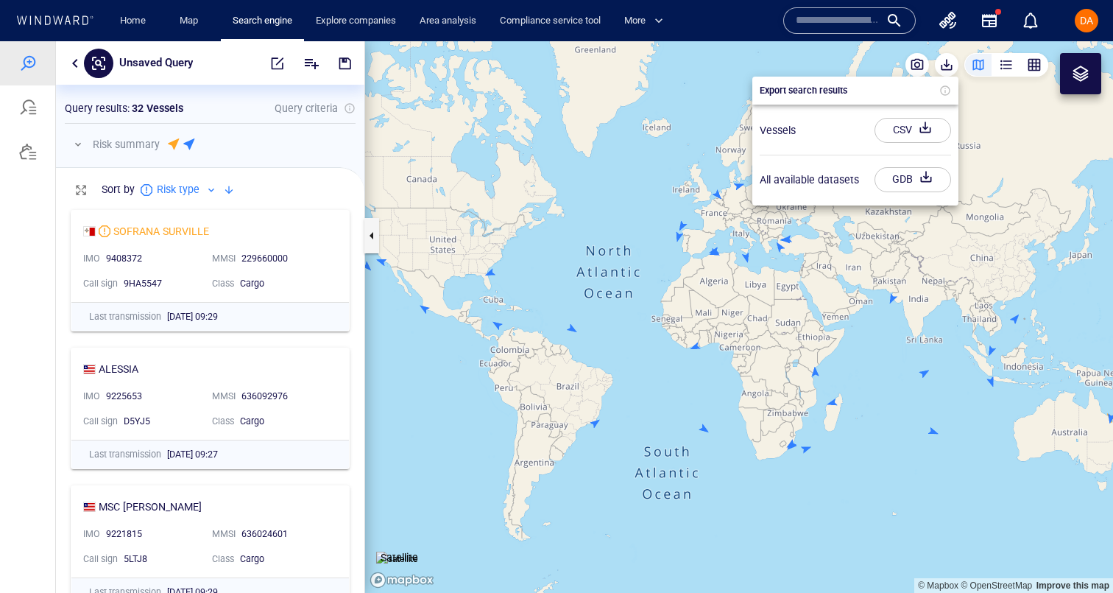
click at [903, 133] on div "CSV" at bounding box center [902, 130] width 25 height 24
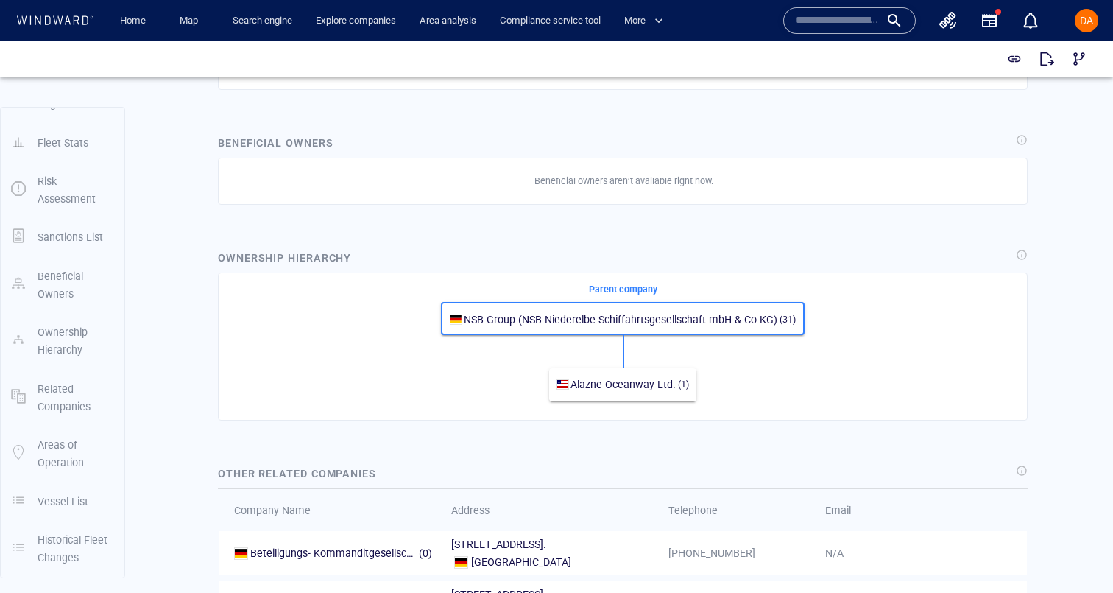
scroll to position [916, 0]
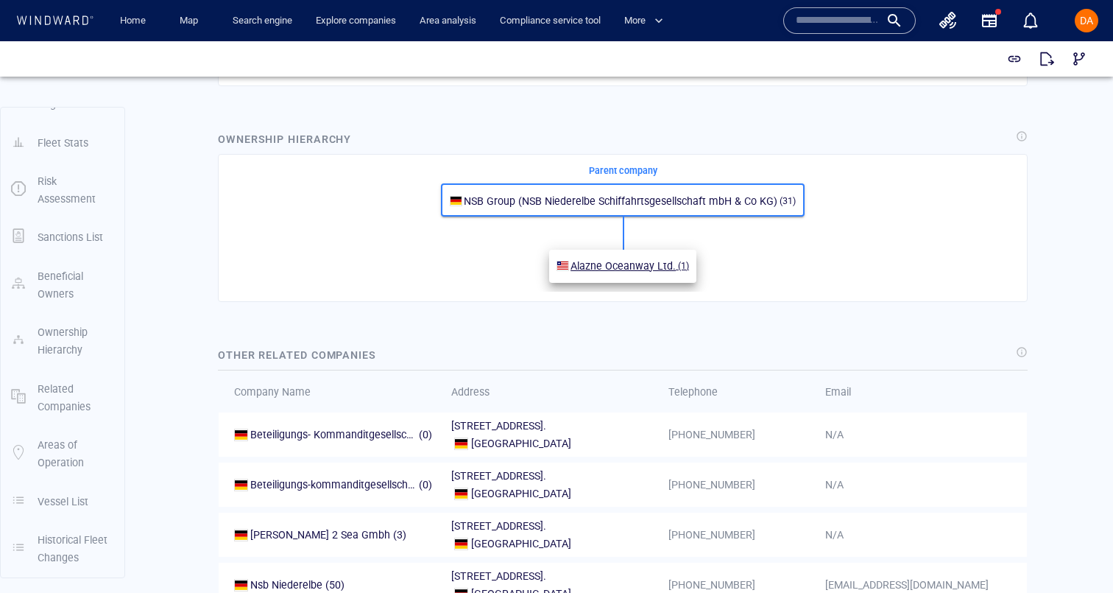
click at [638, 266] on span "Alazne Oceanway Ltd." at bounding box center [623, 266] width 105 height 12
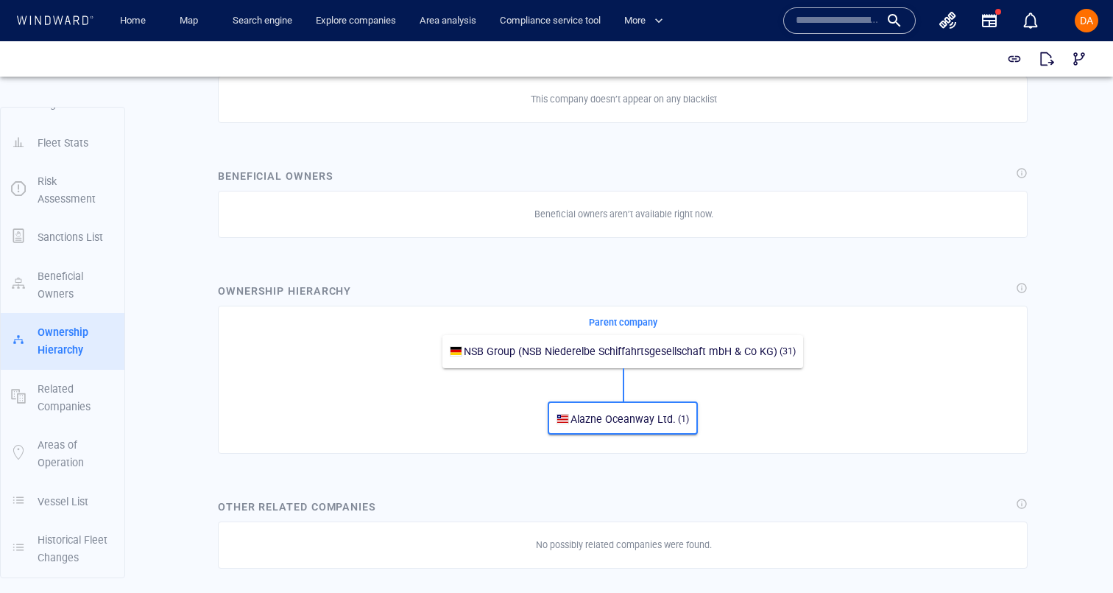
scroll to position [606, 0]
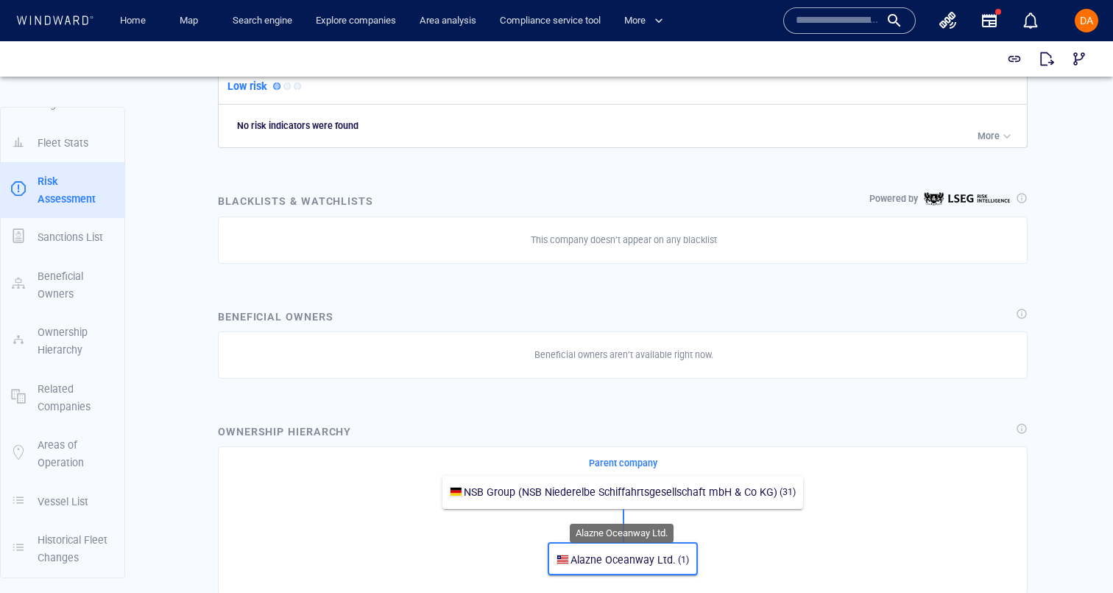
click at [673, 560] on span "Alazne Oceanway Ltd." at bounding box center [623, 560] width 105 height 12
drag, startPoint x: 676, startPoint y: 561, endPoint x: 573, endPoint y: 557, distance: 103.2
click at [573, 557] on div "Alazne Oceanway Ltd. (1)" at bounding box center [630, 560] width 119 height 18
copy div "Alazne Oceanway Ltd."
